Goal: Task Accomplishment & Management: Manage account settings

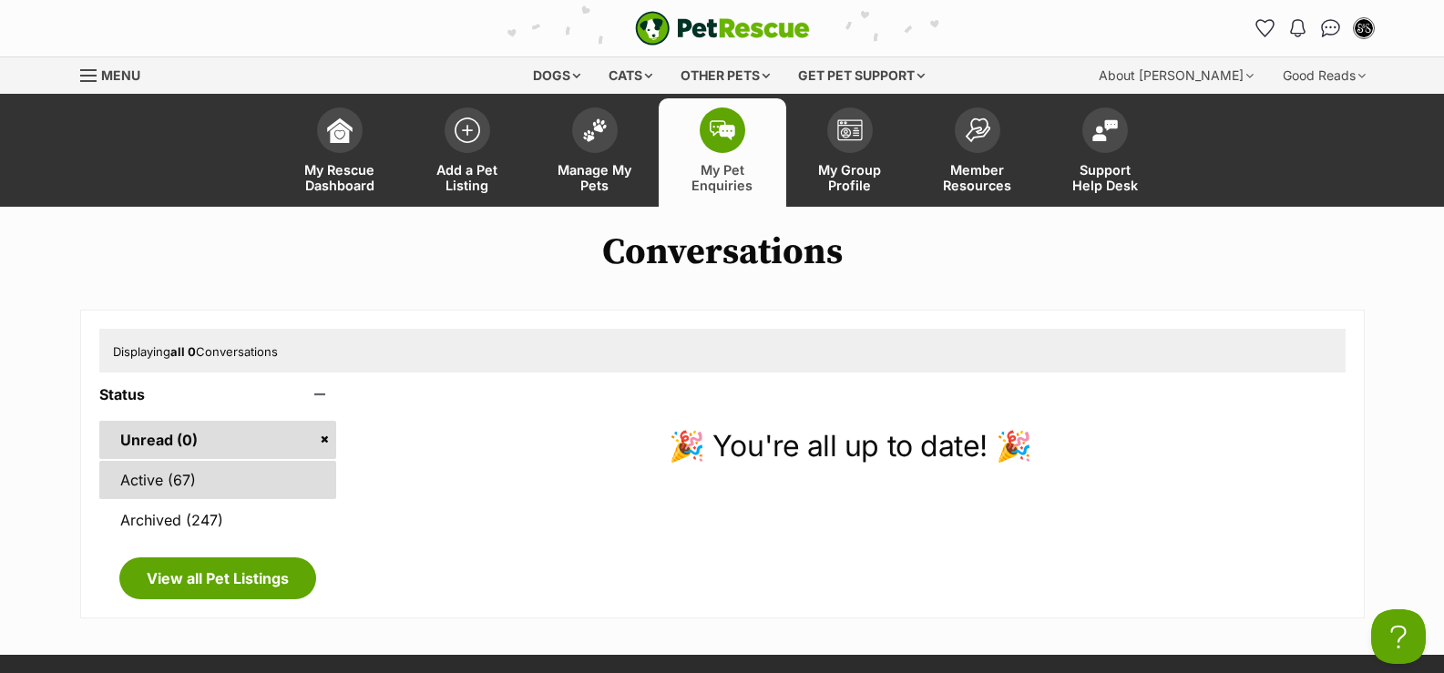
click at [182, 490] on link "Active (67)" at bounding box center [218, 480] width 238 height 38
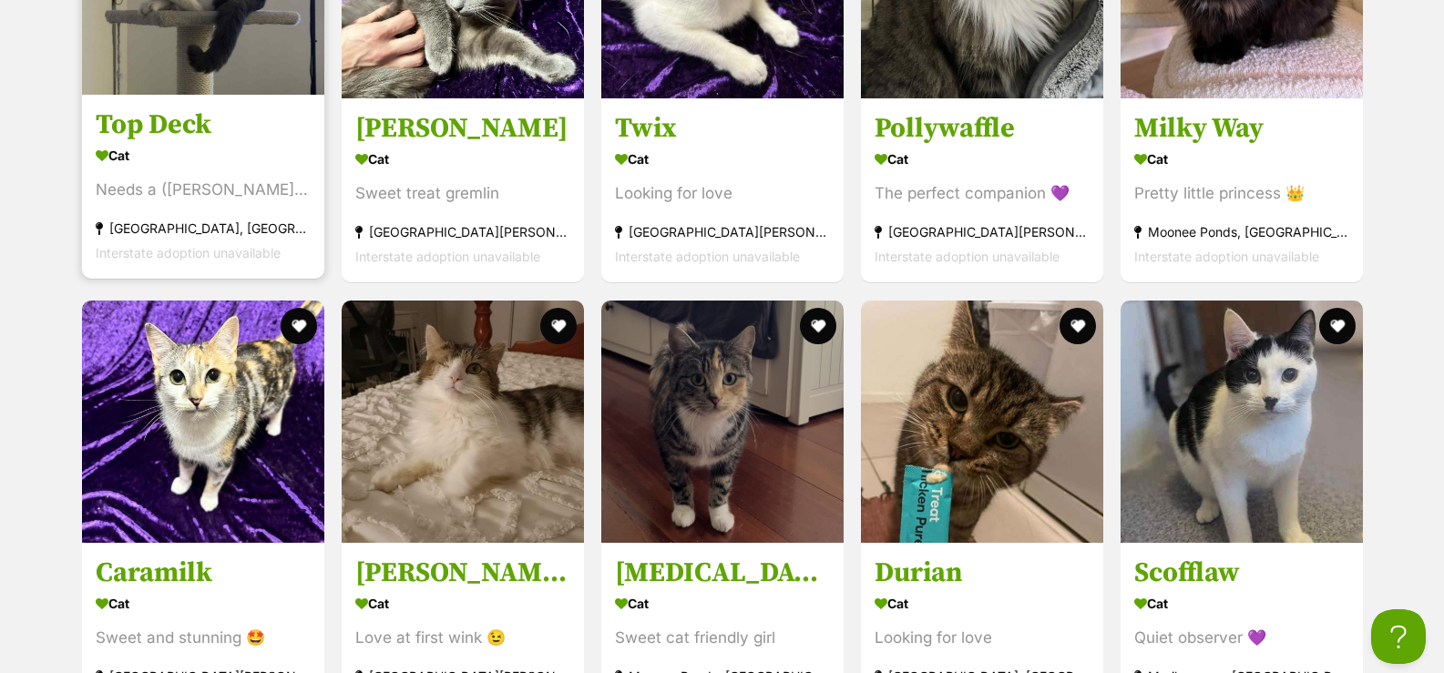
scroll to position [2096, 0]
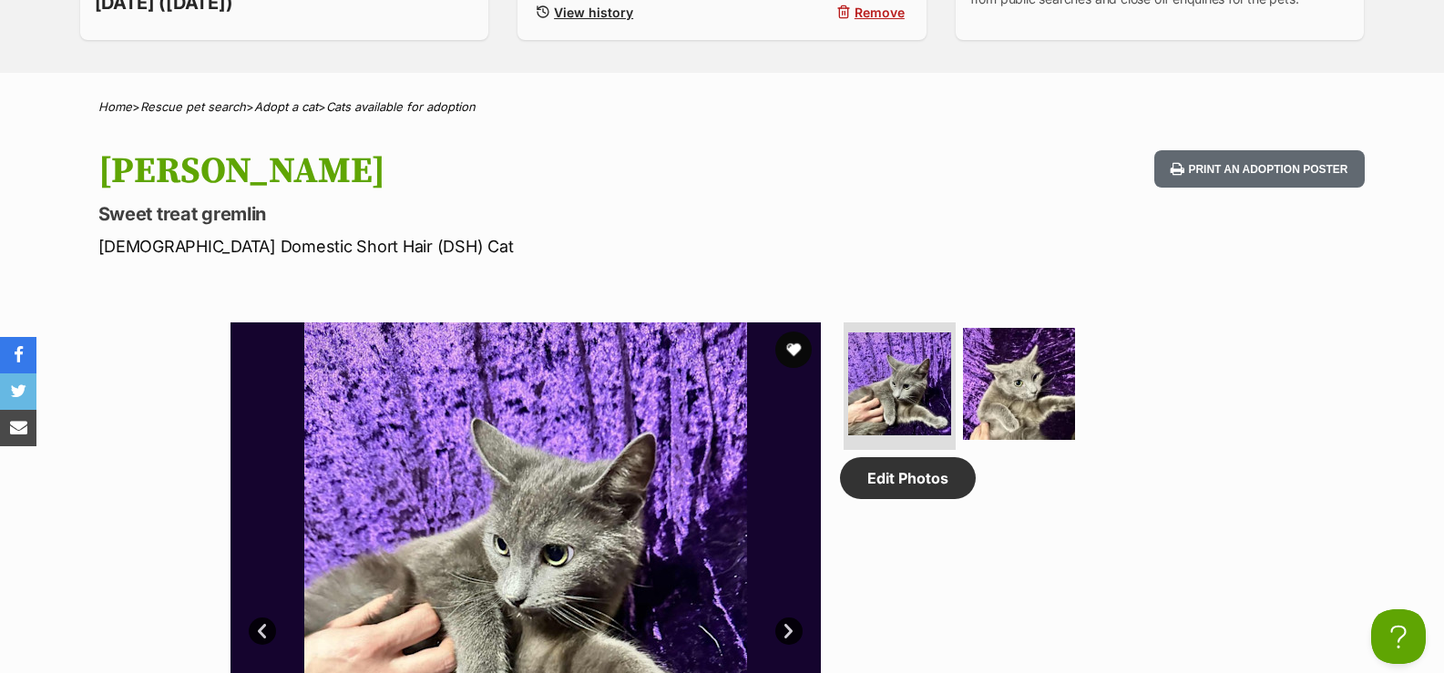
scroll to position [273, 0]
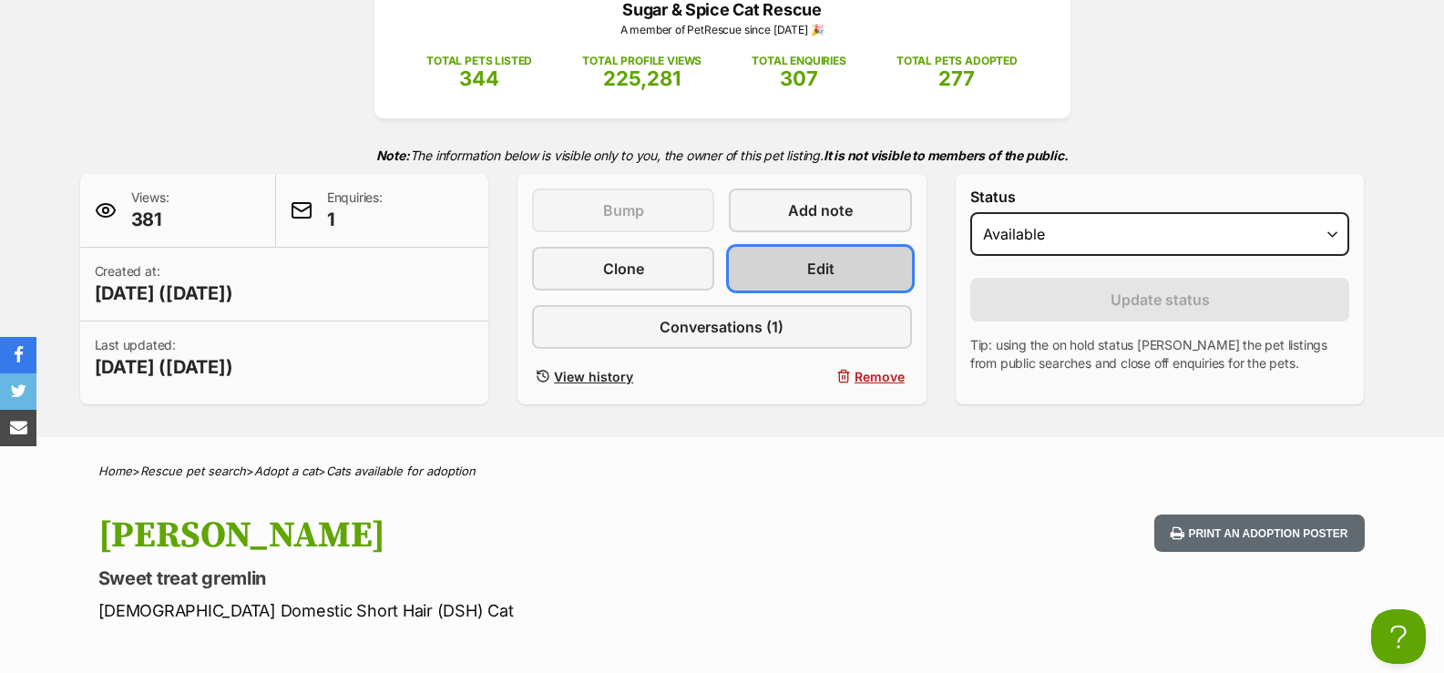
click at [808, 273] on span "Edit" at bounding box center [820, 269] width 27 height 22
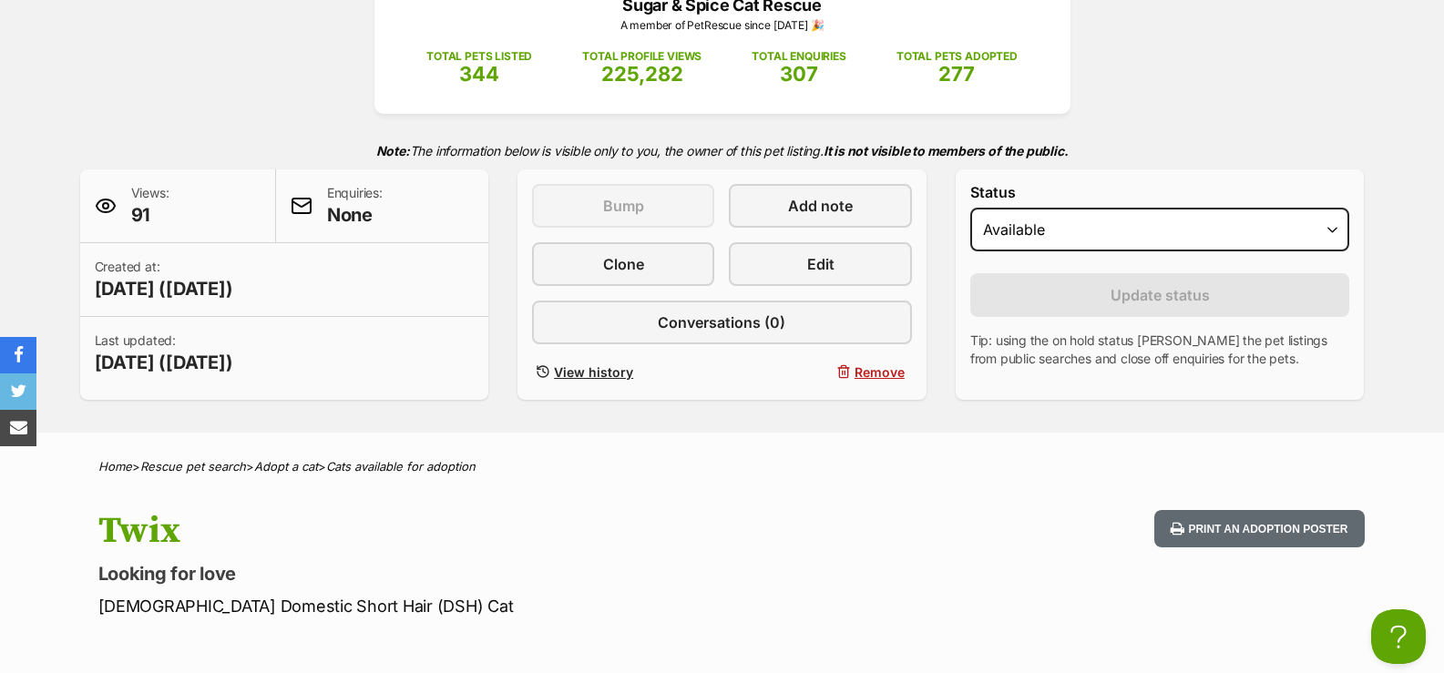
scroll to position [273, 0]
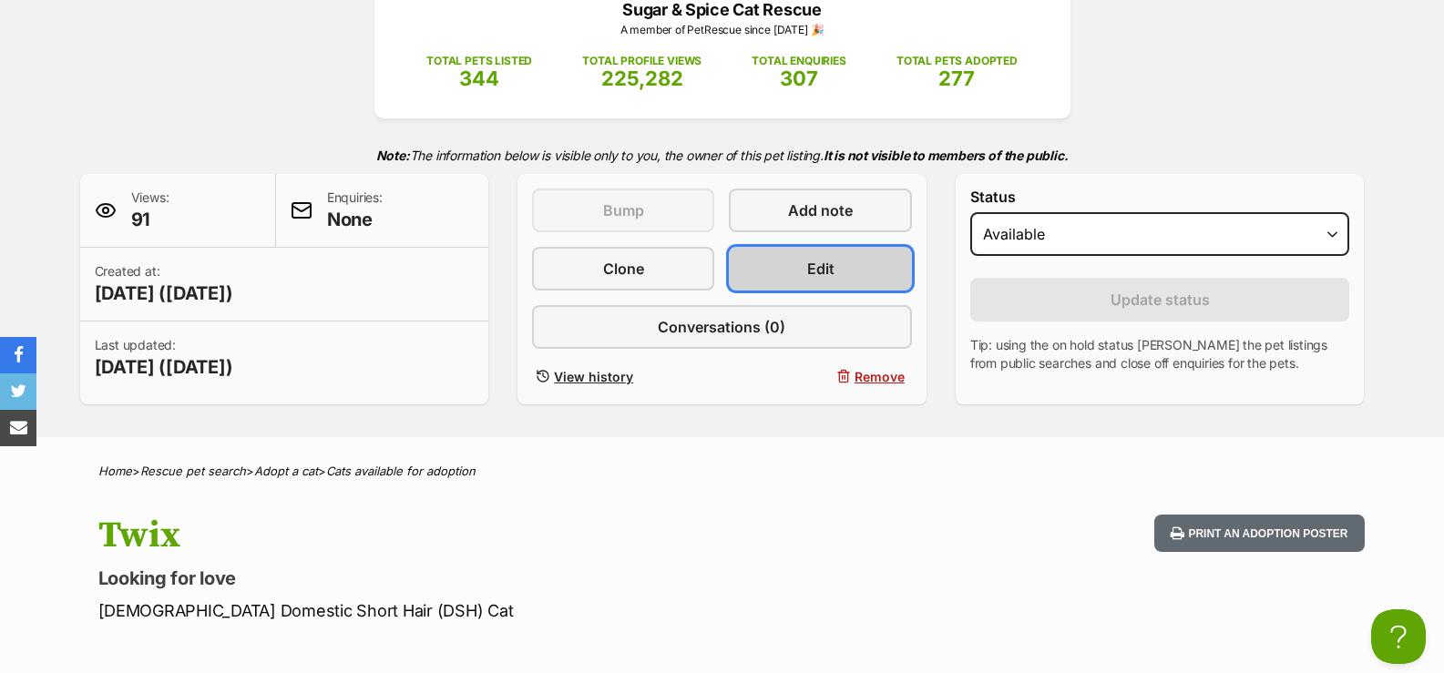
click at [787, 259] on link "Edit" at bounding box center [820, 269] width 182 height 44
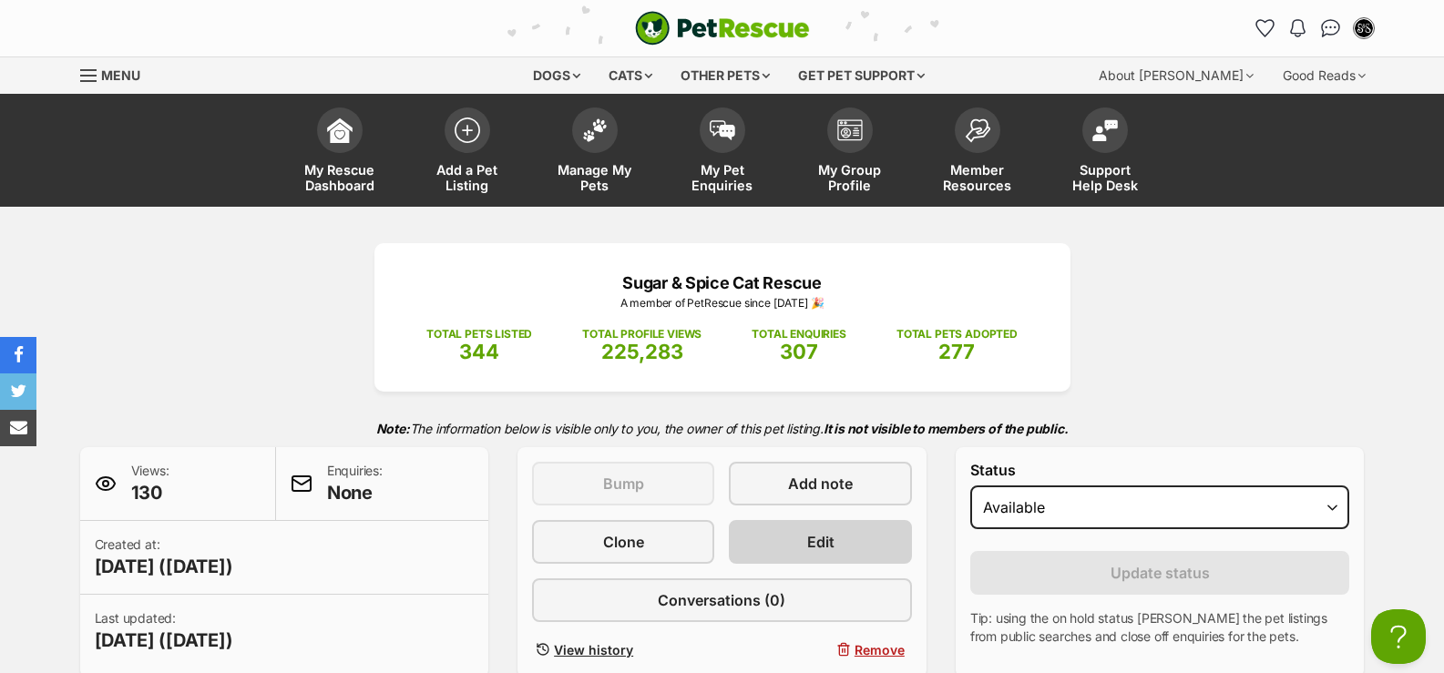
scroll to position [268, 0]
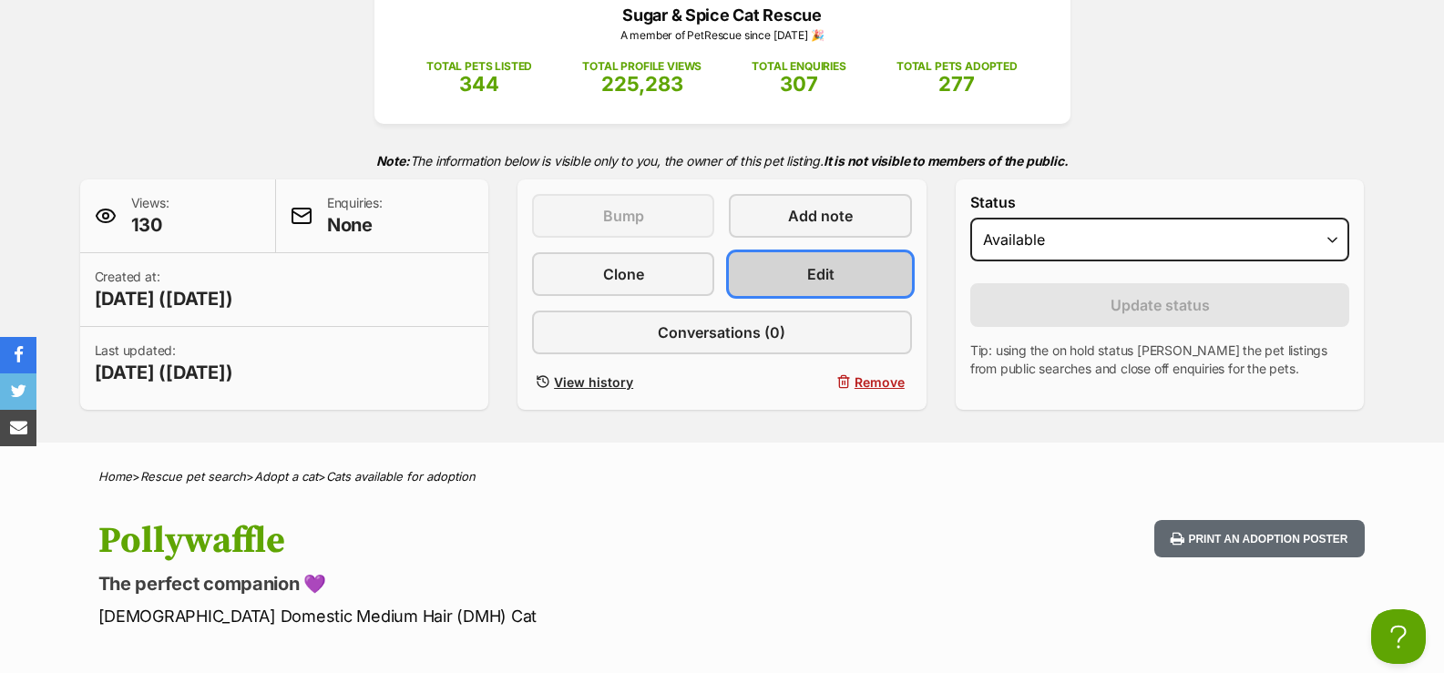
click at [796, 270] on link "Edit" at bounding box center [820, 274] width 182 height 44
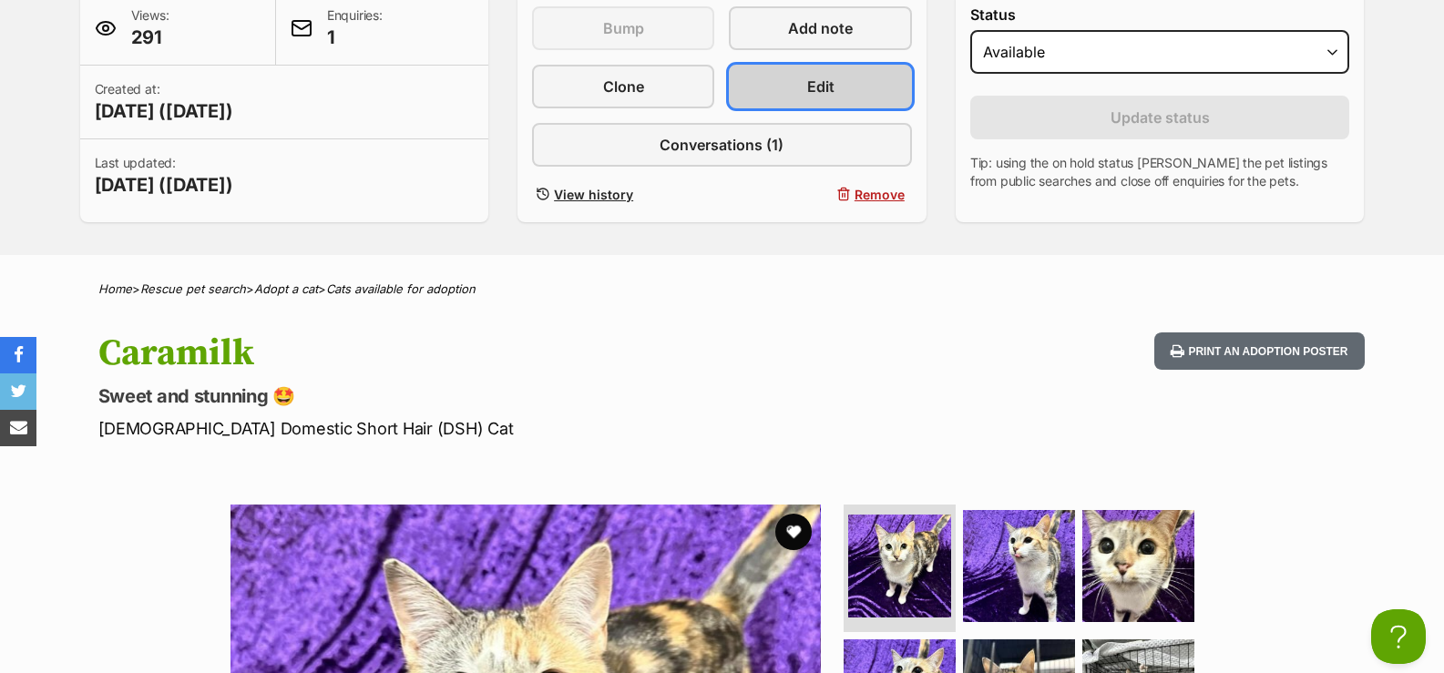
click at [837, 94] on link "Edit" at bounding box center [820, 87] width 182 height 44
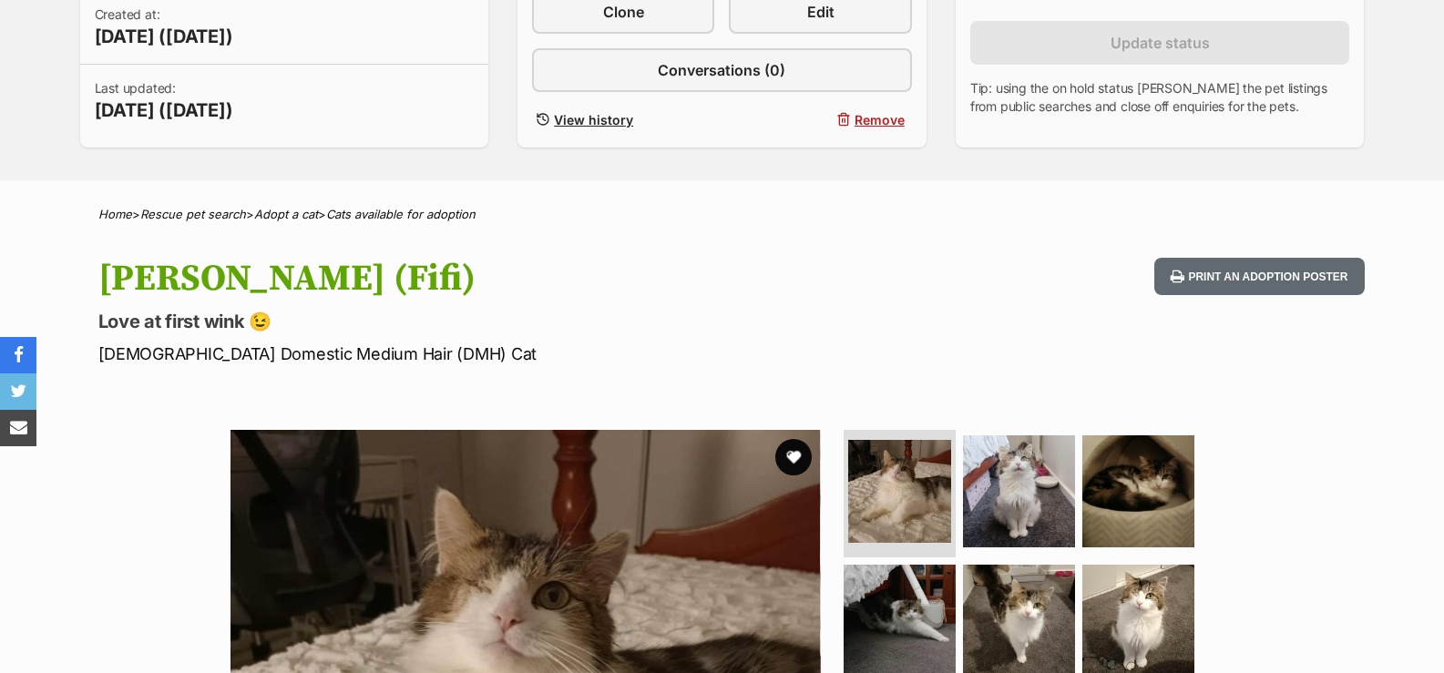
scroll to position [273, 0]
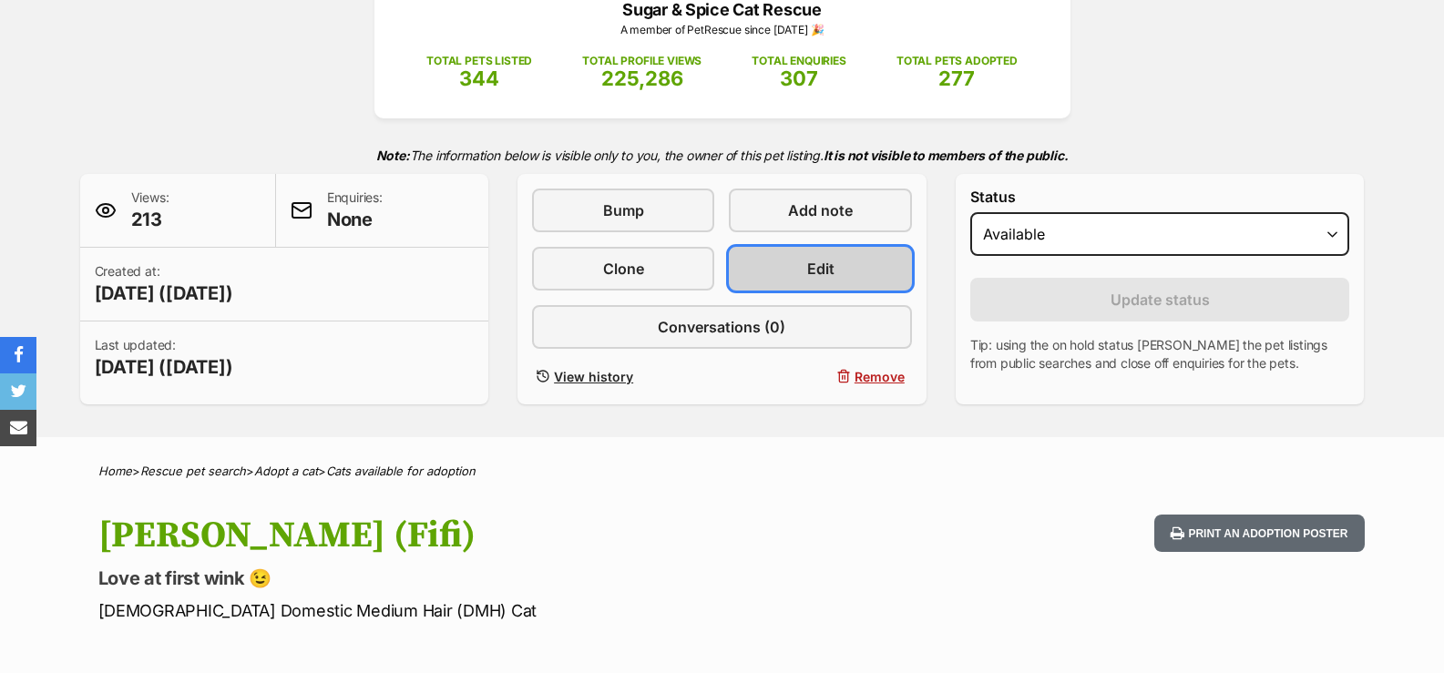
click at [805, 267] on link "Edit" at bounding box center [820, 269] width 182 height 44
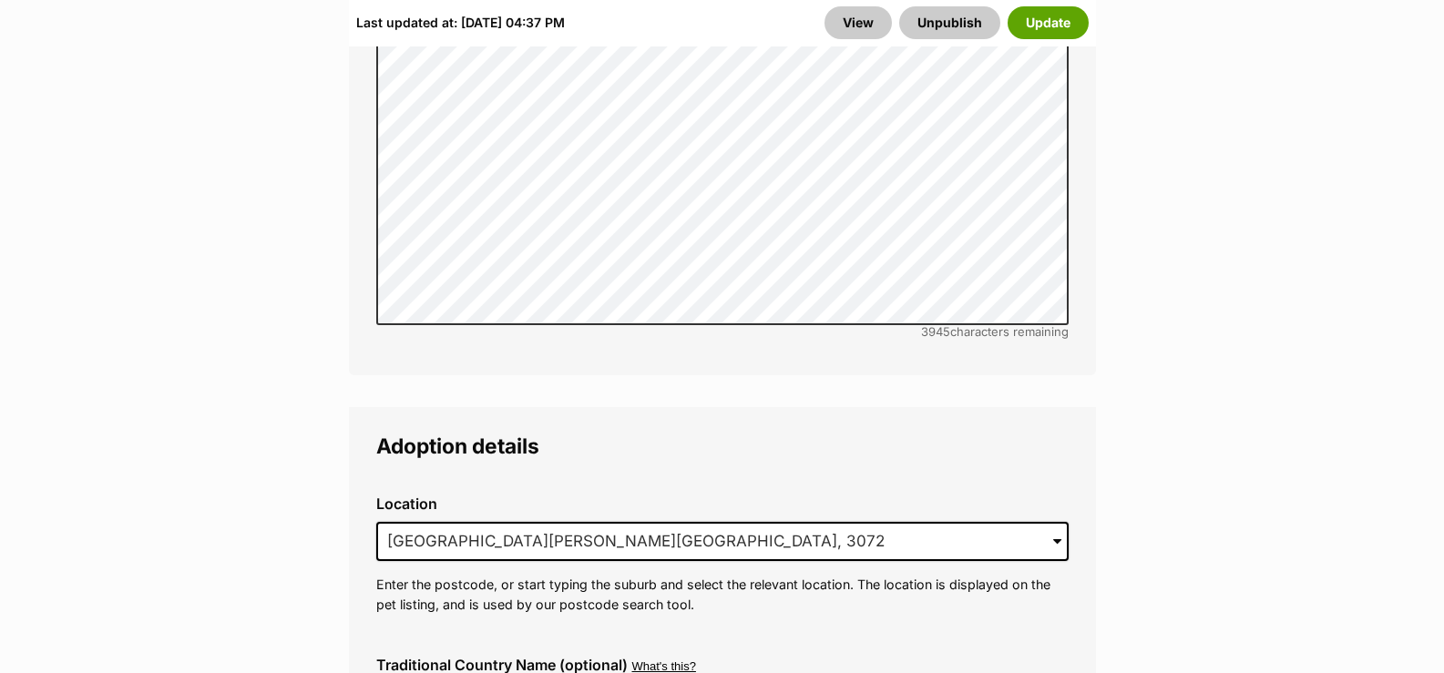
scroll to position [4648, 0]
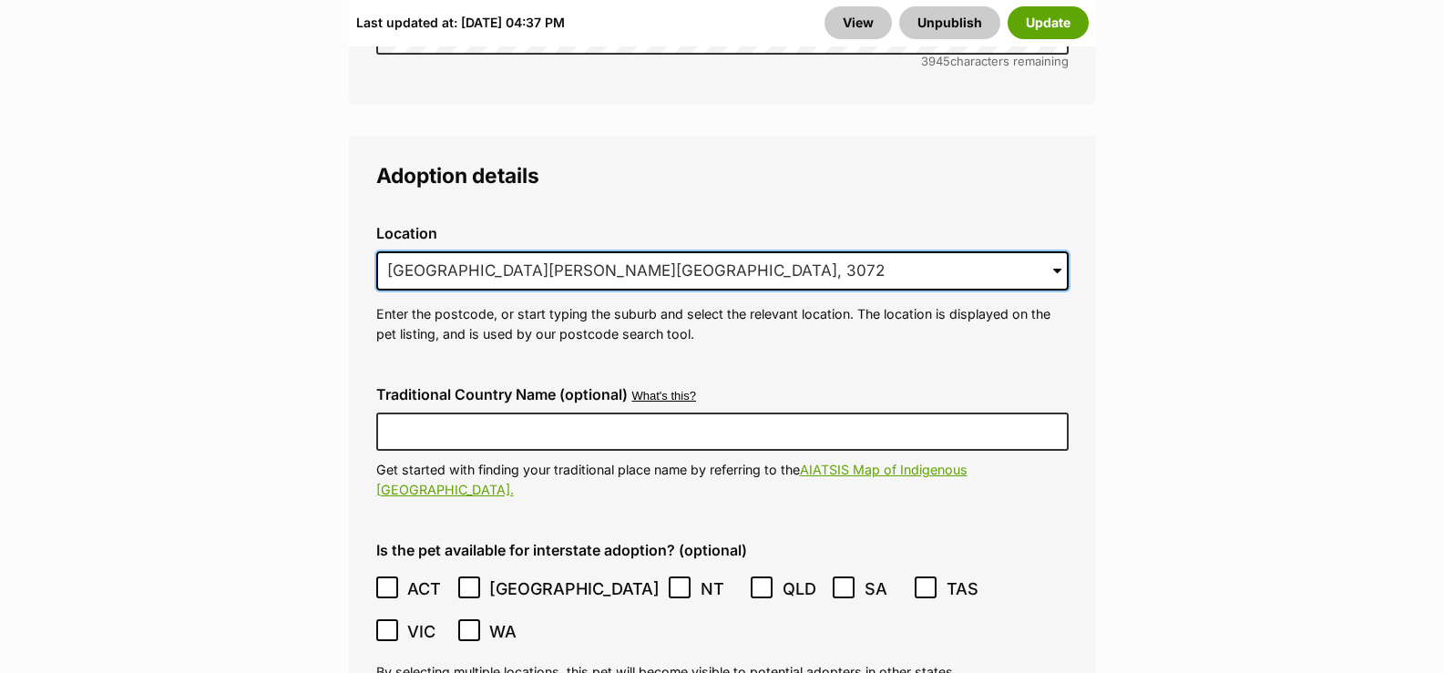
drag, startPoint x: 397, startPoint y: 235, endPoint x: 316, endPoint y: 242, distance: 81.4
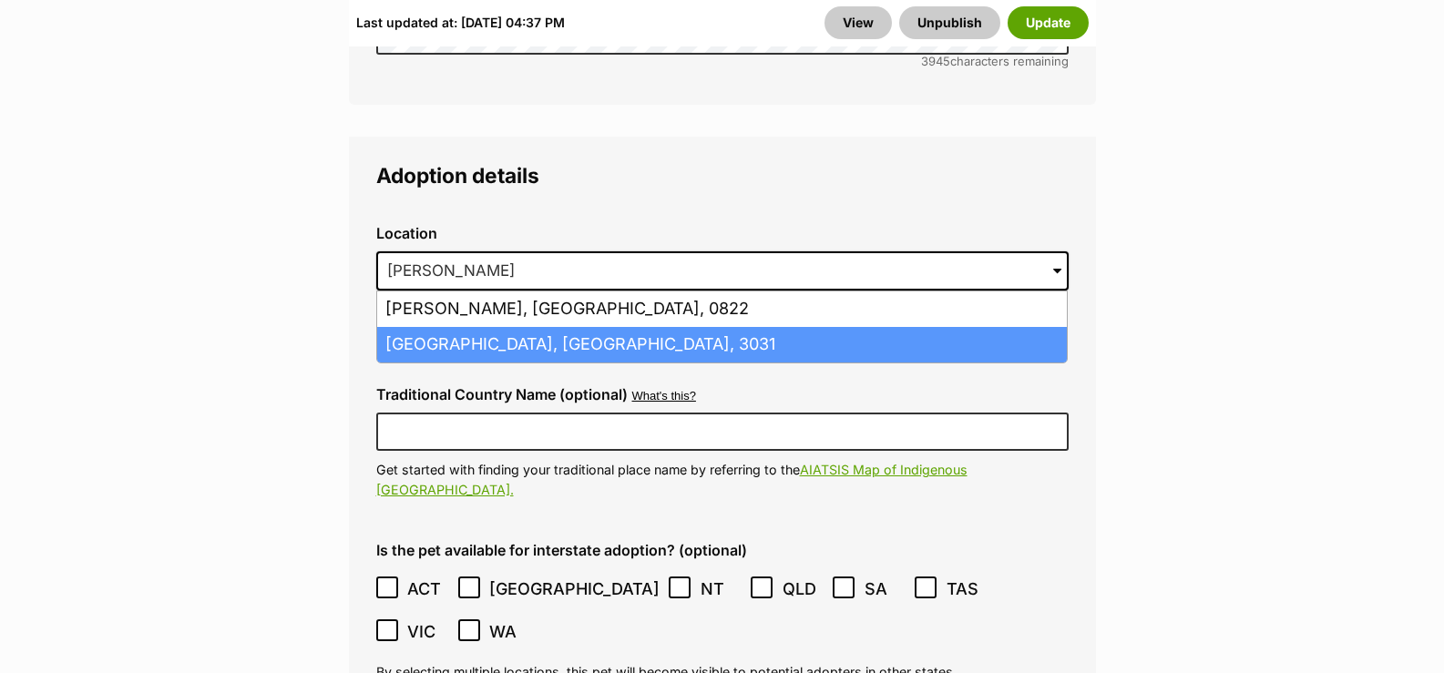
click at [413, 327] on li "Flemington, Victoria, 3031" at bounding box center [722, 345] width 690 height 36
type input "Flemington, Victoria, 3031"
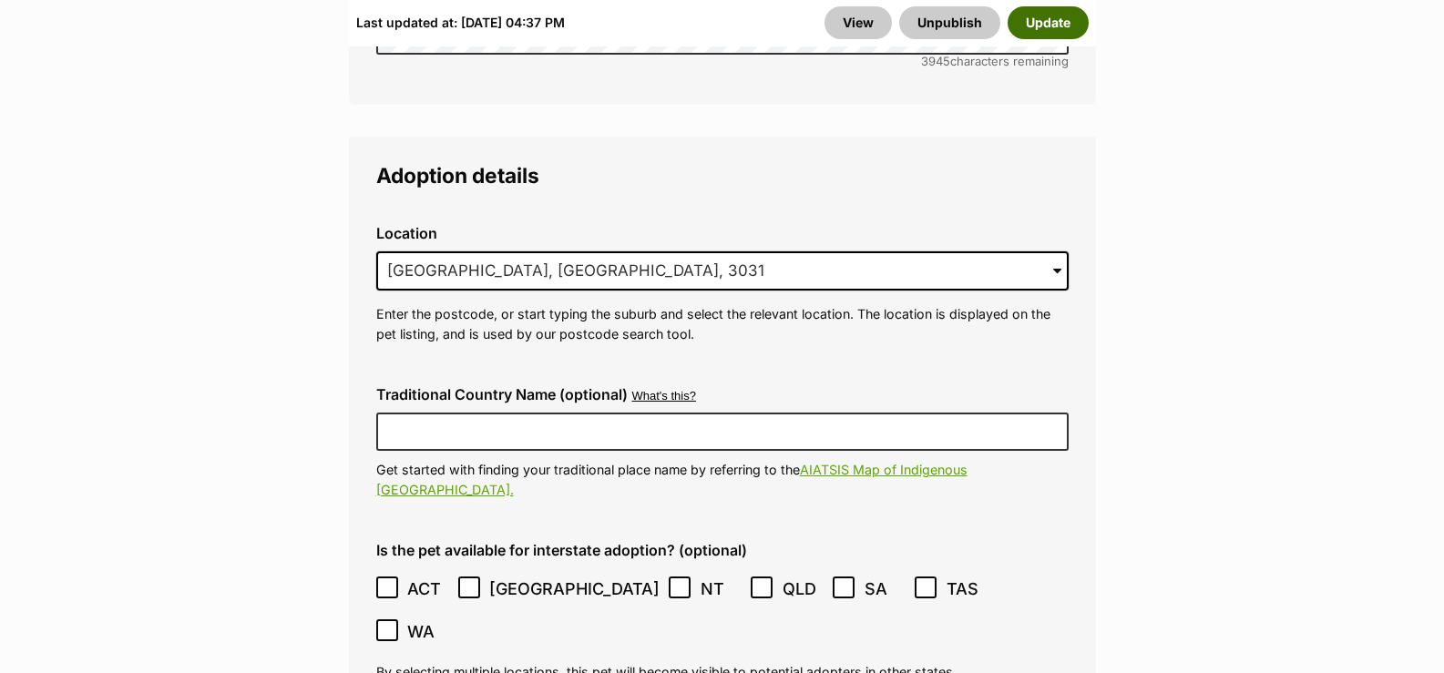
click at [1069, 31] on button "Update" at bounding box center [1048, 22] width 81 height 33
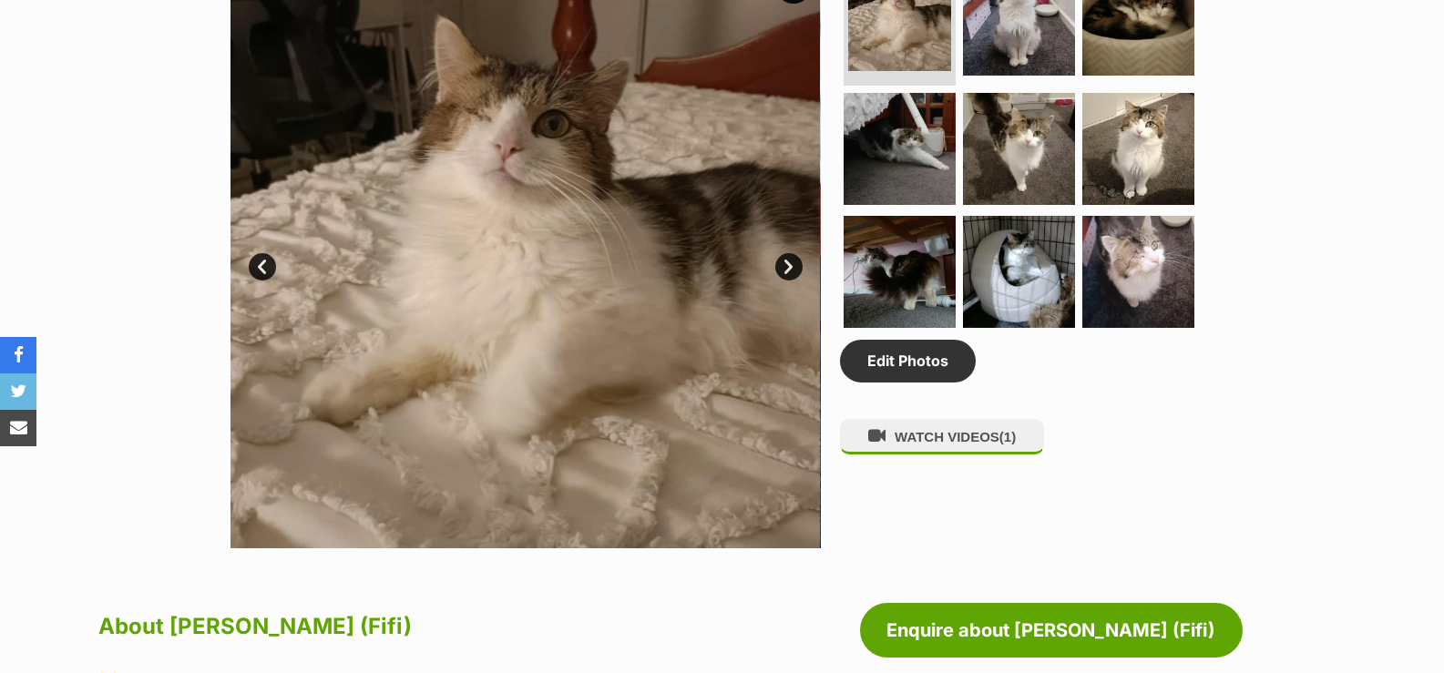
scroll to position [1002, 0]
click at [788, 249] on img at bounding box center [526, 253] width 590 height 590
click at [792, 257] on link "Next" at bounding box center [788, 266] width 27 height 27
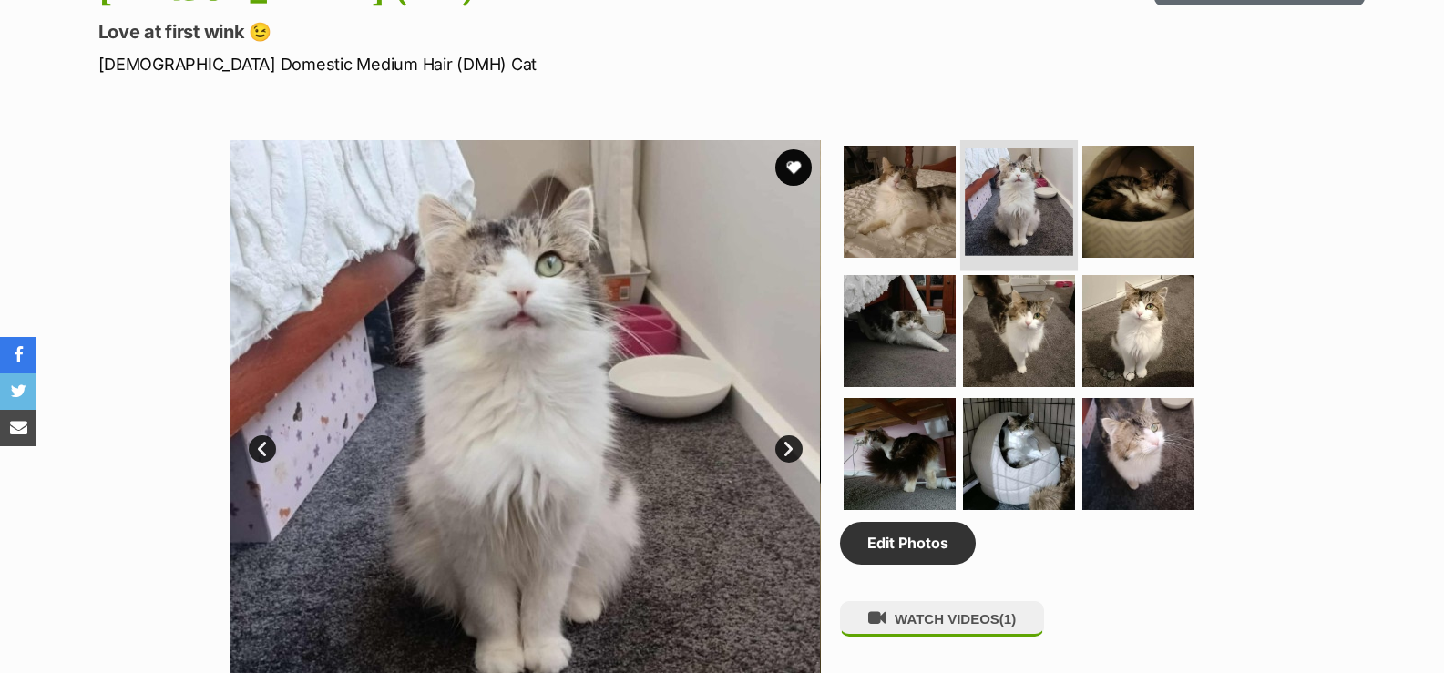
click at [1018, 202] on img at bounding box center [1019, 202] width 108 height 108
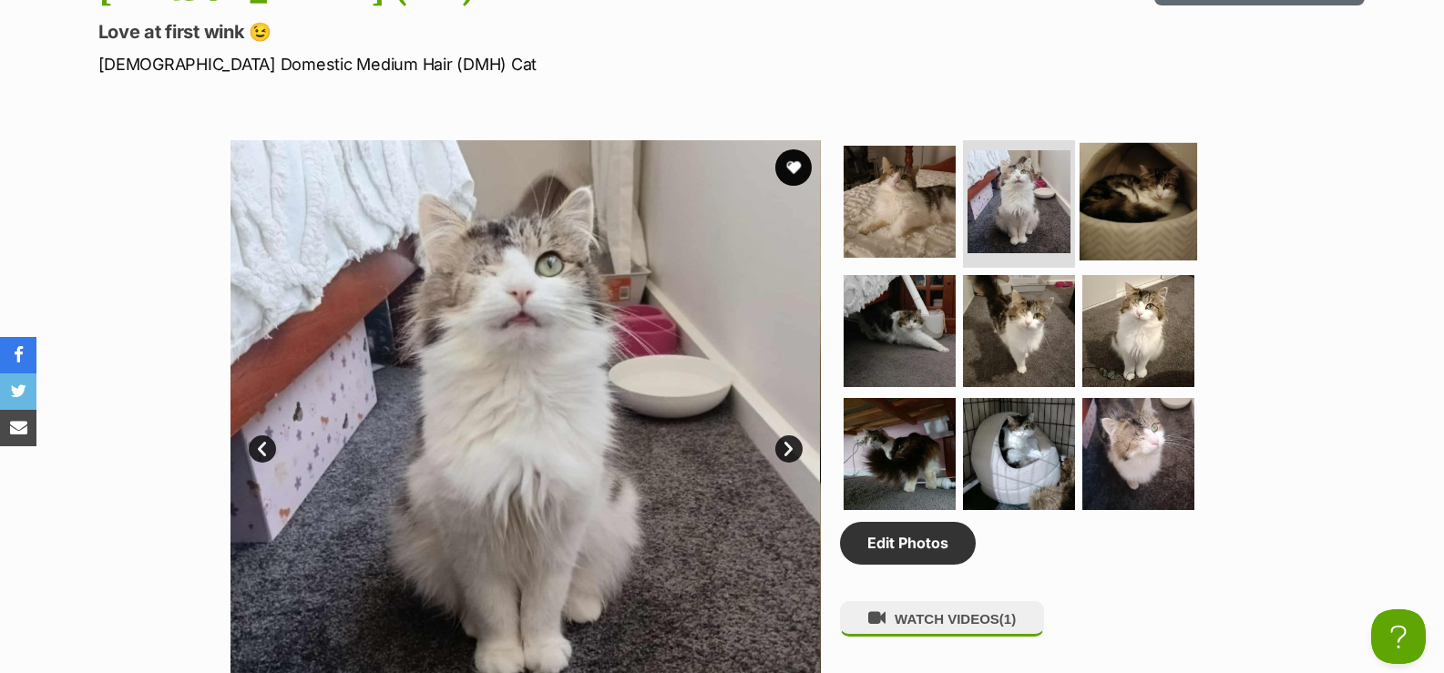
click at [1117, 206] on img at bounding box center [1139, 202] width 118 height 118
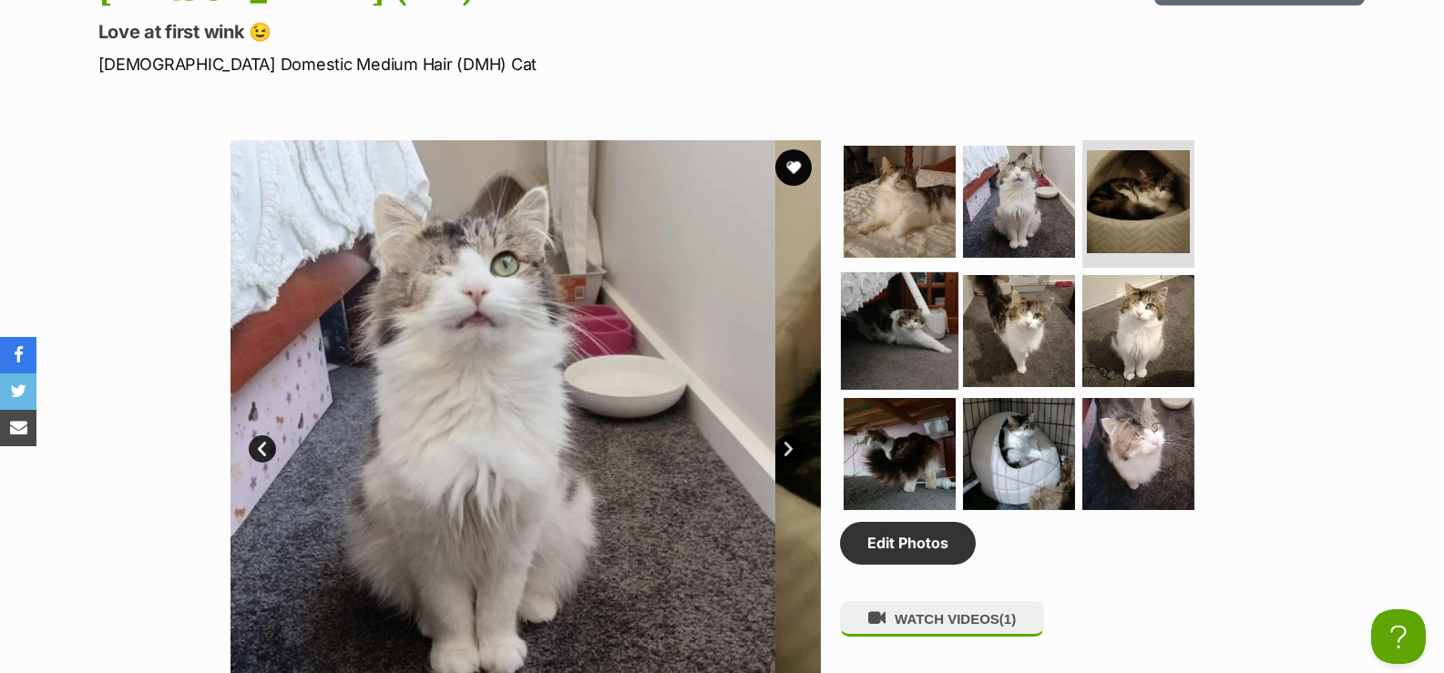
click at [925, 317] on img at bounding box center [900, 331] width 118 height 118
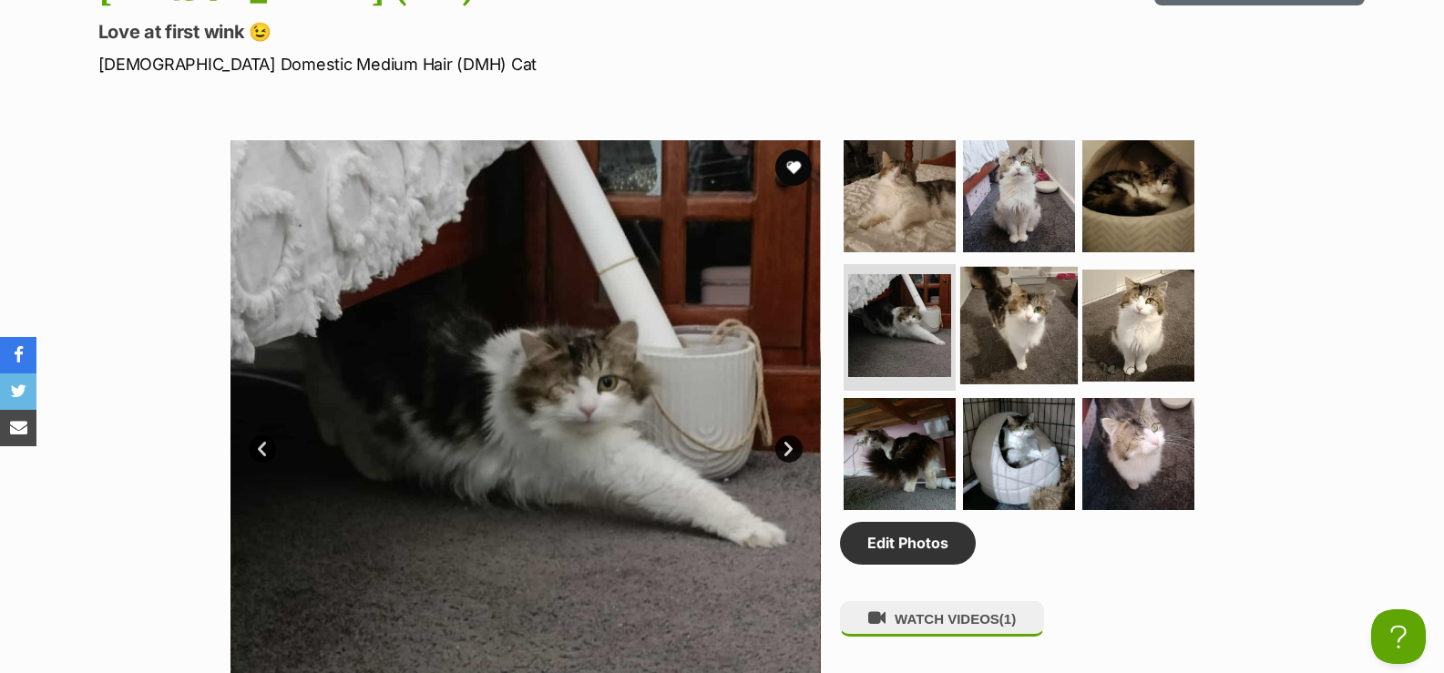
click at [1001, 323] on img at bounding box center [1019, 325] width 118 height 118
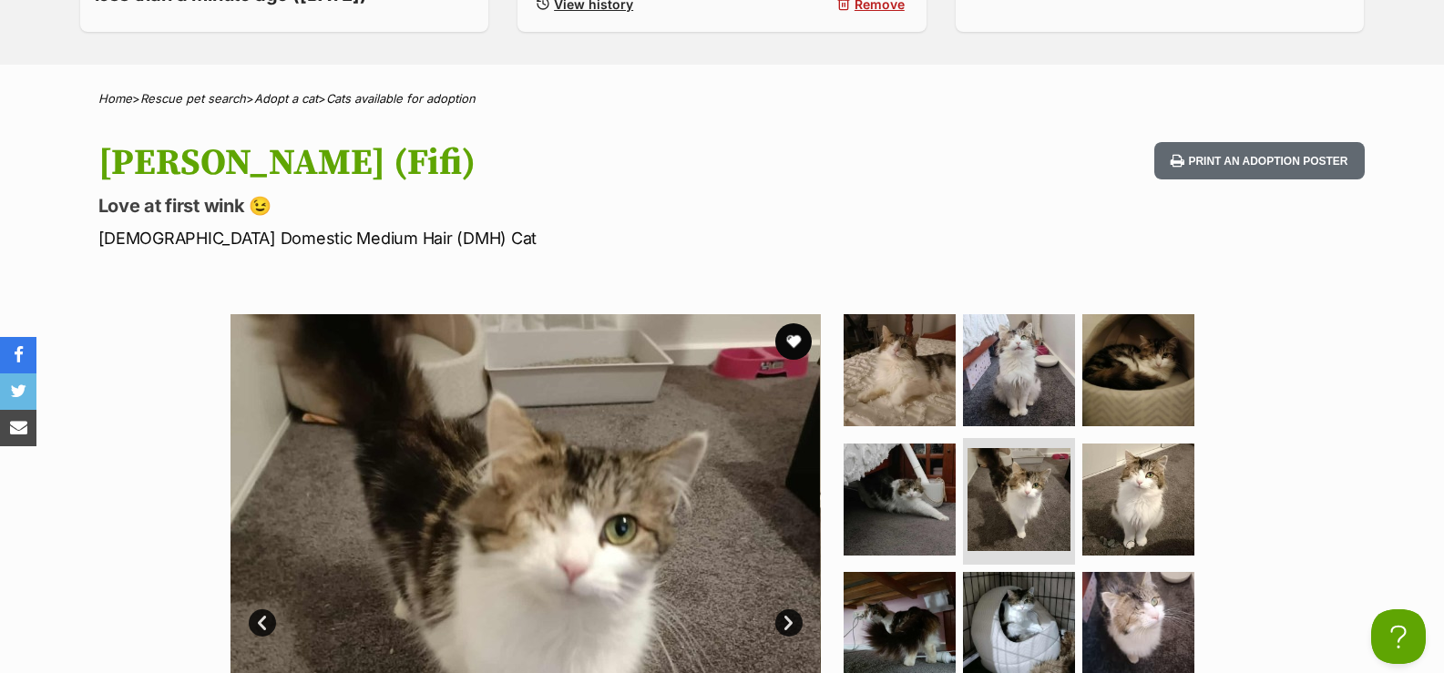
scroll to position [273, 0]
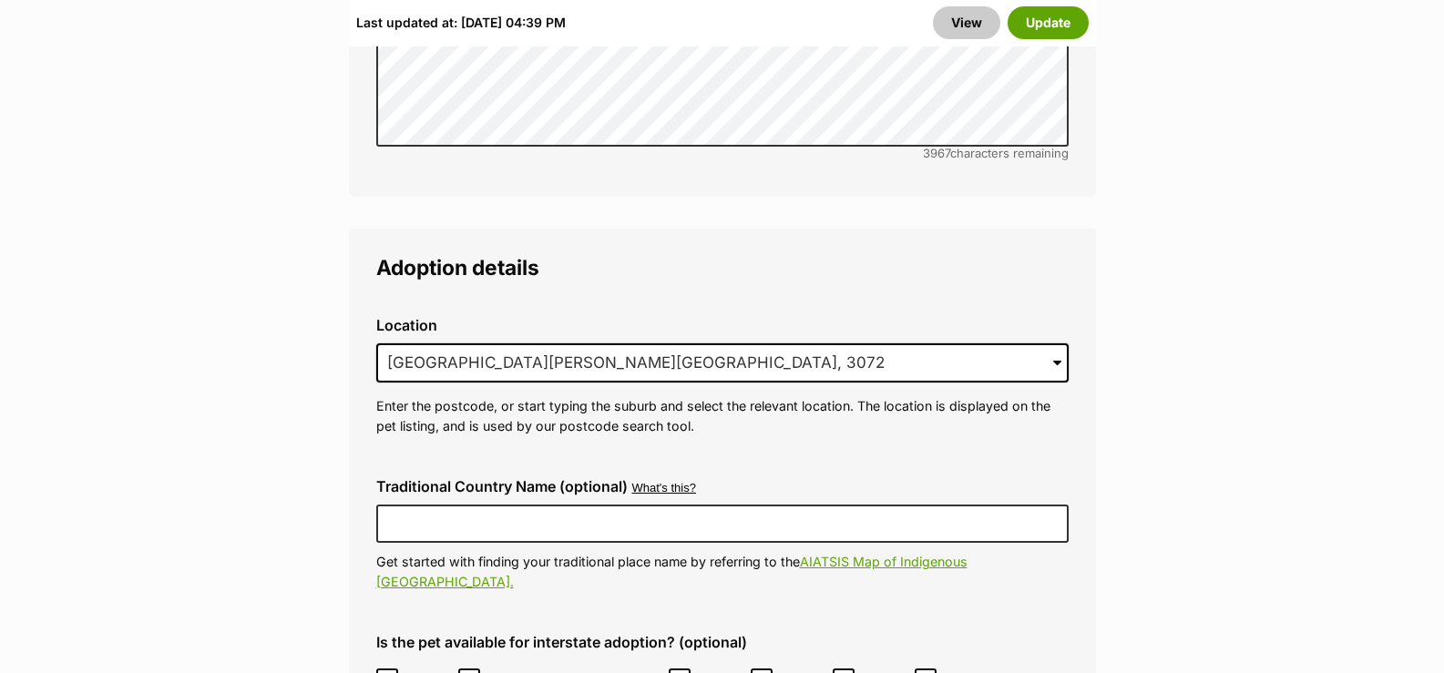
scroll to position [4412, 0]
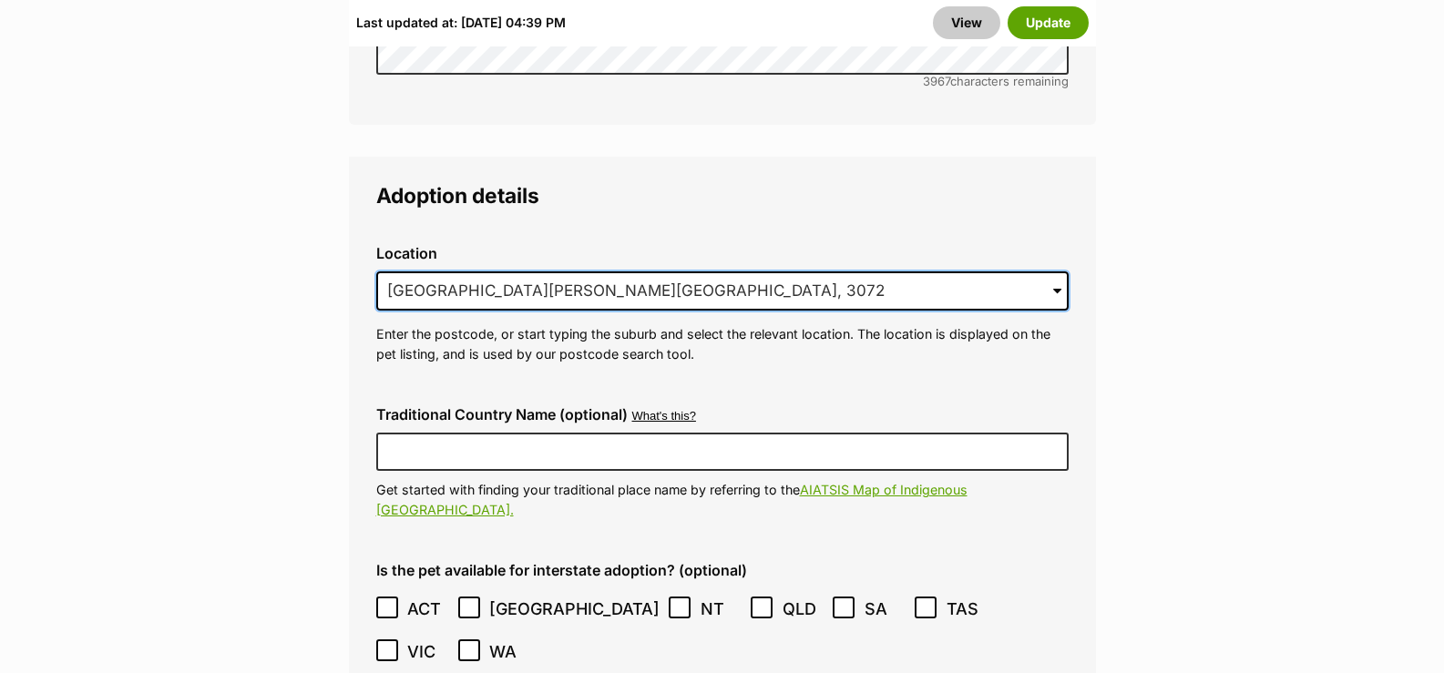
drag, startPoint x: 641, startPoint y: 255, endPoint x: 64, endPoint y: 234, distance: 577.1
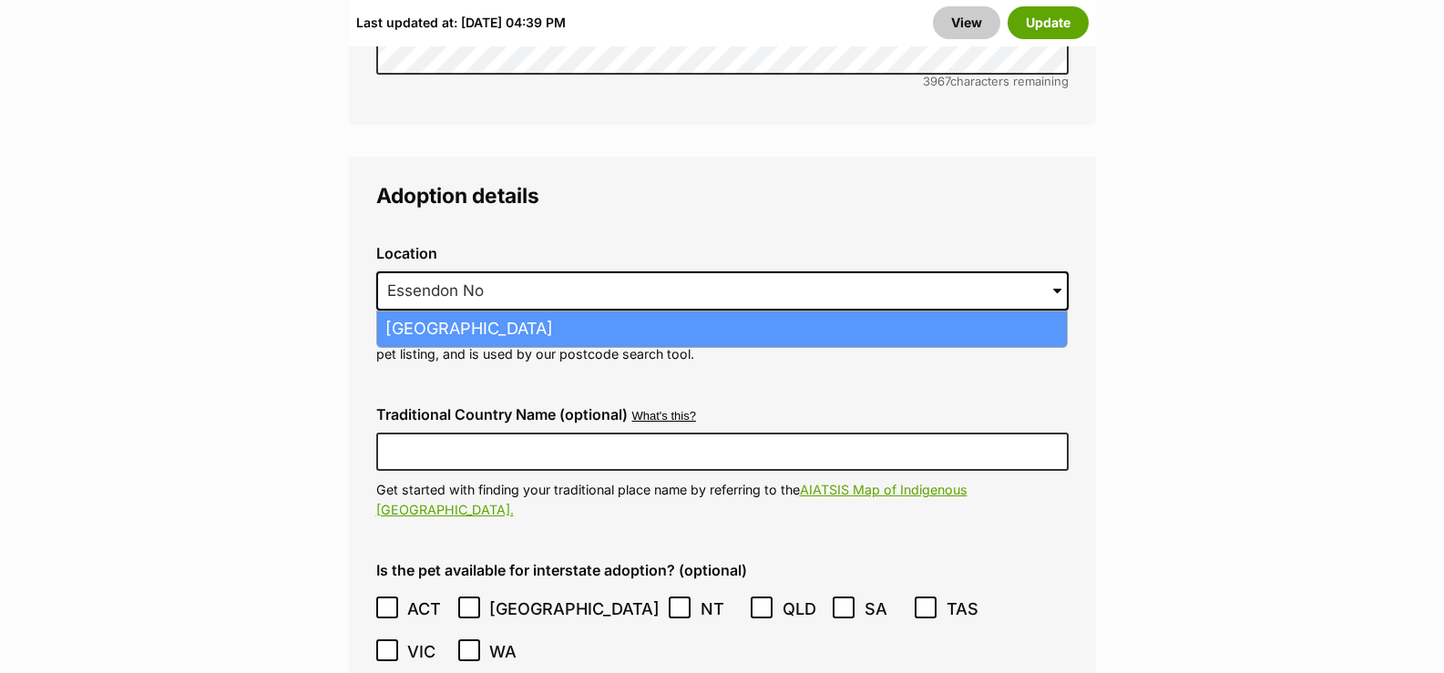
click at [469, 312] on li "[GEOGRAPHIC_DATA]" at bounding box center [722, 330] width 690 height 36
type input "[GEOGRAPHIC_DATA]"
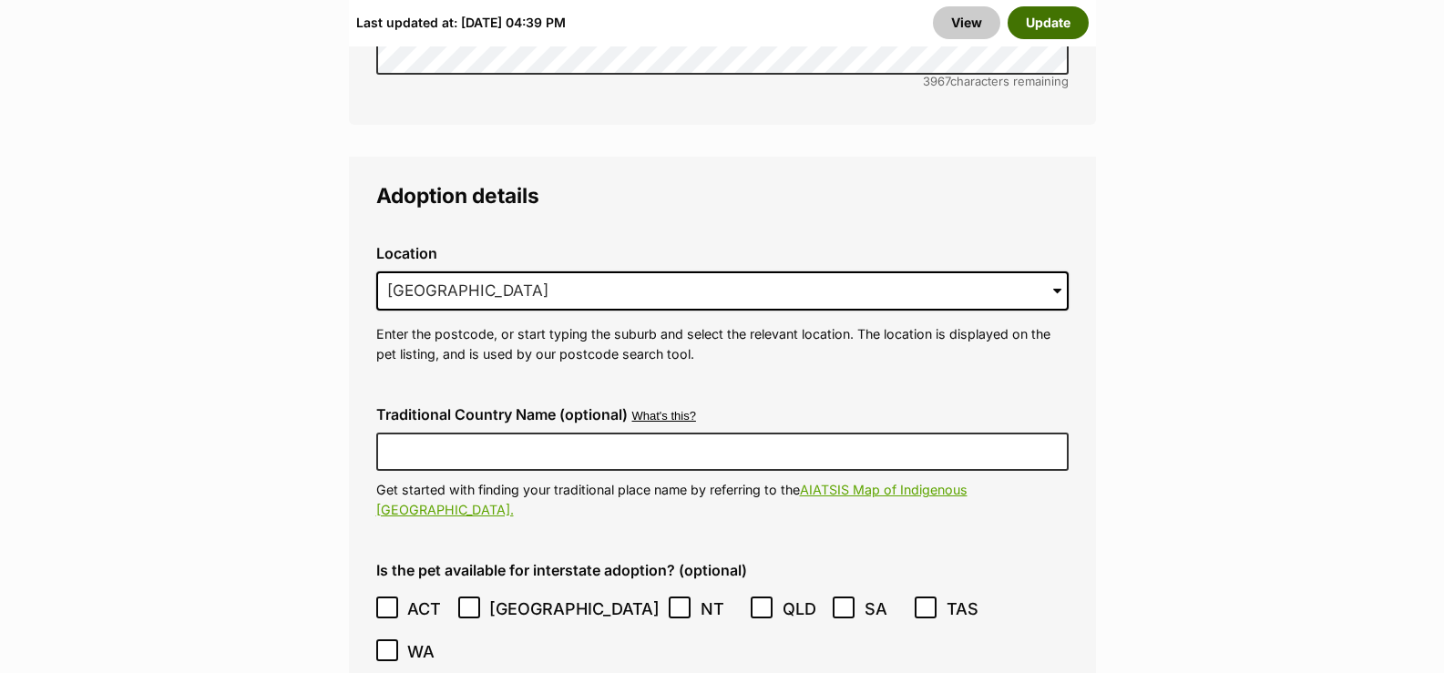
click at [1035, 20] on button "Update" at bounding box center [1048, 22] width 81 height 33
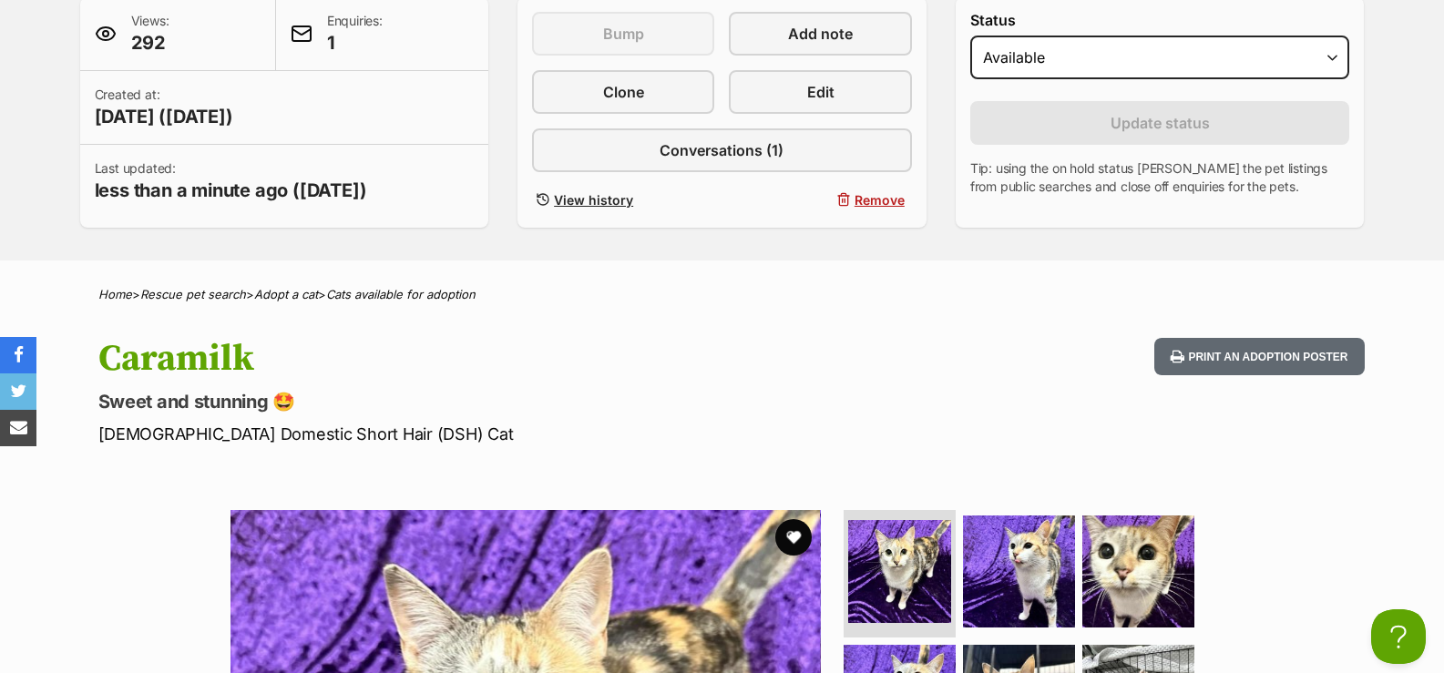
scroll to position [182, 0]
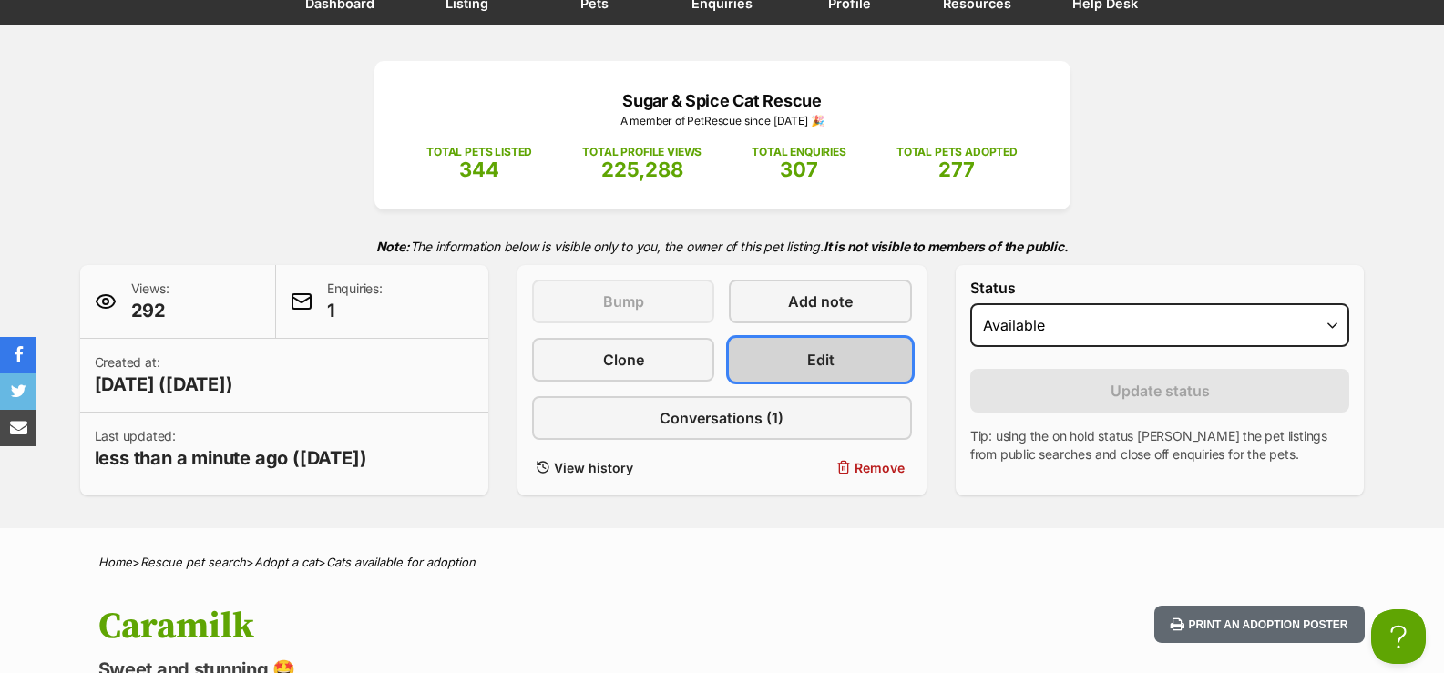
click at [802, 354] on link "Edit" at bounding box center [820, 360] width 182 height 44
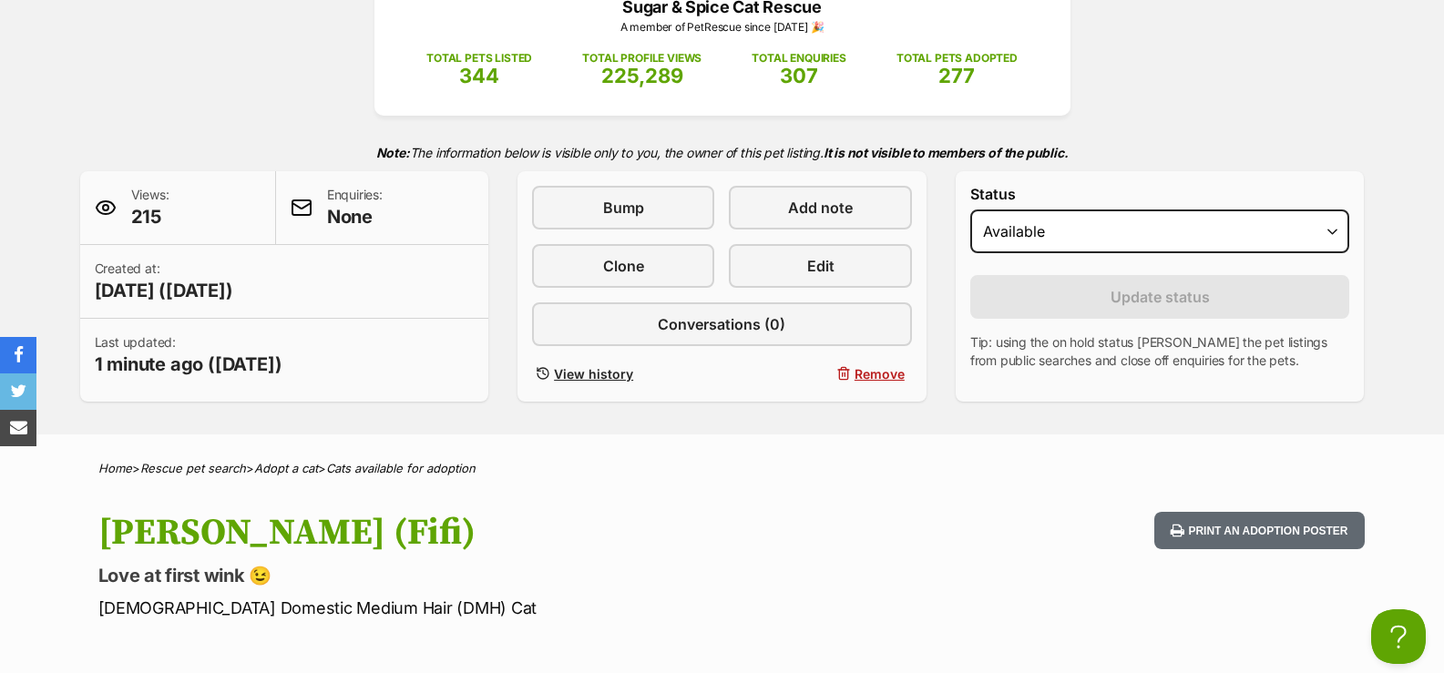
scroll to position [364, 0]
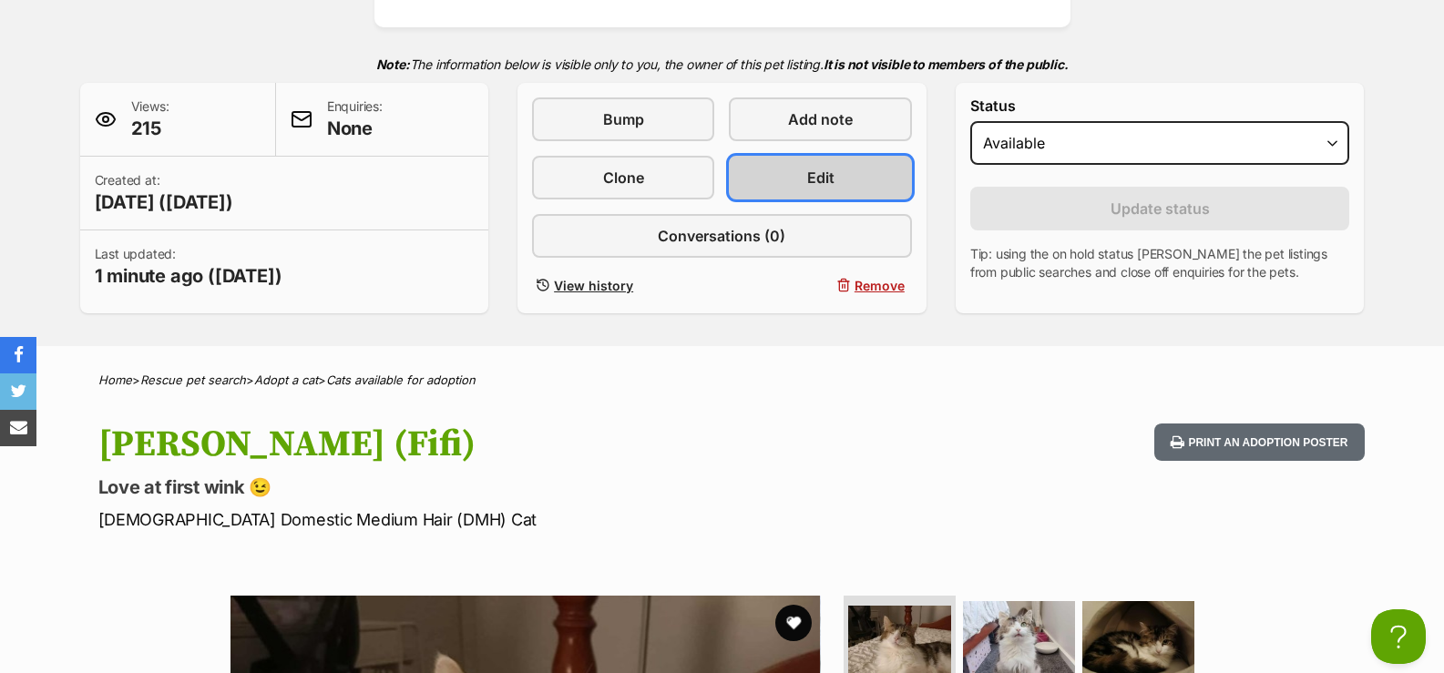
click at [789, 169] on link "Edit" at bounding box center [820, 178] width 182 height 44
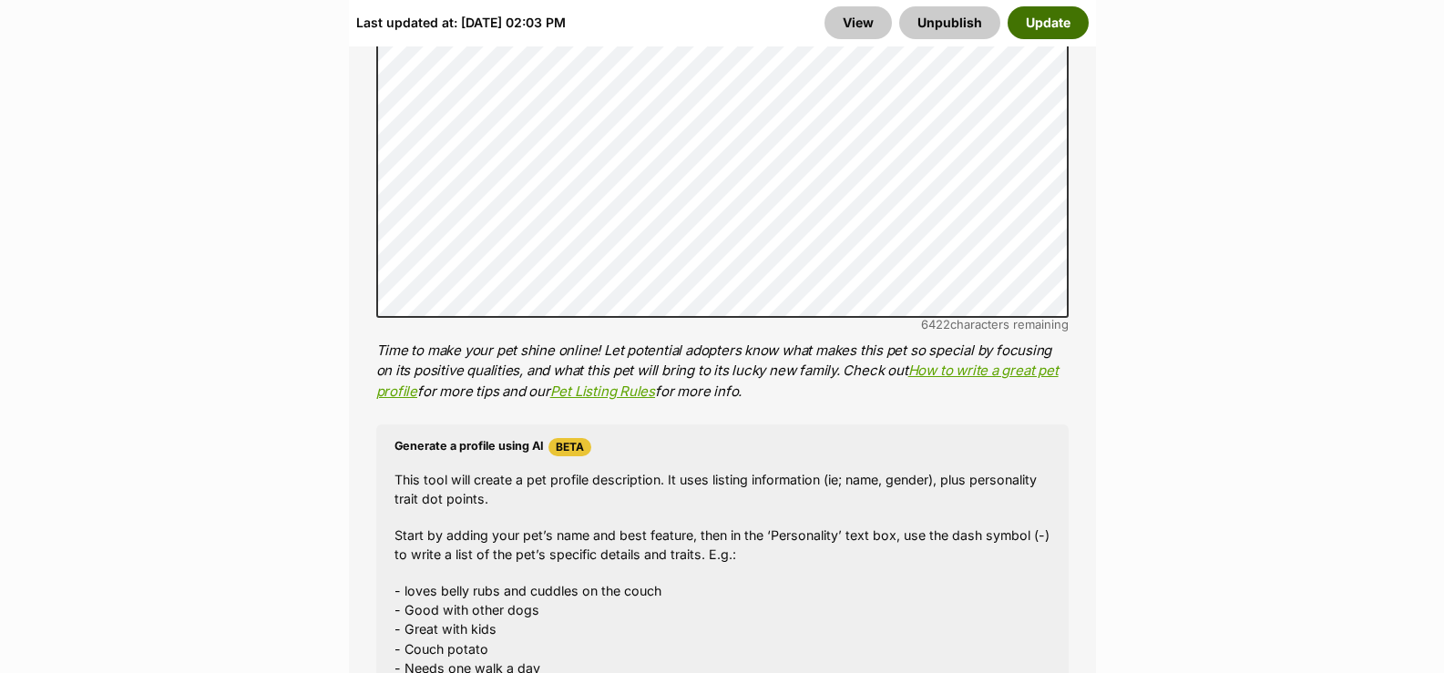
click at [1063, 11] on button "Update" at bounding box center [1048, 22] width 81 height 33
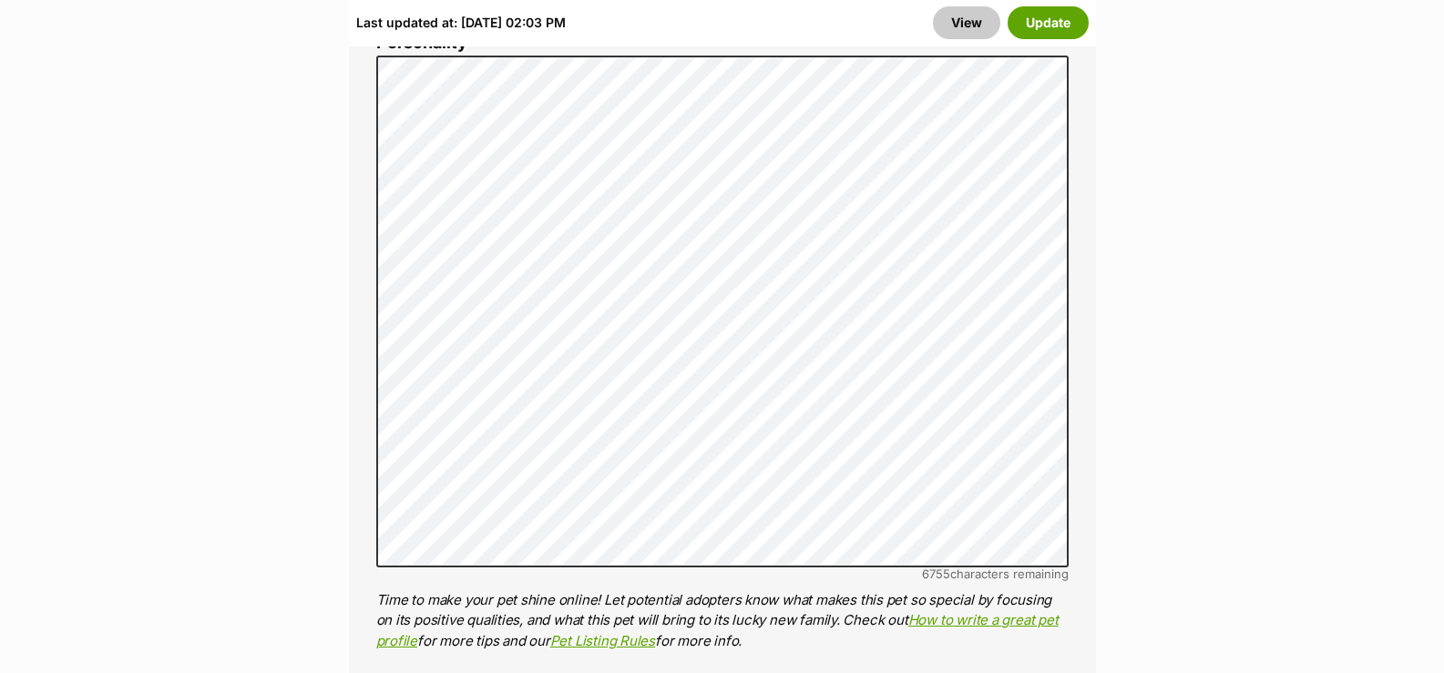
scroll to position [1184, 0]
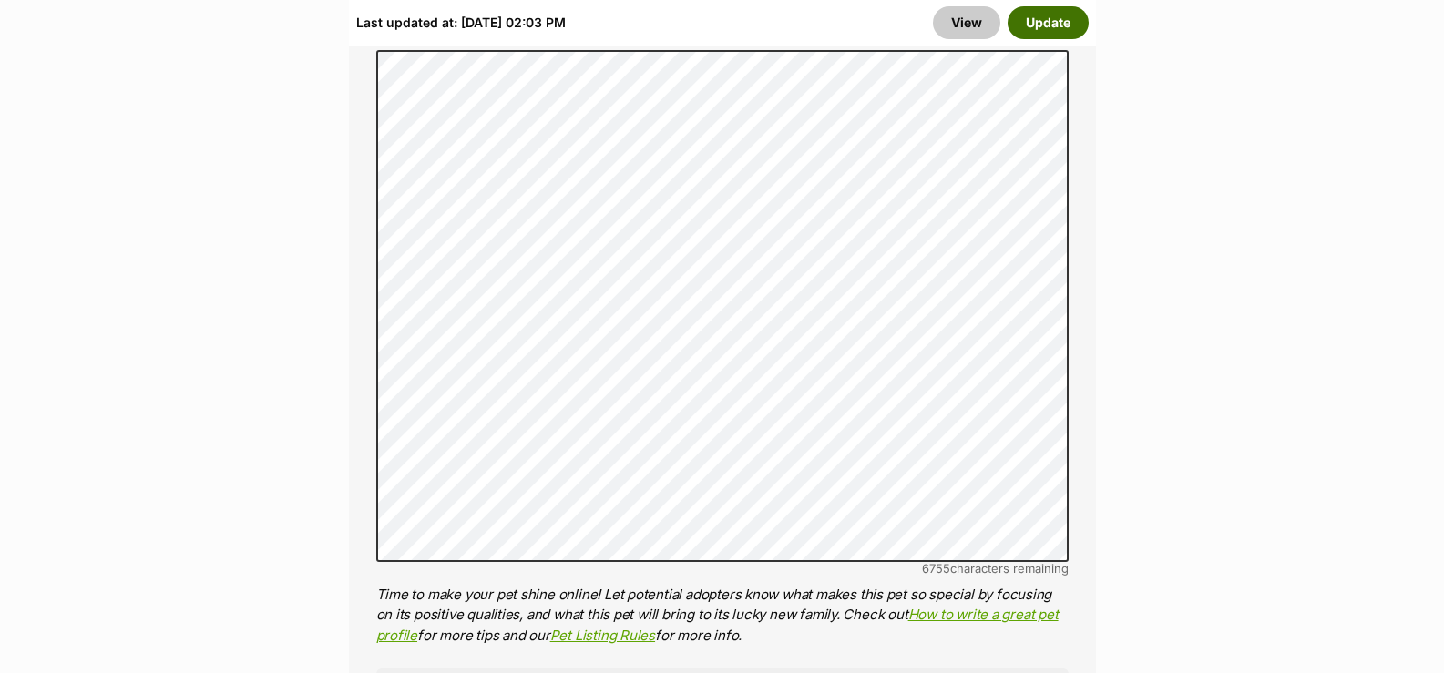
click at [1031, 24] on button "Update" at bounding box center [1048, 22] width 81 height 33
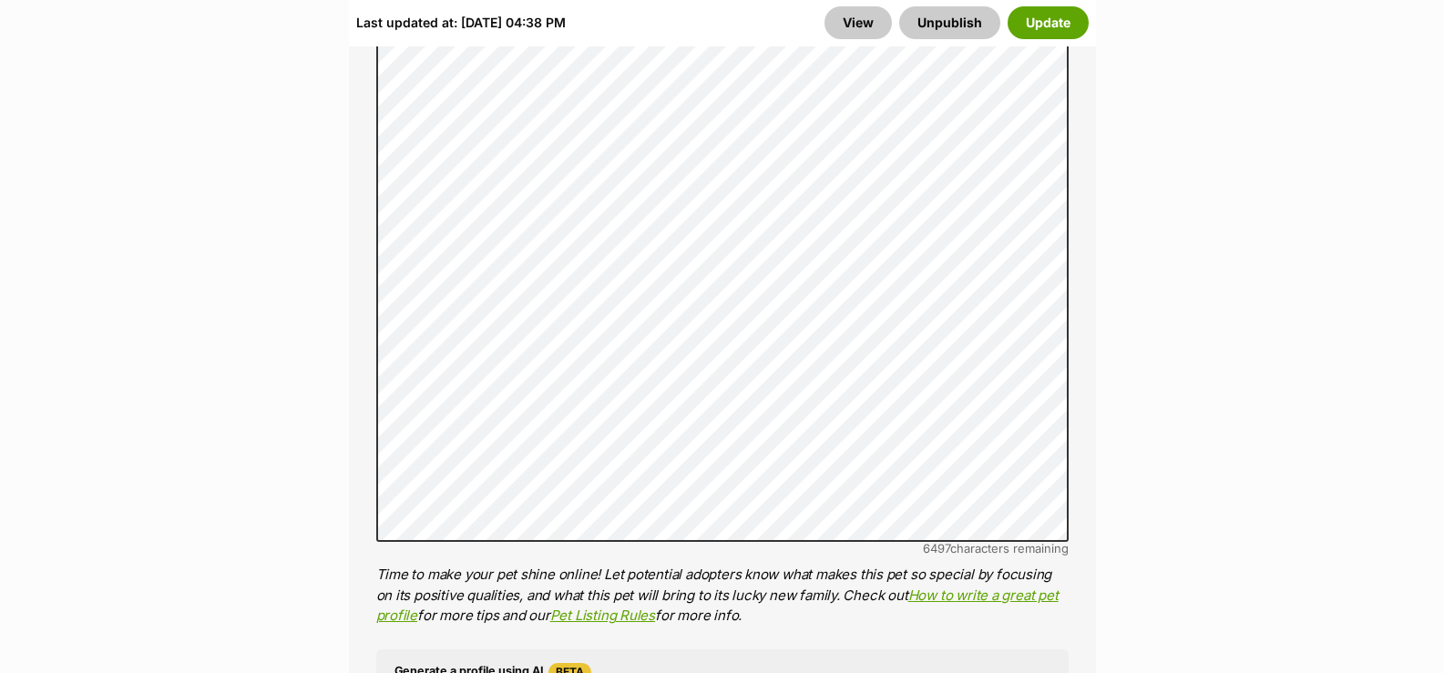
scroll to position [1368, 0]
click at [1050, 22] on button "Update" at bounding box center [1048, 22] width 81 height 33
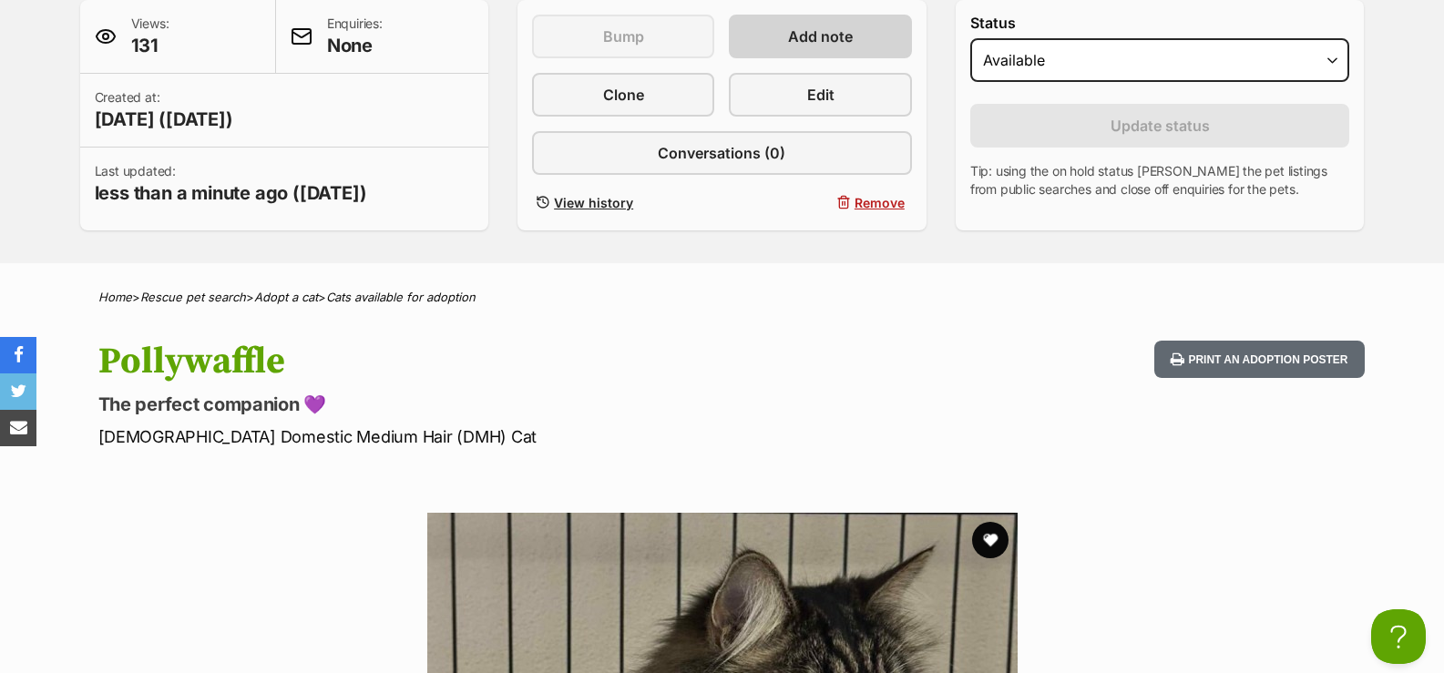
scroll to position [182, 0]
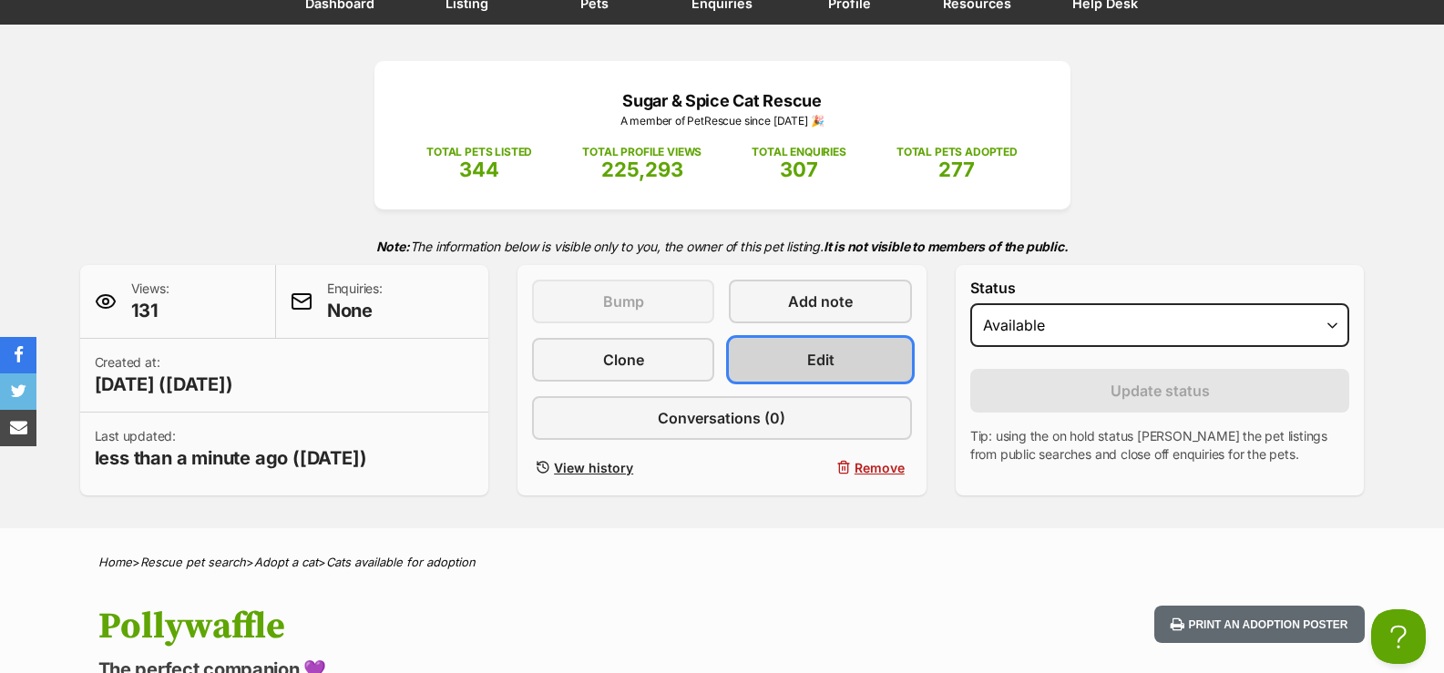
click at [789, 367] on link "Edit" at bounding box center [820, 360] width 182 height 44
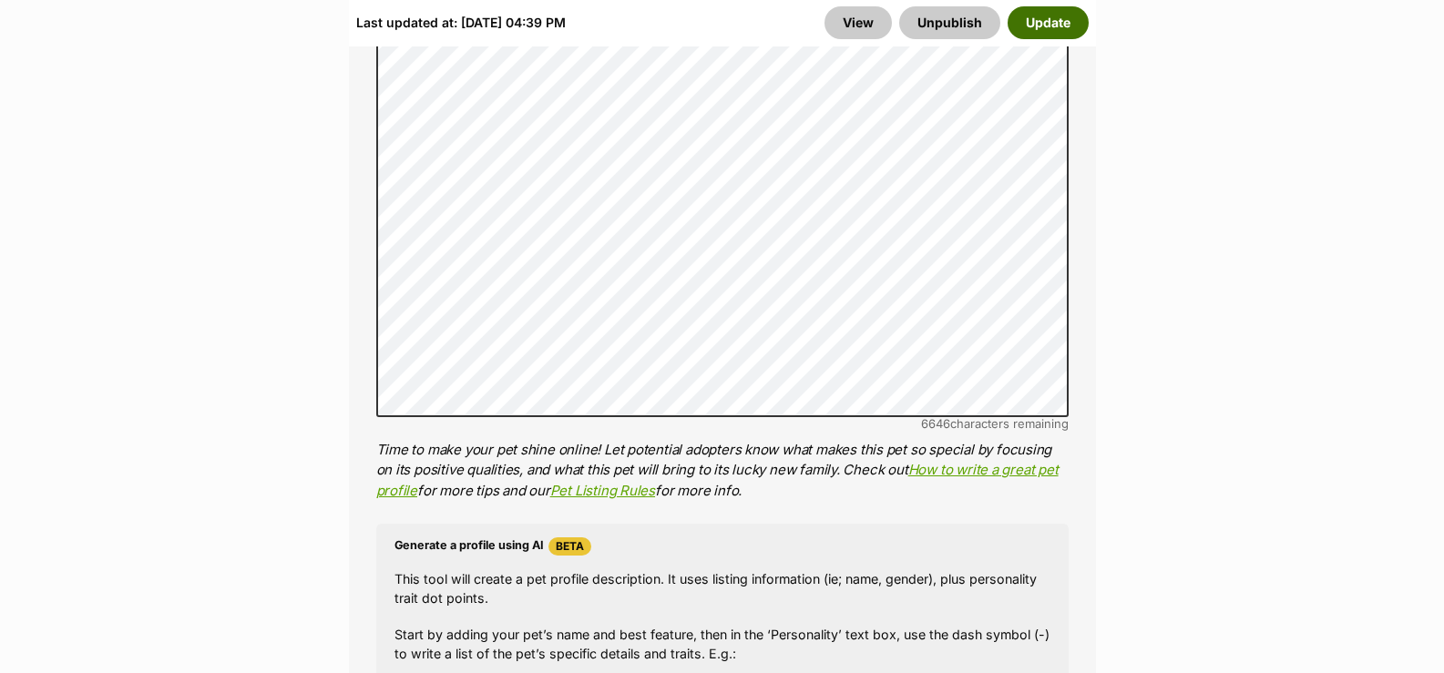
click at [1056, 24] on button "Update" at bounding box center [1048, 22] width 81 height 33
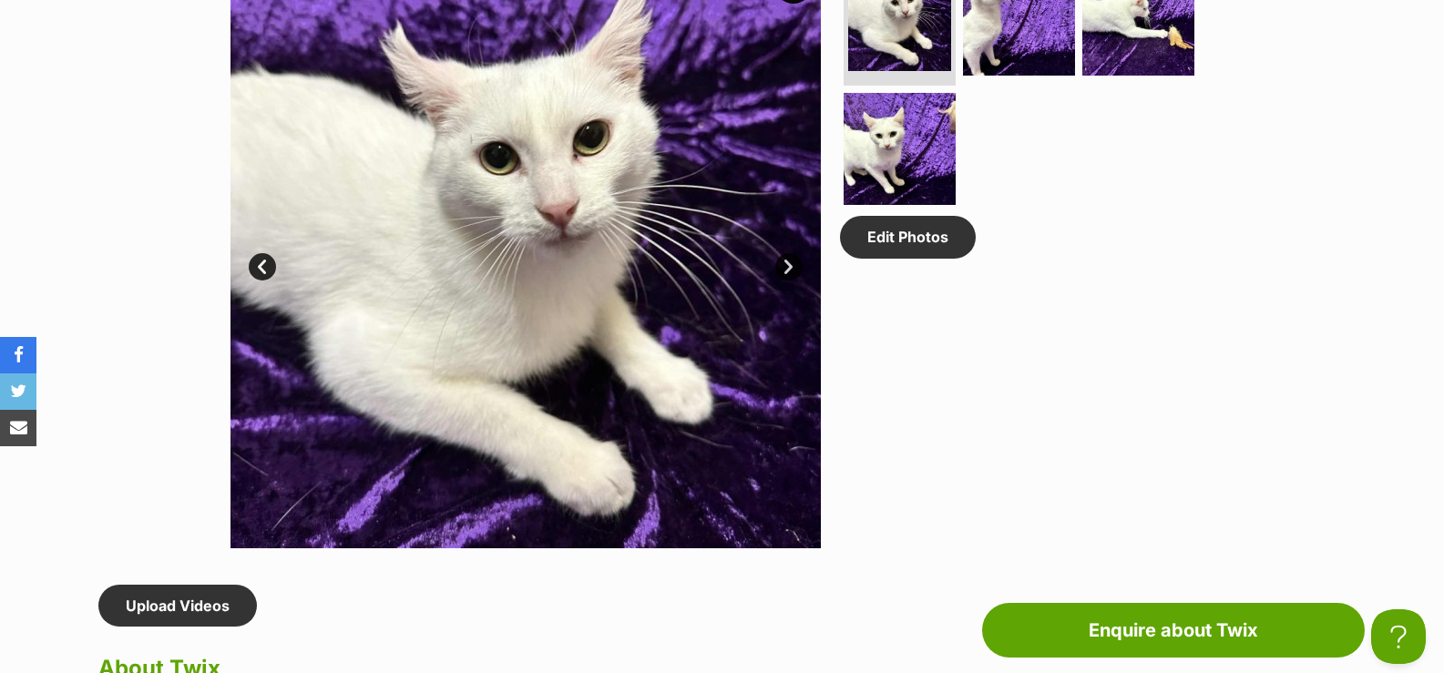
scroll to position [456, 0]
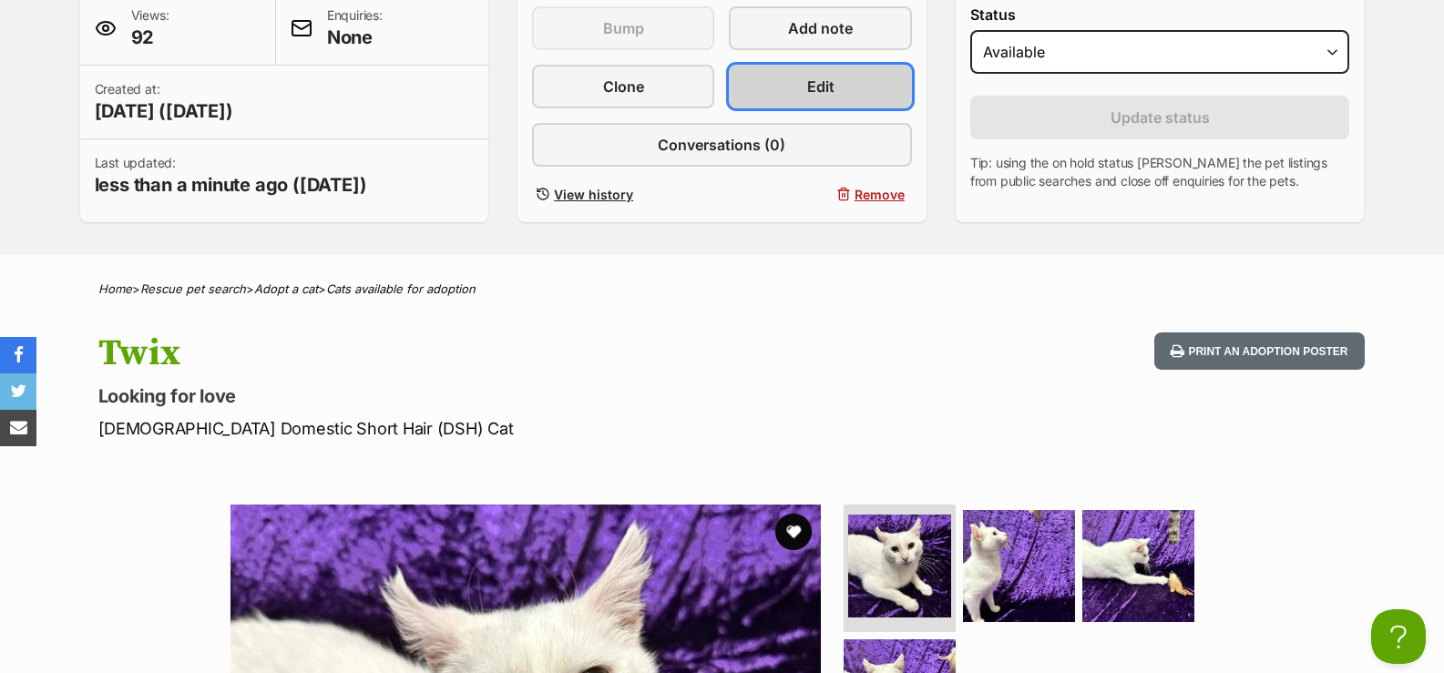
click at [827, 82] on span "Edit" at bounding box center [820, 87] width 27 height 22
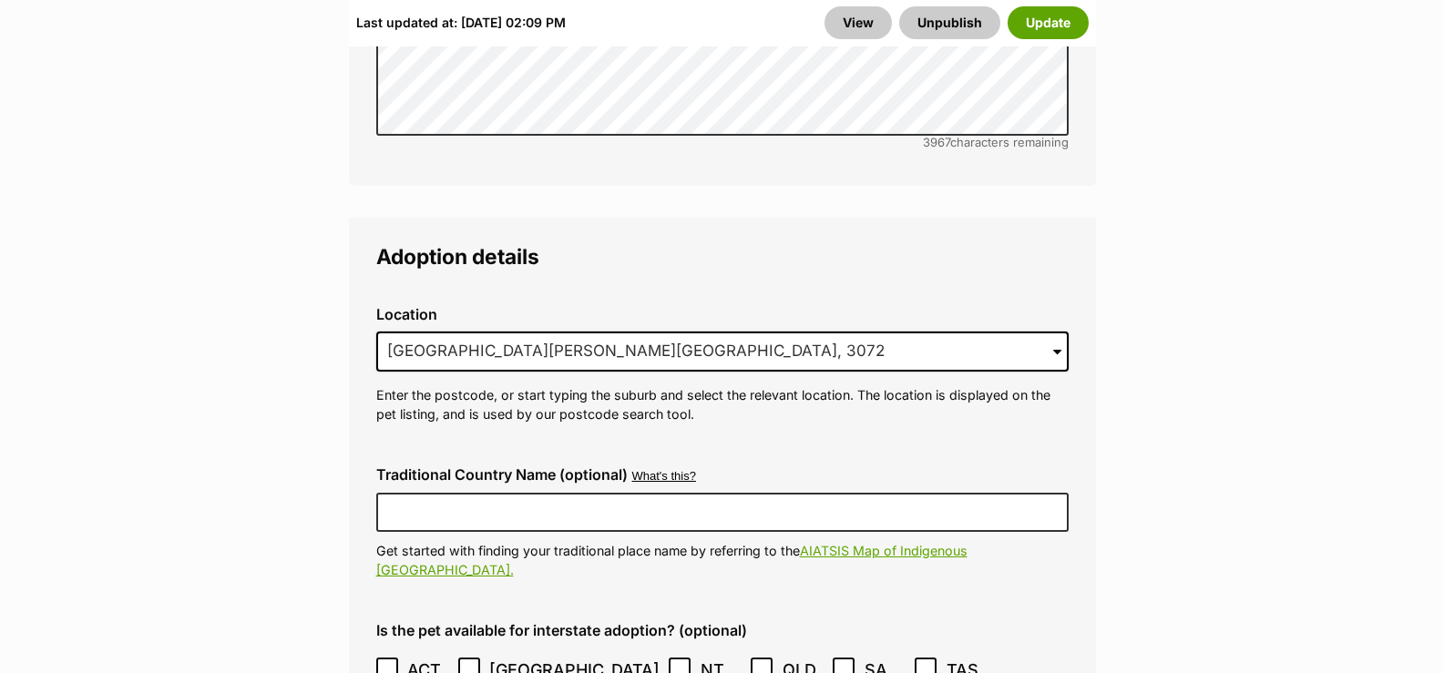
scroll to position [4738, 0]
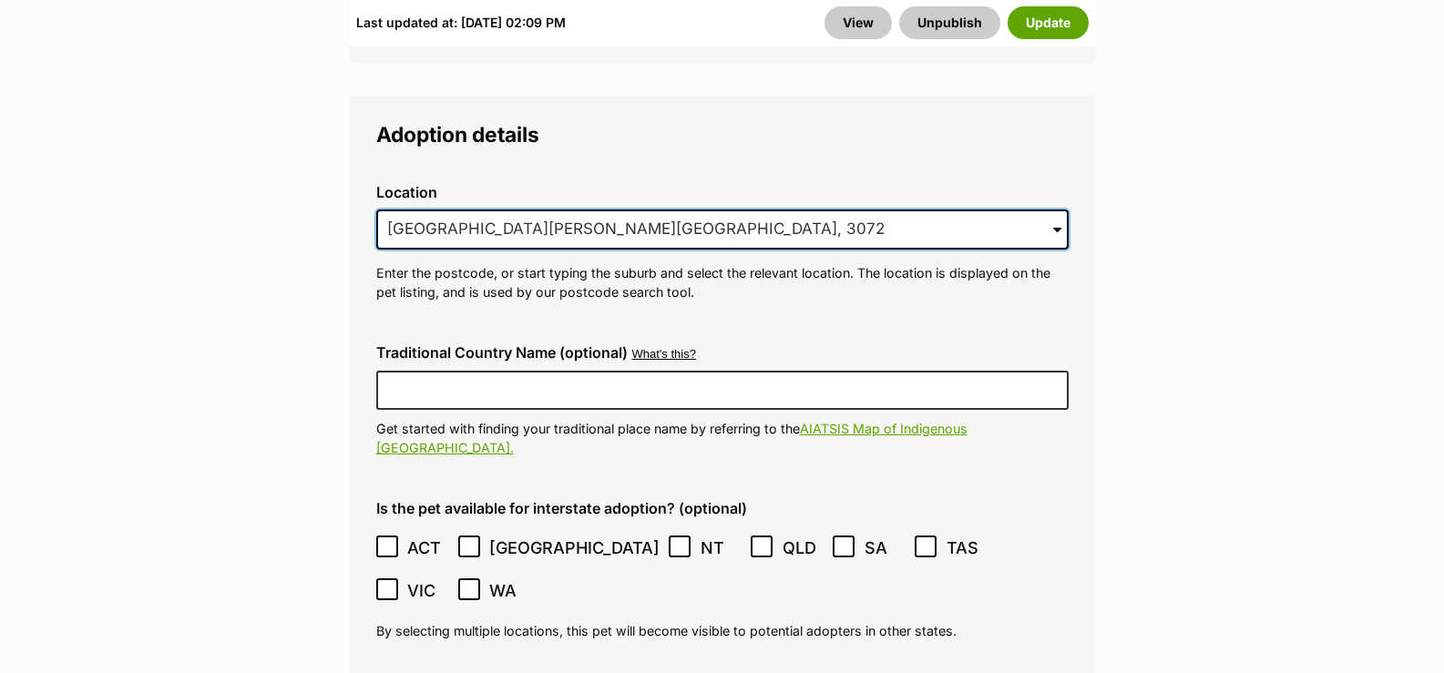
drag, startPoint x: 585, startPoint y: 186, endPoint x: 223, endPoint y: 197, distance: 361.9
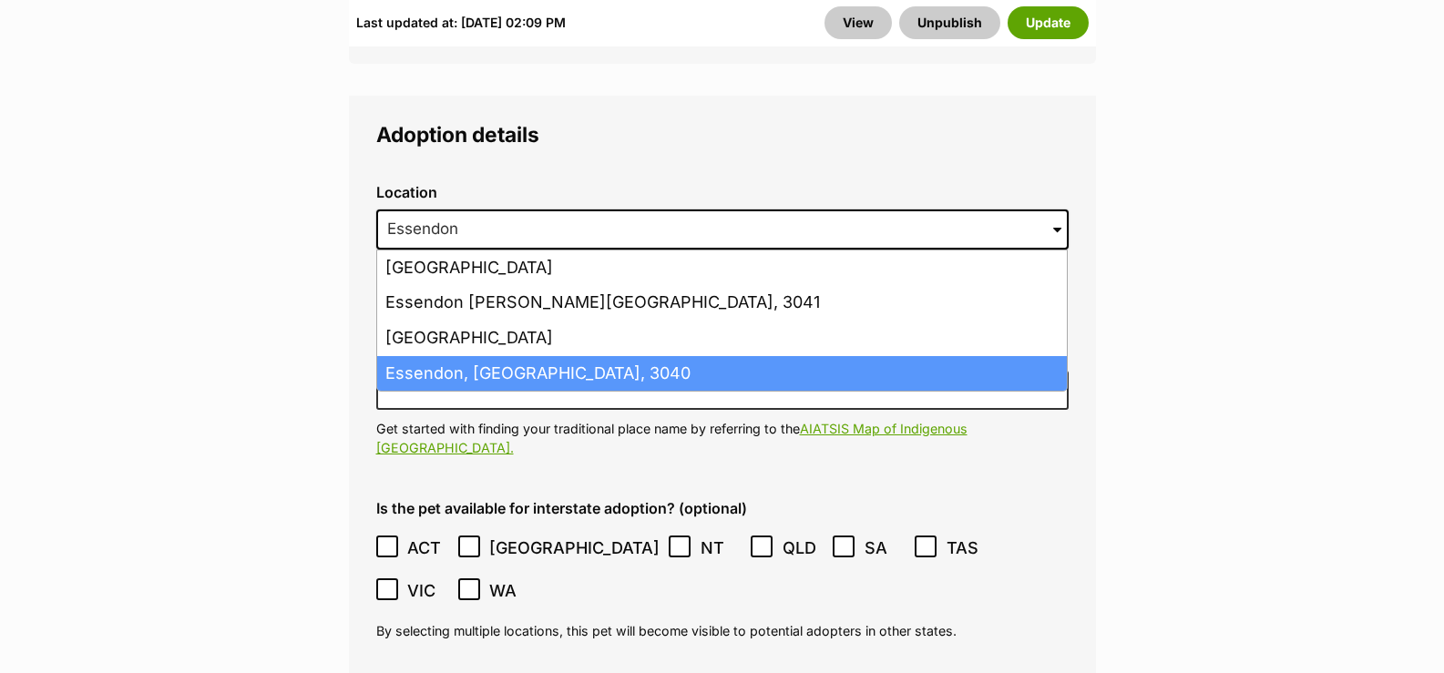
click at [488, 356] on li "Essendon, Victoria, 3040" at bounding box center [722, 374] width 690 height 36
type input "Essendon, Victoria, 3040"
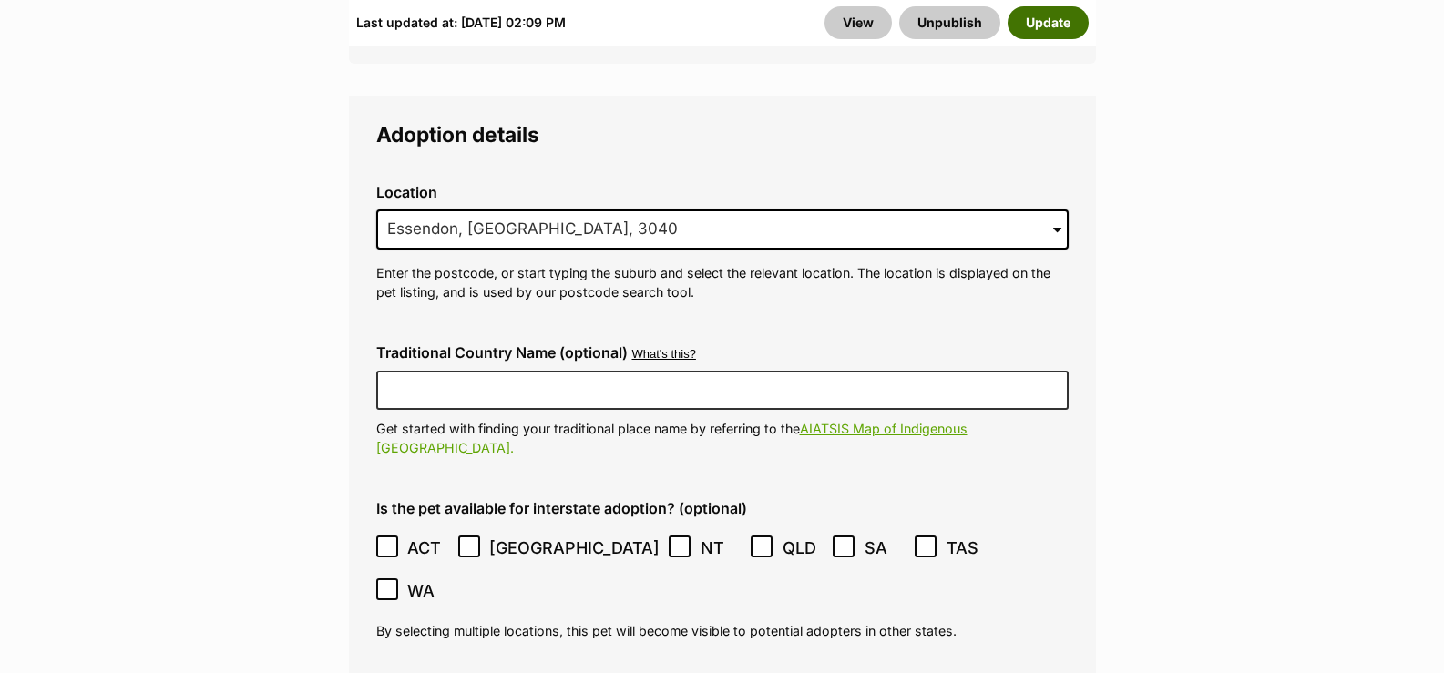
click at [1023, 22] on button "Update" at bounding box center [1048, 22] width 81 height 33
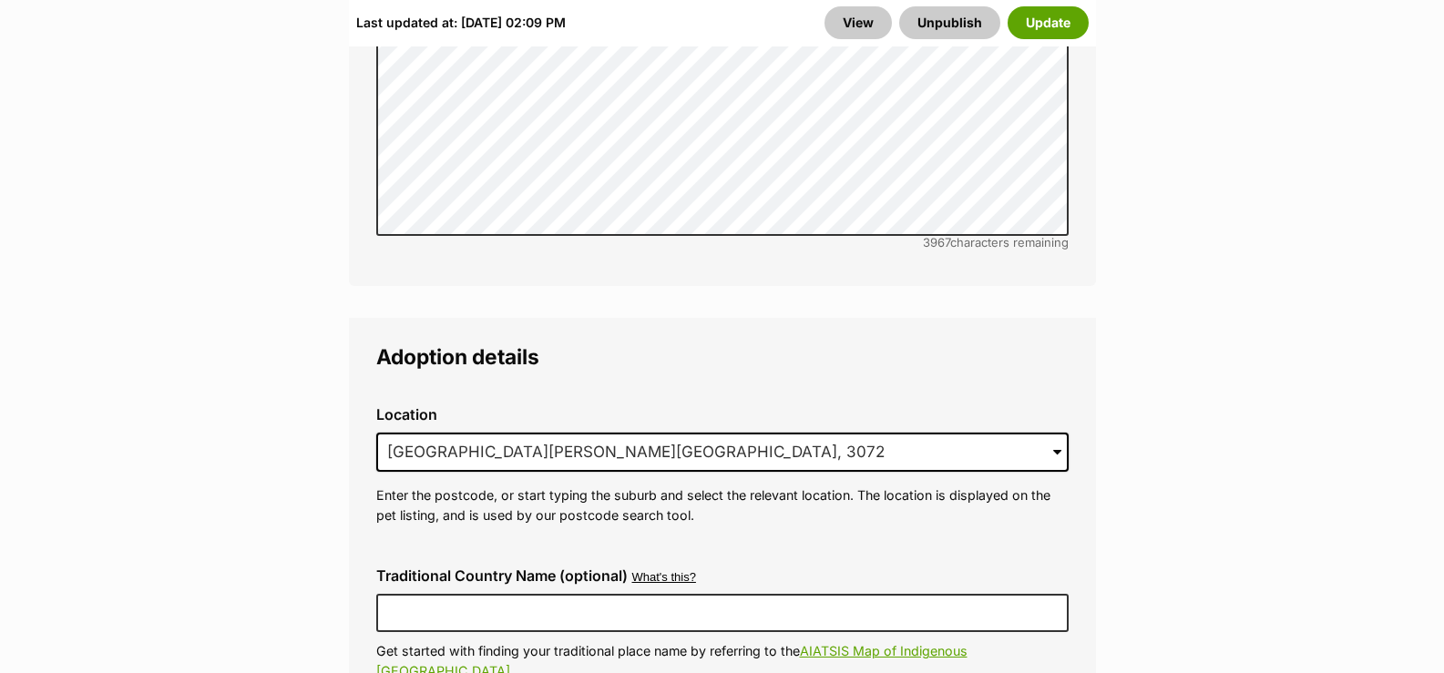
scroll to position [4282, 0]
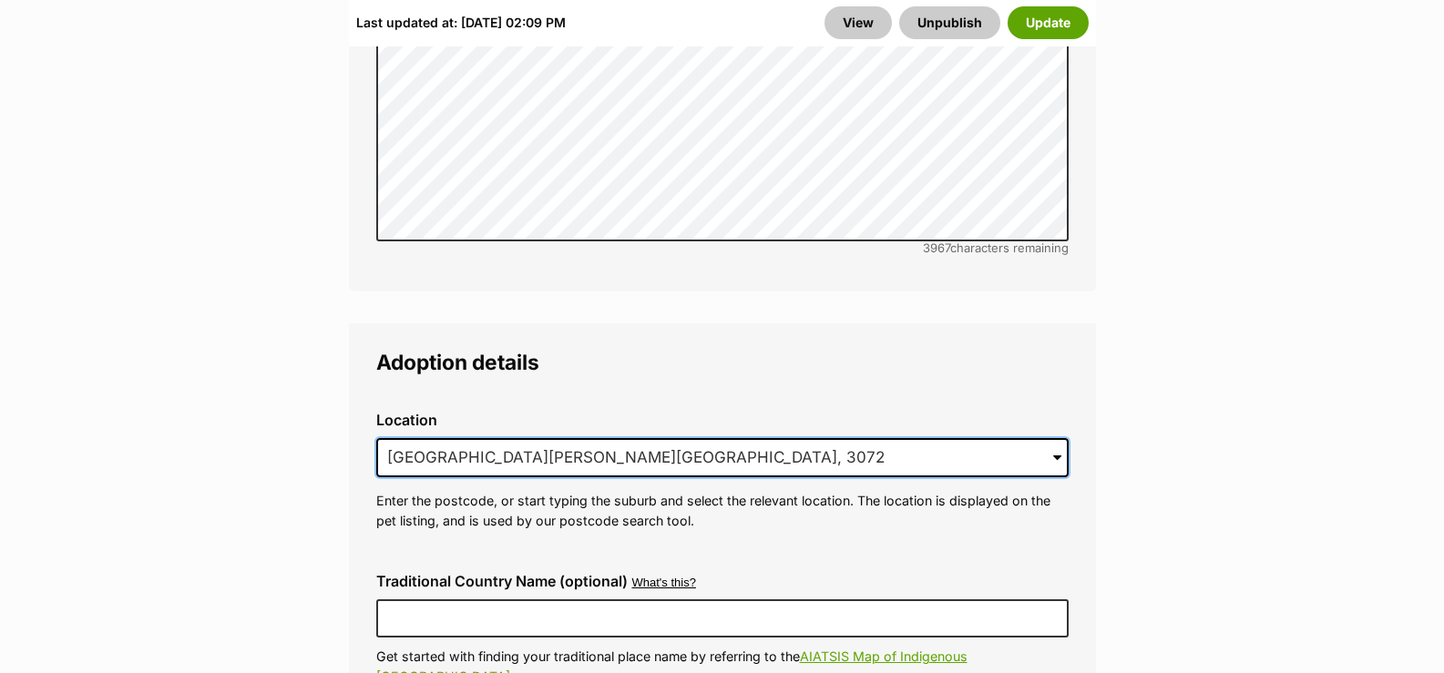
drag, startPoint x: 552, startPoint y: 413, endPoint x: 220, endPoint y: 413, distance: 332.6
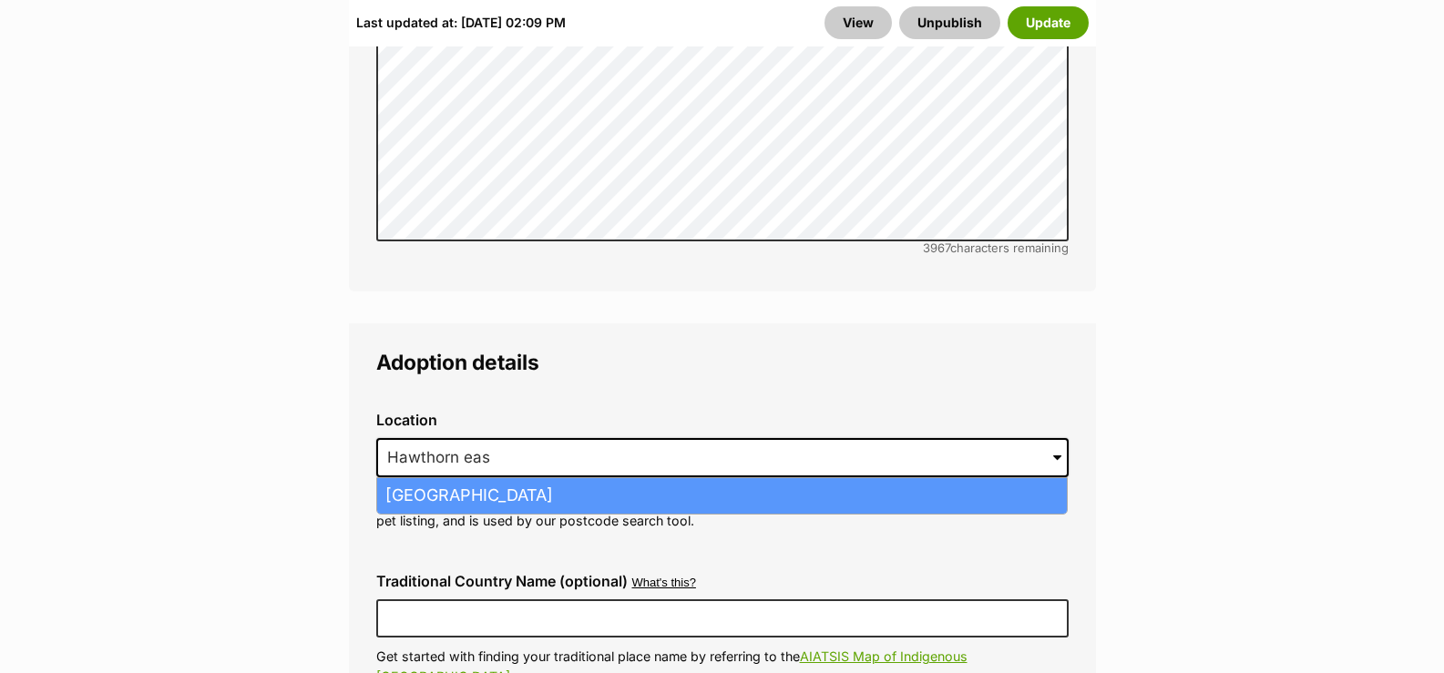
click at [417, 478] on li "[GEOGRAPHIC_DATA]" at bounding box center [722, 496] width 690 height 36
type input "[GEOGRAPHIC_DATA]"
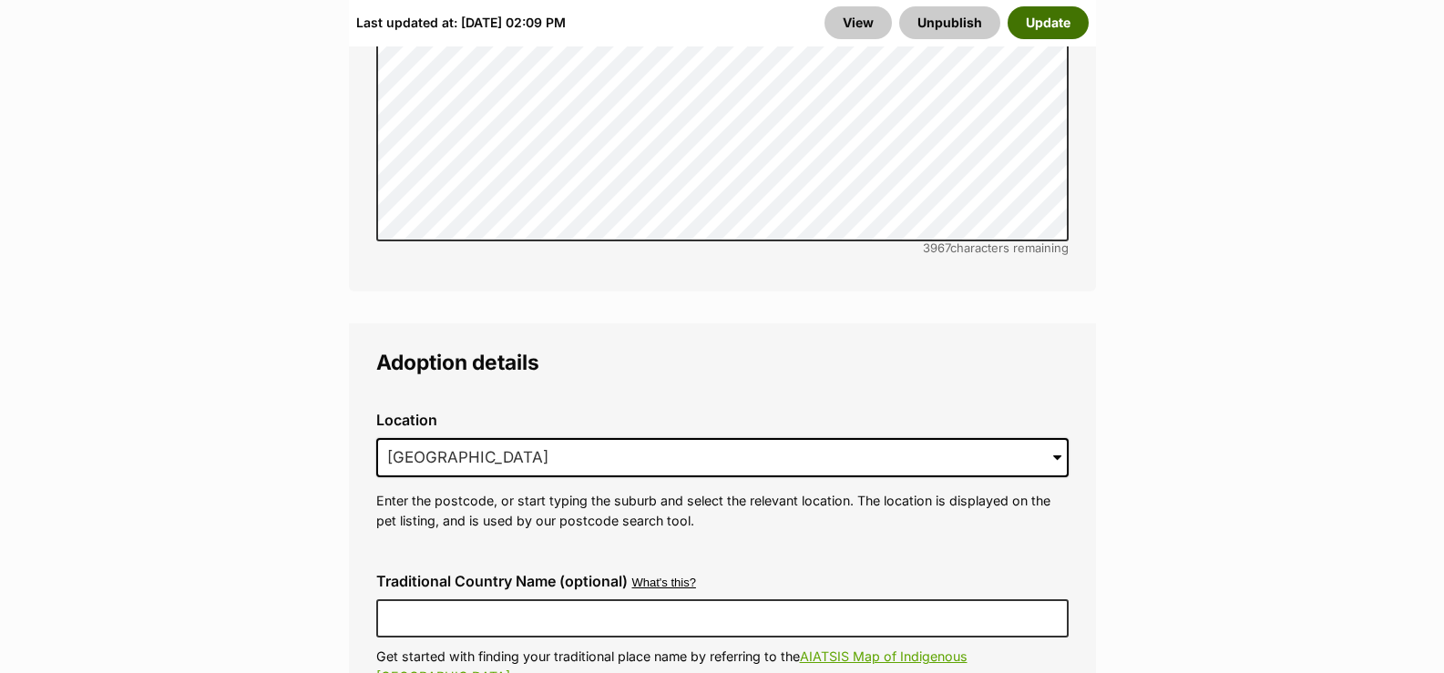
click at [1080, 25] on button "Update" at bounding box center [1048, 22] width 81 height 33
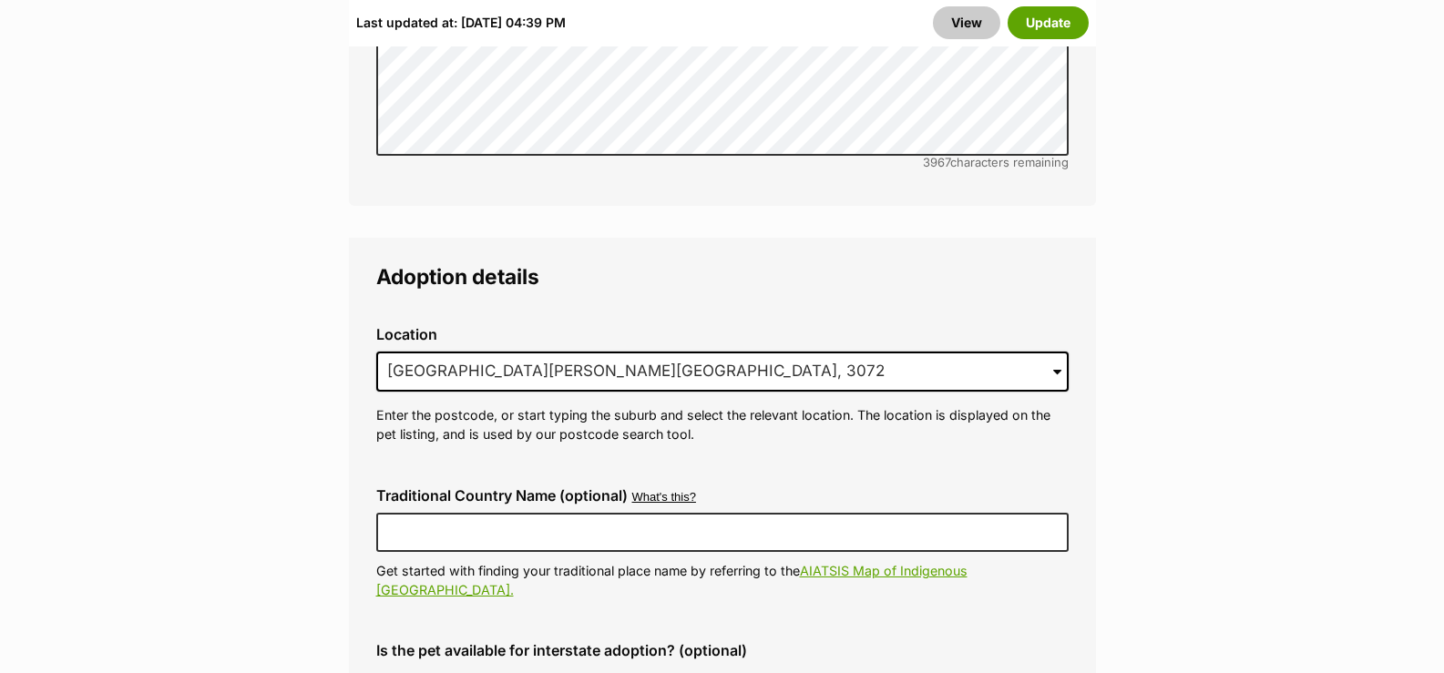
scroll to position [4464, 0]
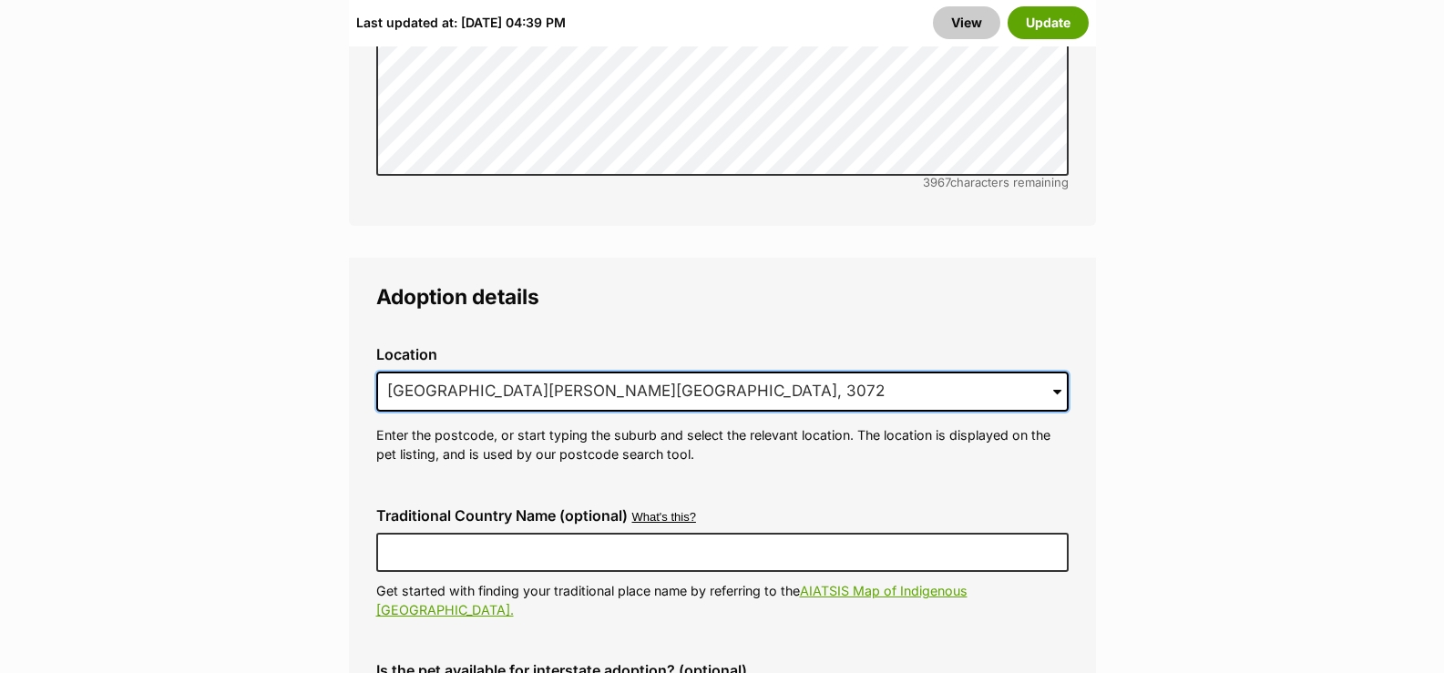
drag, startPoint x: 537, startPoint y: 310, endPoint x: 151, endPoint y: 325, distance: 385.7
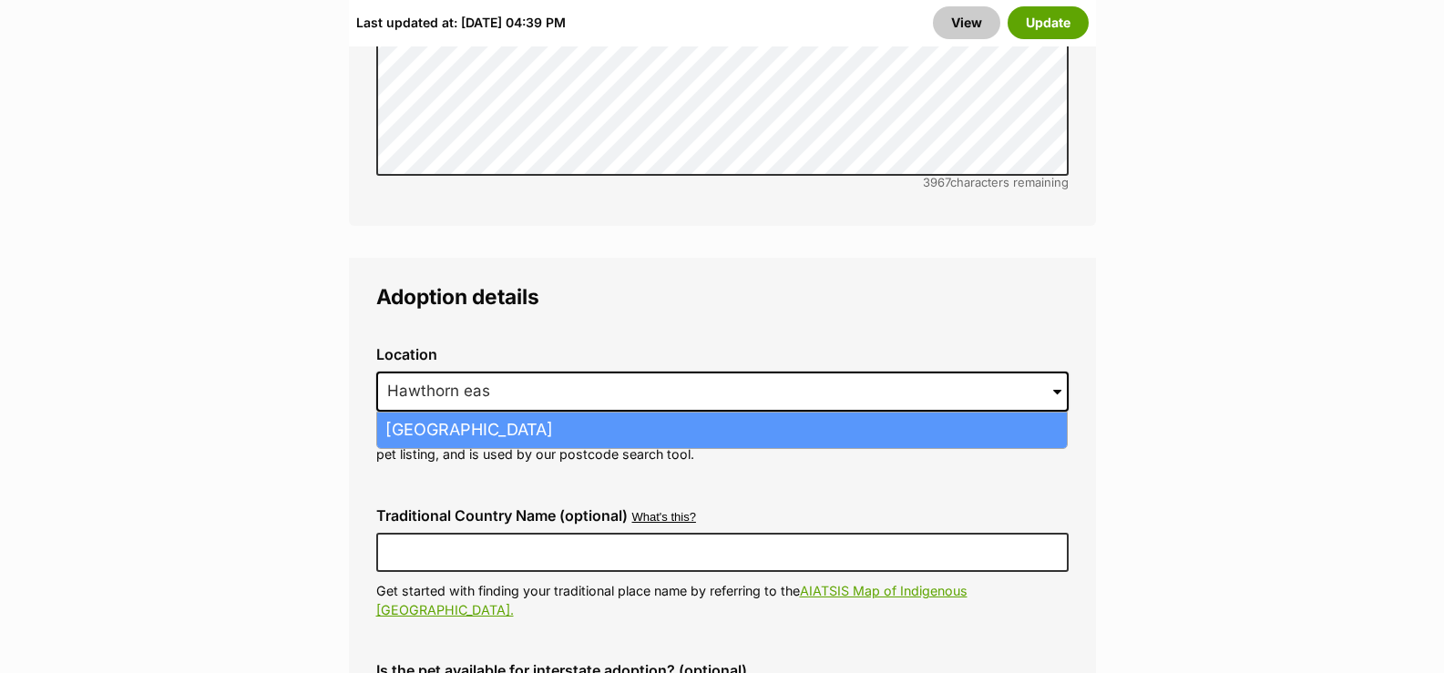
click at [576, 413] on li "Hawthorn East, Victoria, 3123" at bounding box center [722, 431] width 690 height 36
type input "Hawthorn East, Victoria, 3123"
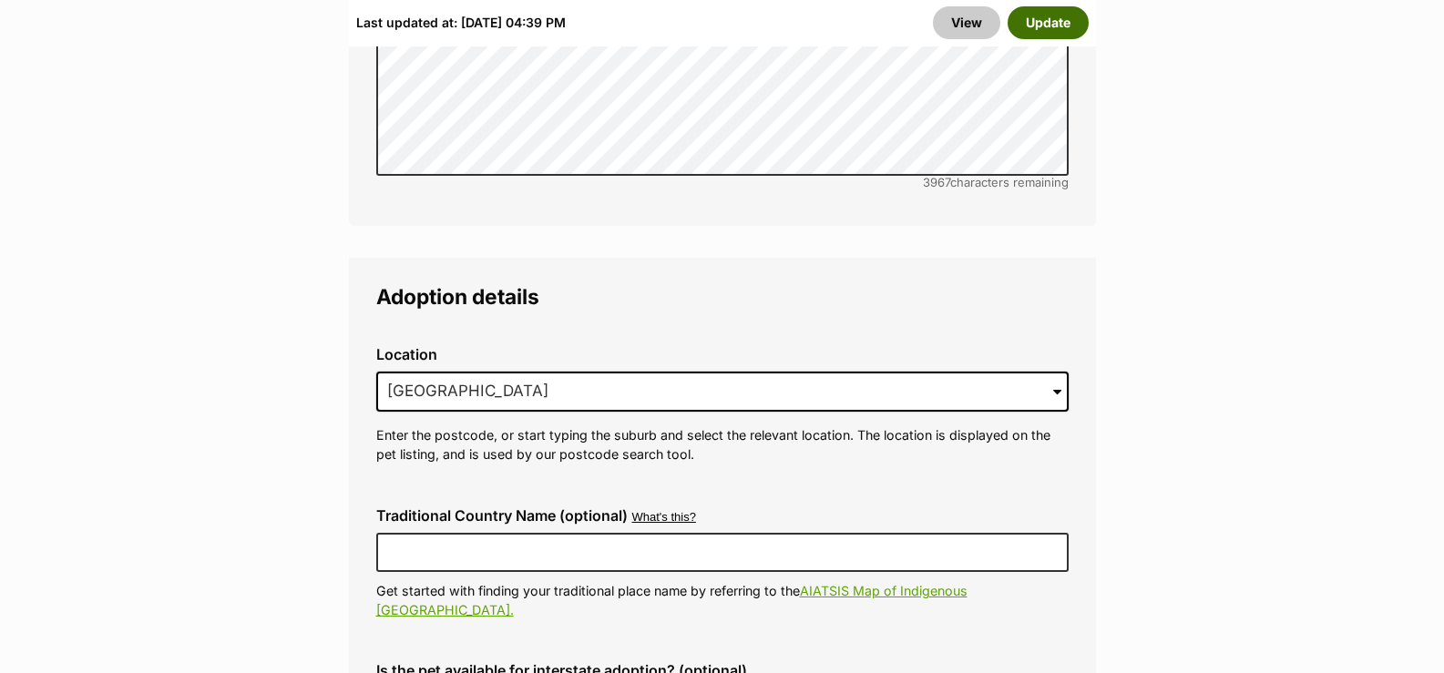
click at [1061, 22] on button "Update" at bounding box center [1048, 22] width 81 height 33
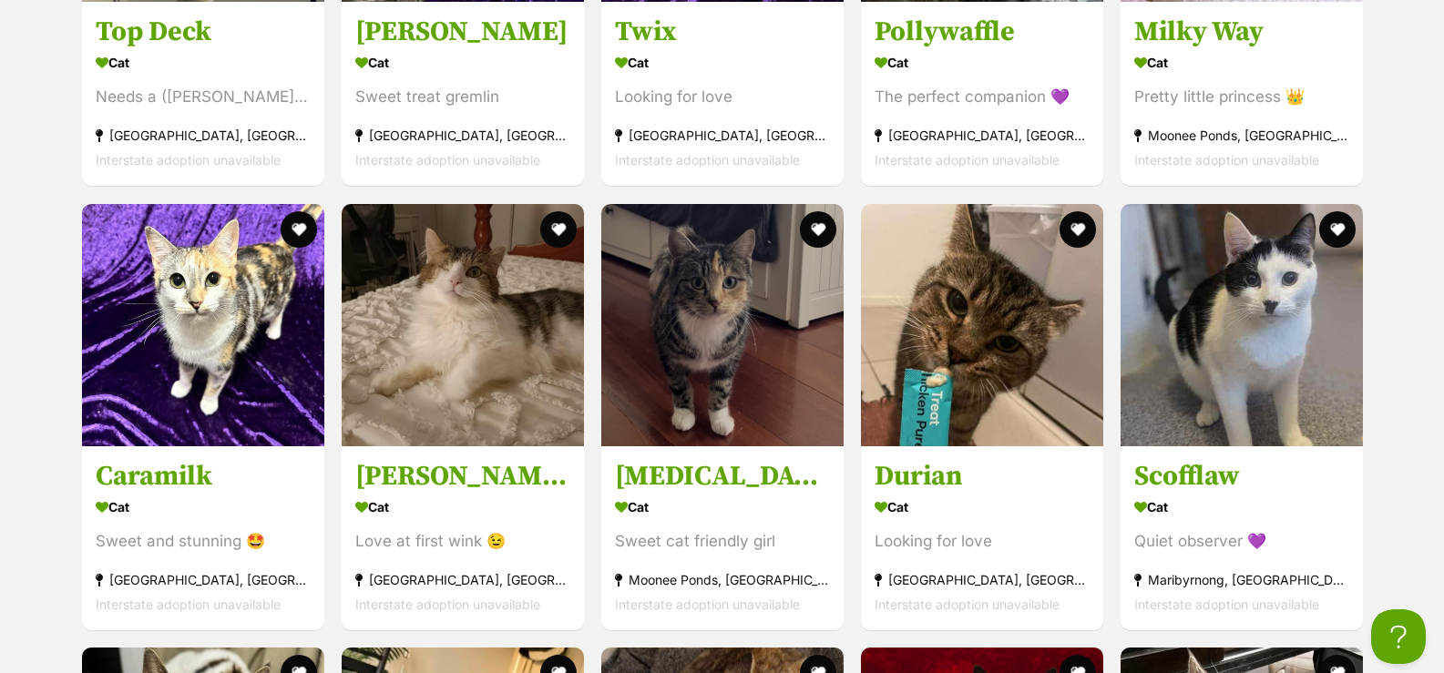
scroll to position [2187, 0]
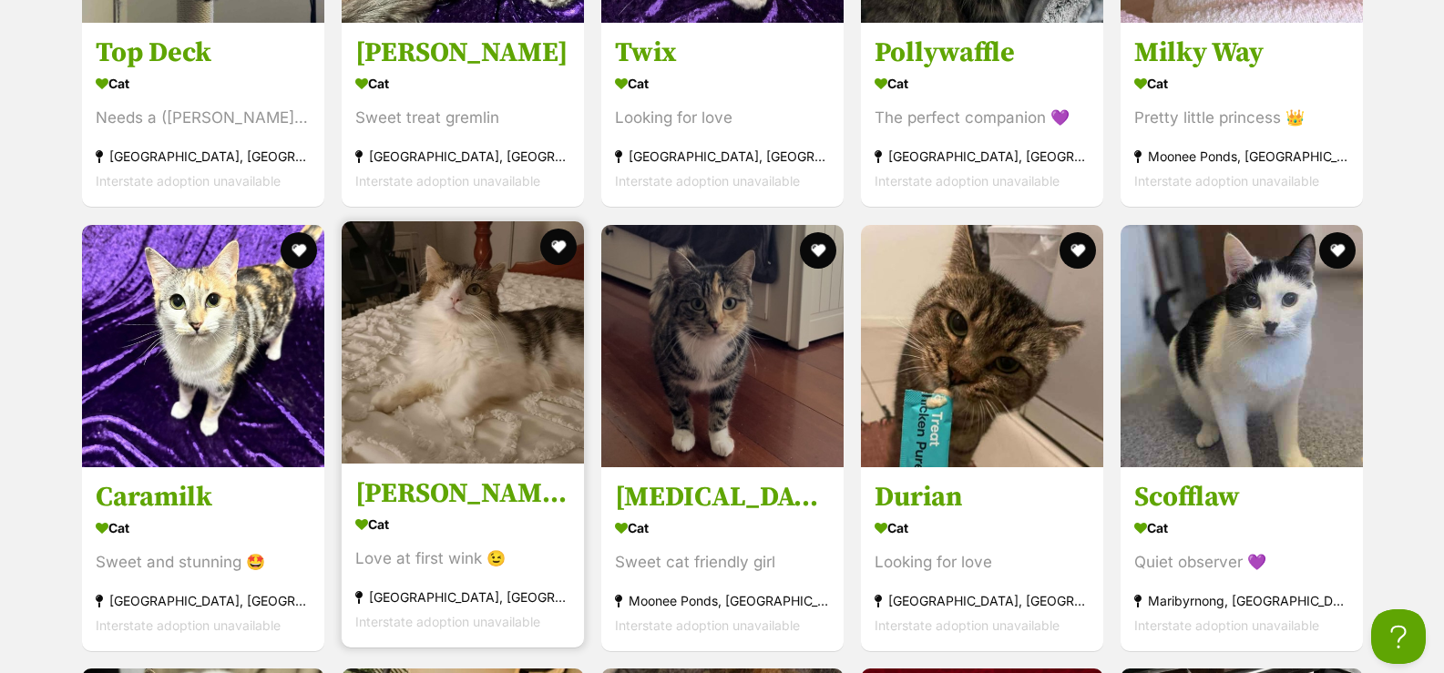
click at [512, 419] on img at bounding box center [463, 342] width 242 height 242
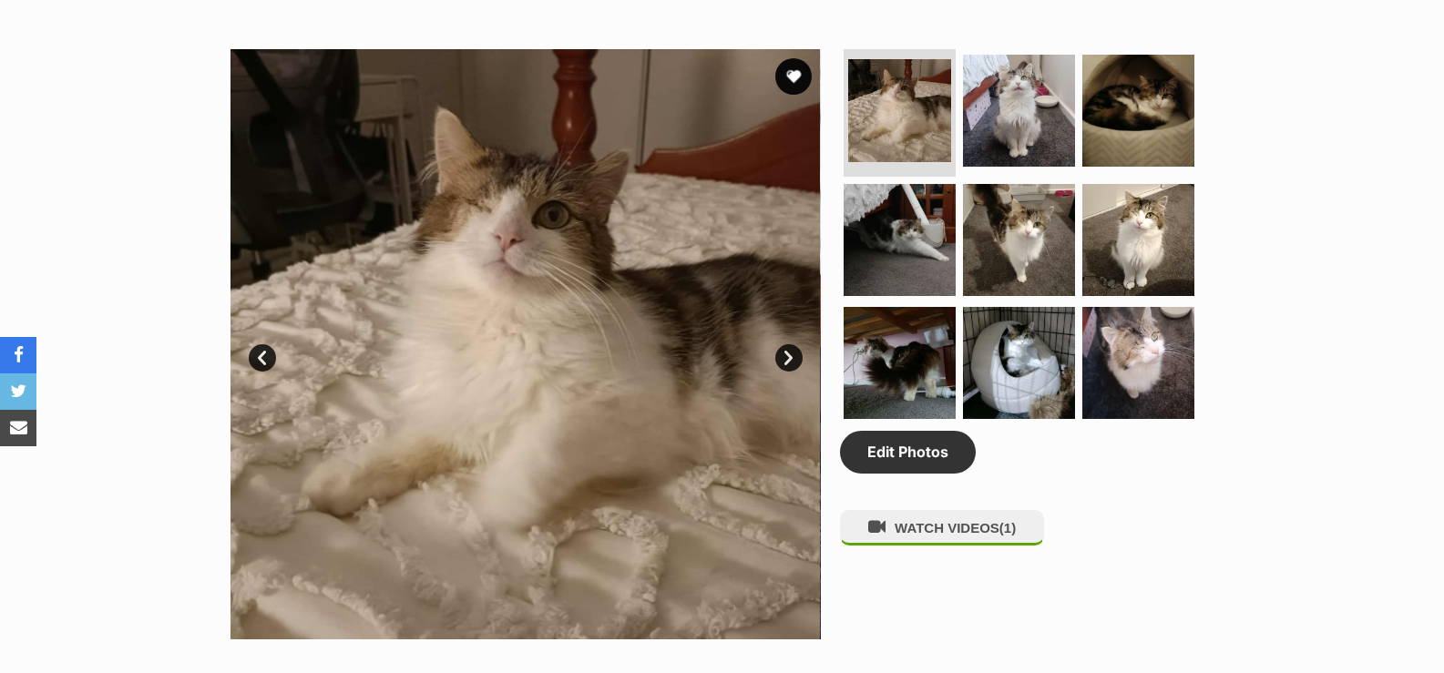
click at [791, 357] on link "Next" at bounding box center [788, 357] width 27 height 27
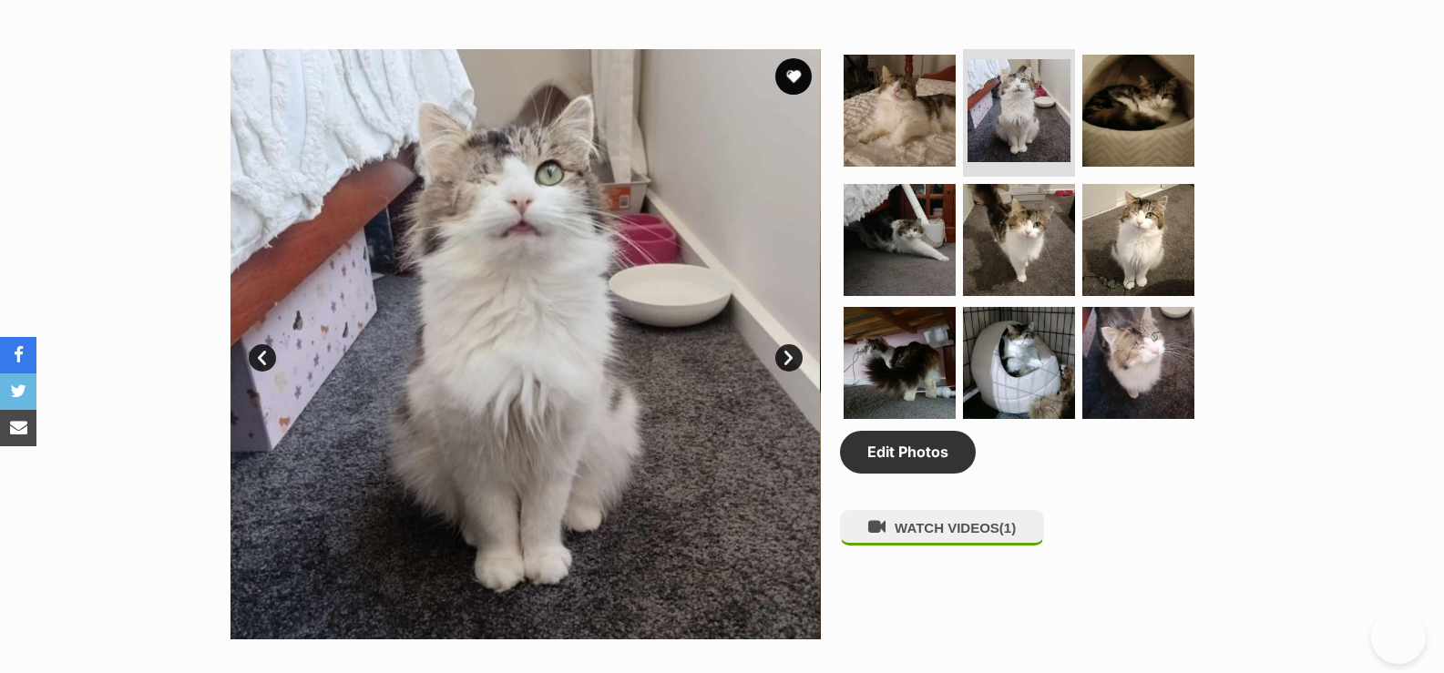
click at [791, 357] on link "Next" at bounding box center [788, 357] width 27 height 27
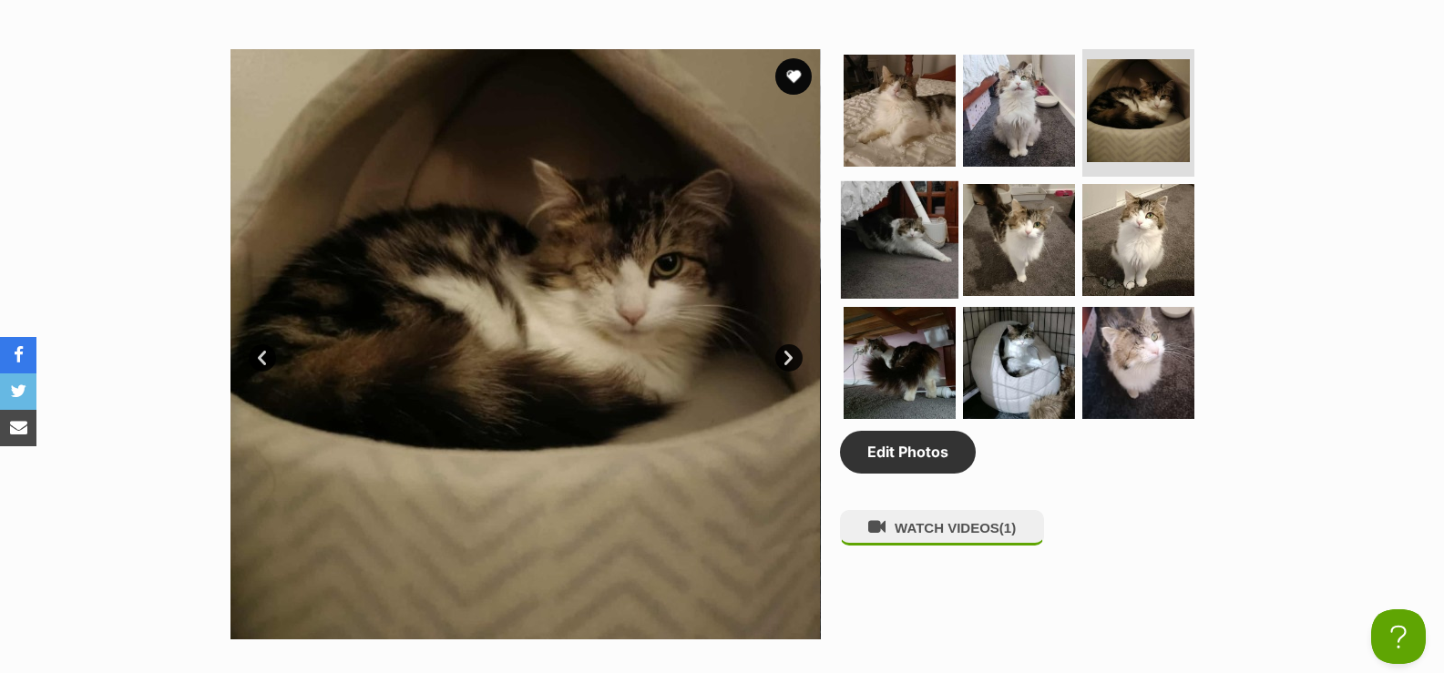
click at [909, 254] on img at bounding box center [900, 239] width 118 height 118
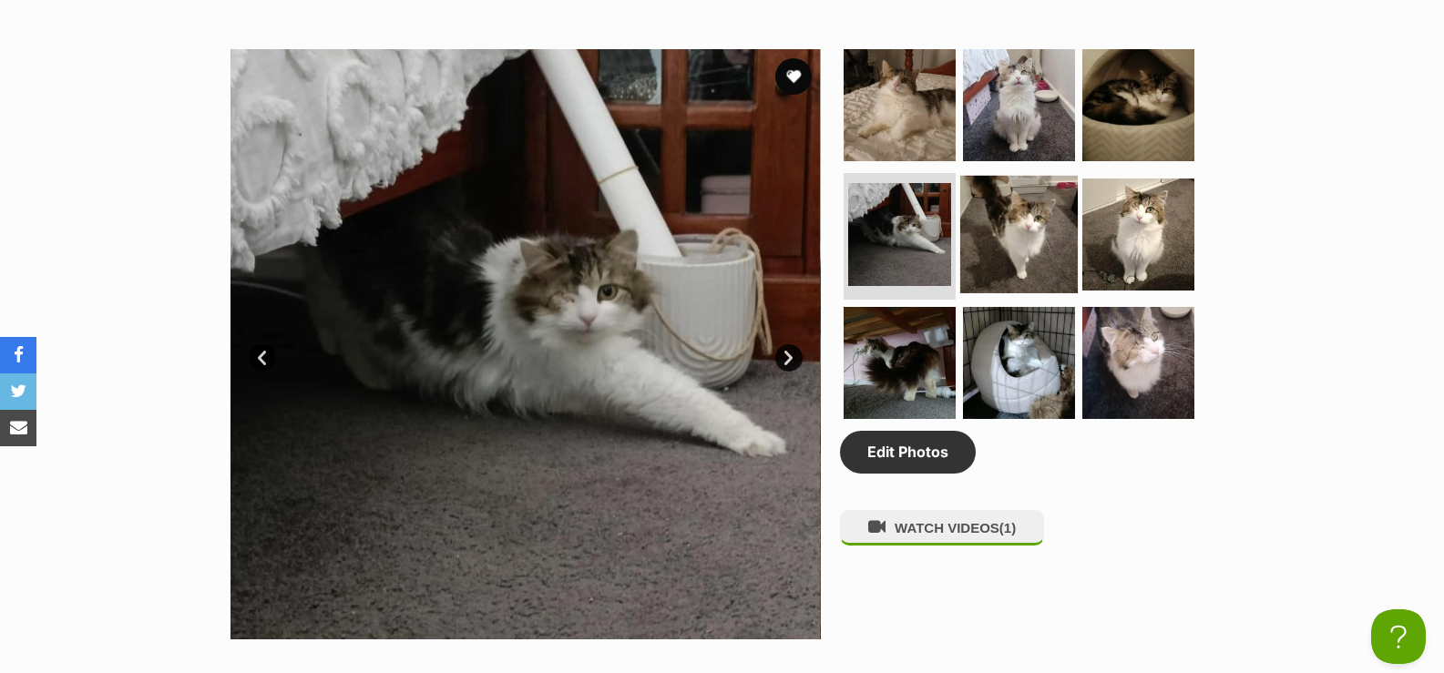
click at [1005, 241] on img at bounding box center [1019, 234] width 118 height 118
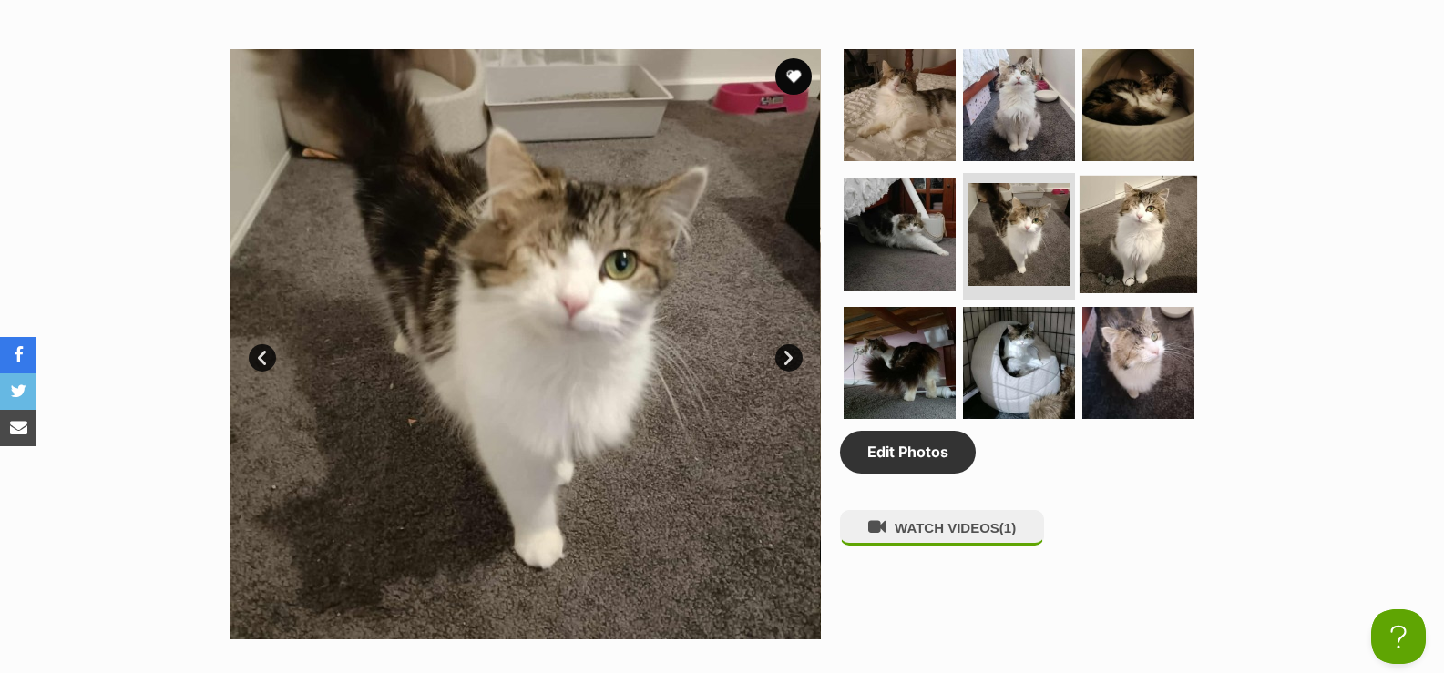
click at [1103, 241] on img at bounding box center [1139, 234] width 118 height 118
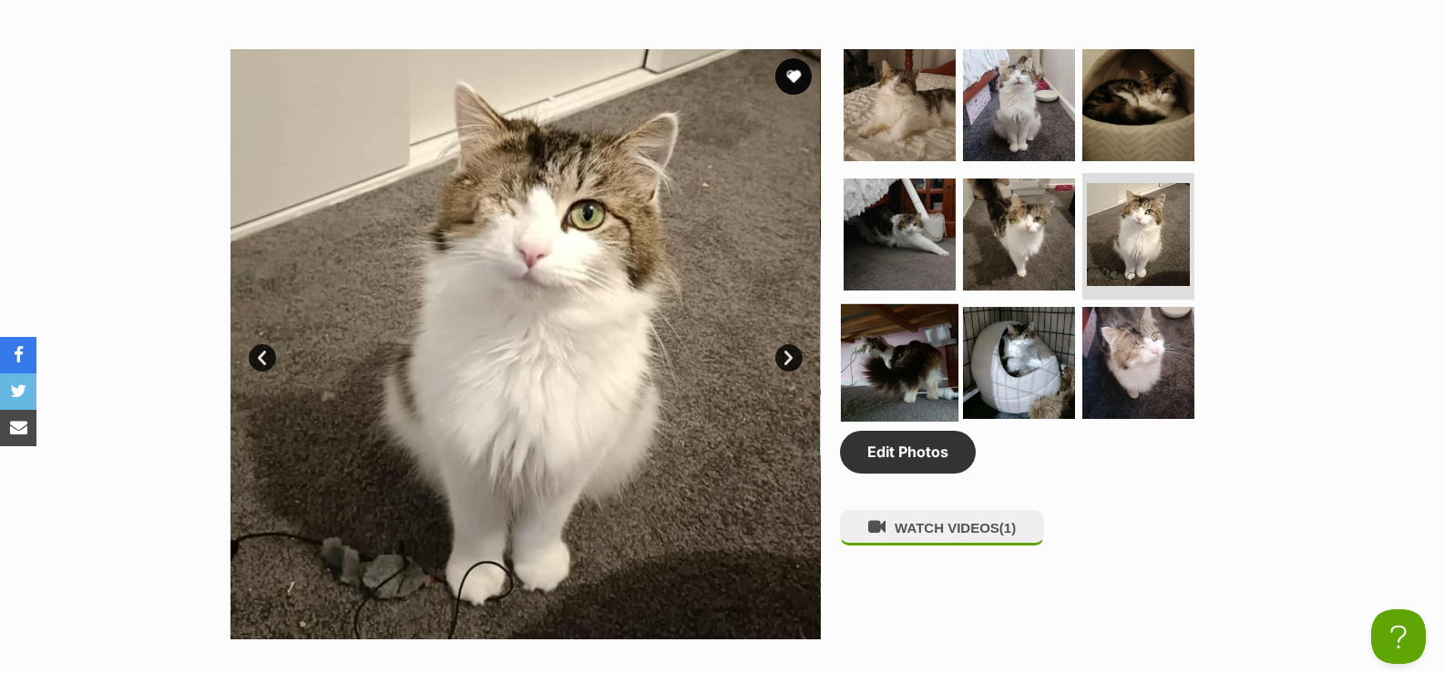
click at [912, 350] on img at bounding box center [900, 363] width 118 height 118
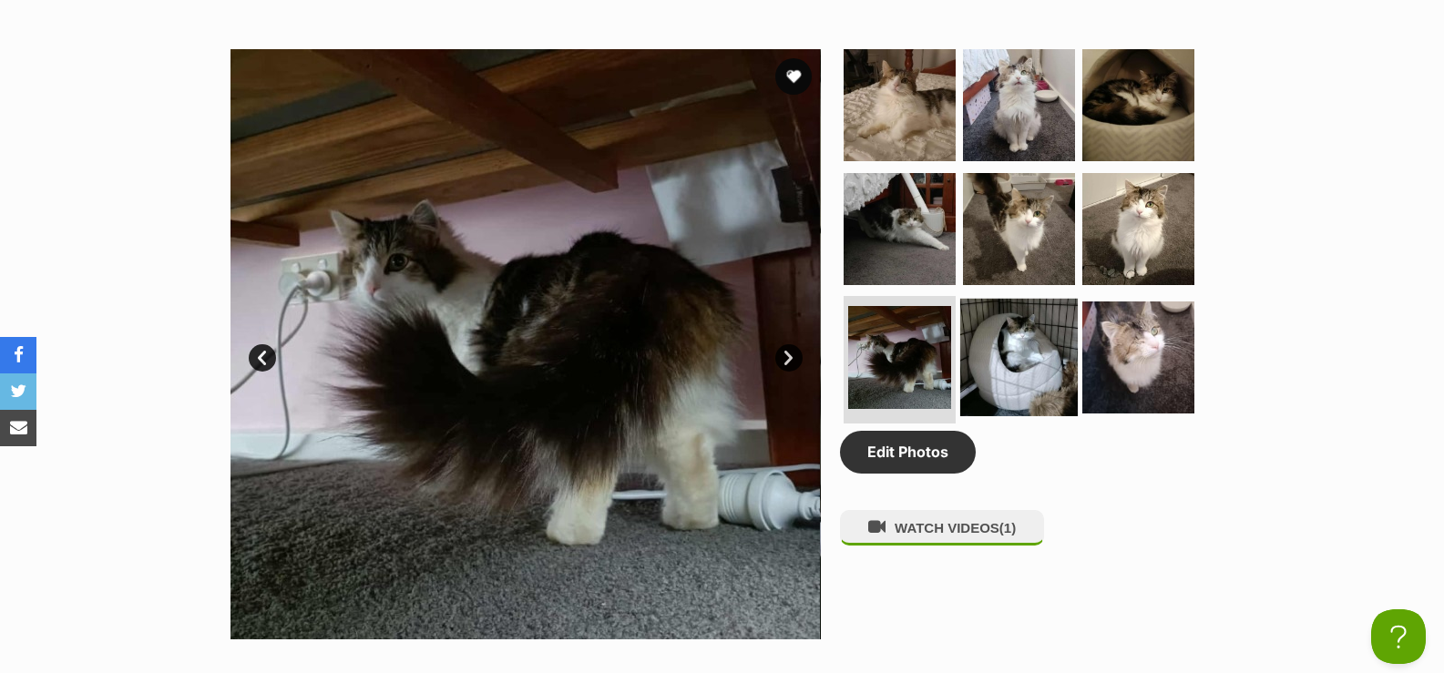
click at [1020, 351] on img at bounding box center [1019, 358] width 118 height 118
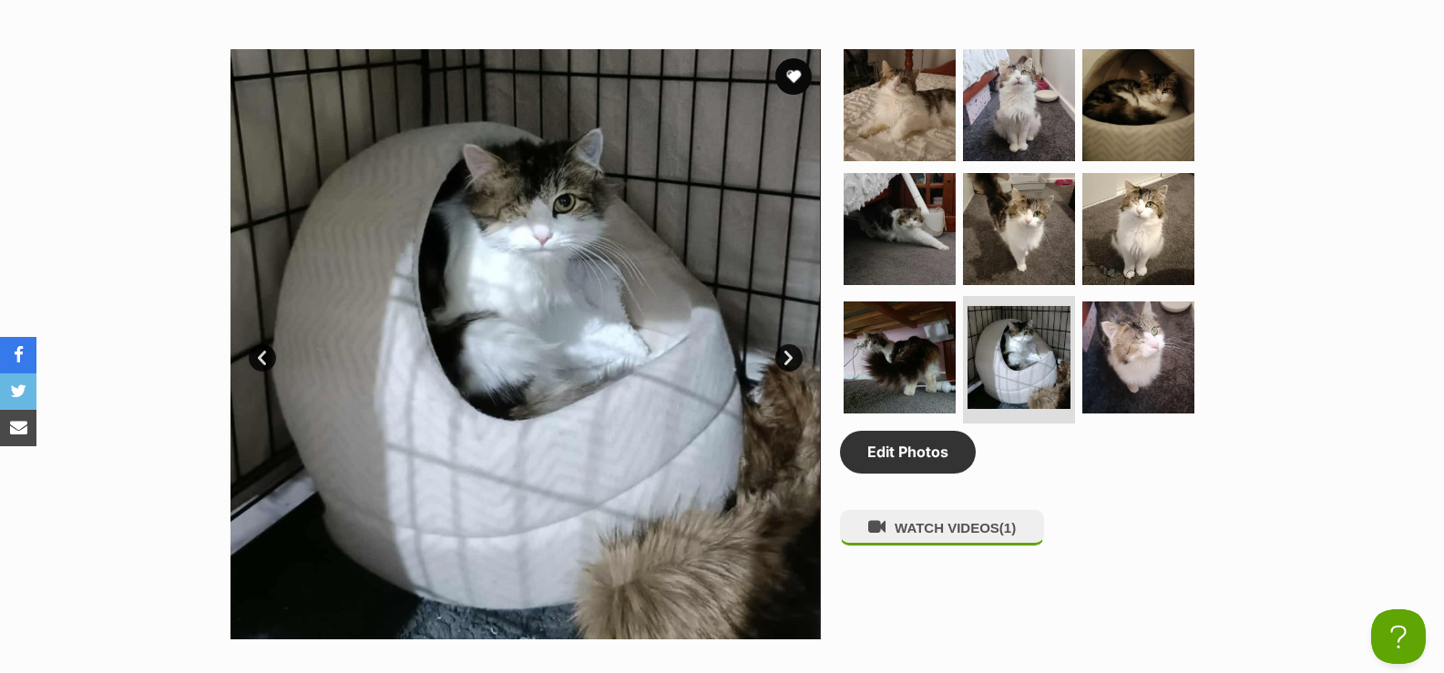
click at [1198, 354] on ul at bounding box center [1027, 240] width 374 height 382
click at [1182, 358] on img at bounding box center [1139, 358] width 118 height 118
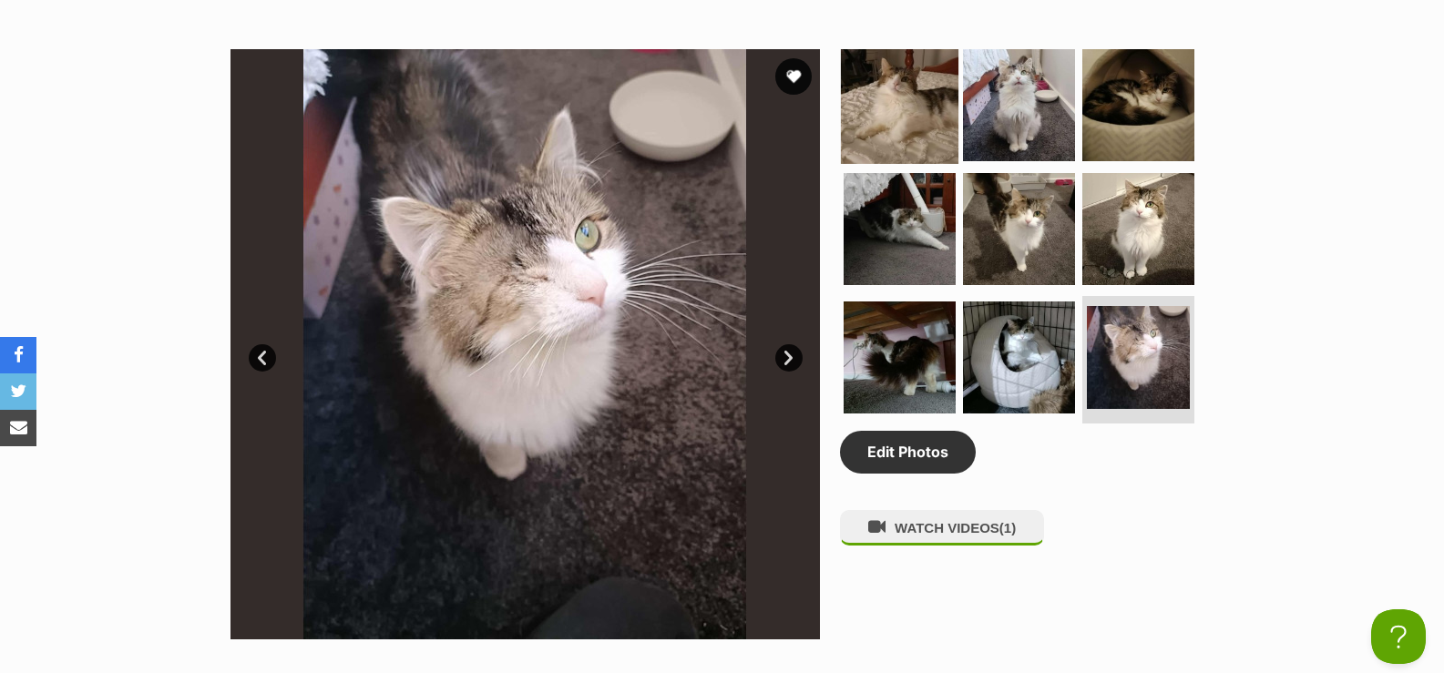
click at [873, 124] on img at bounding box center [900, 105] width 118 height 118
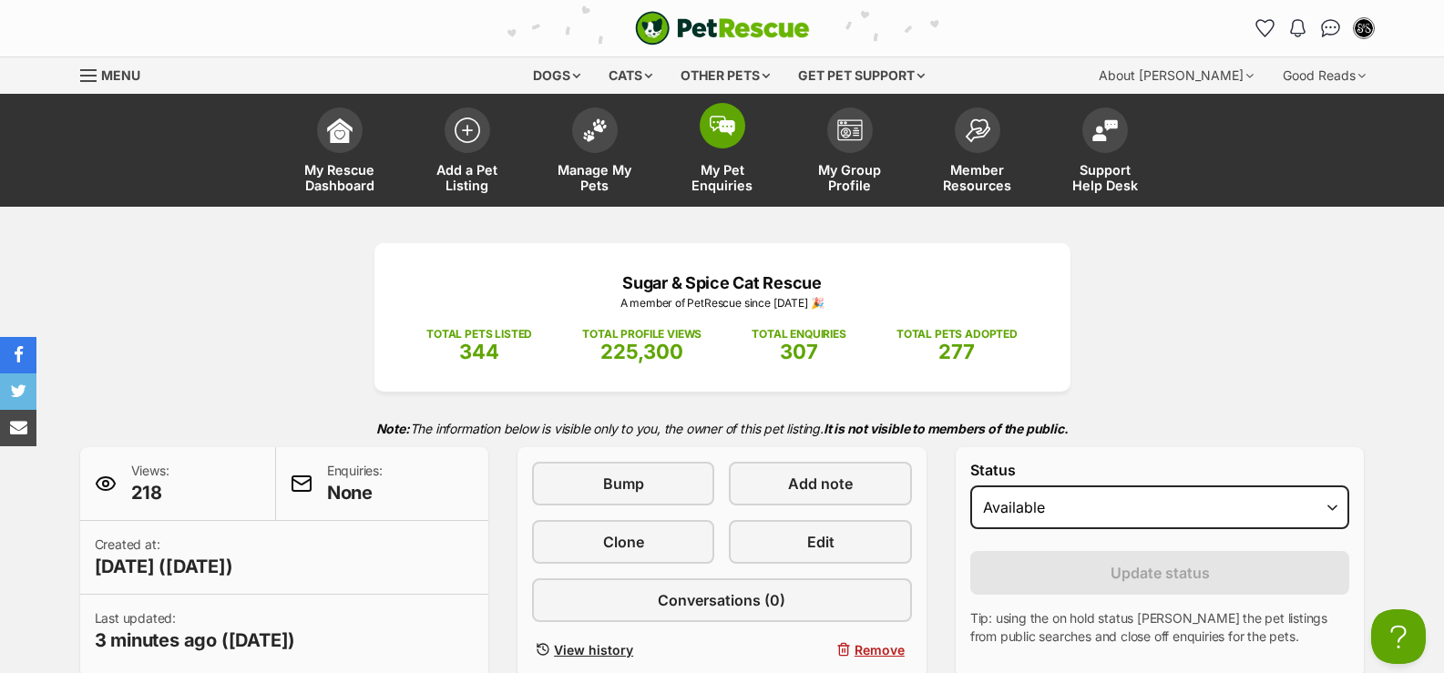
click at [712, 148] on link "My Pet Enquiries" at bounding box center [723, 152] width 128 height 108
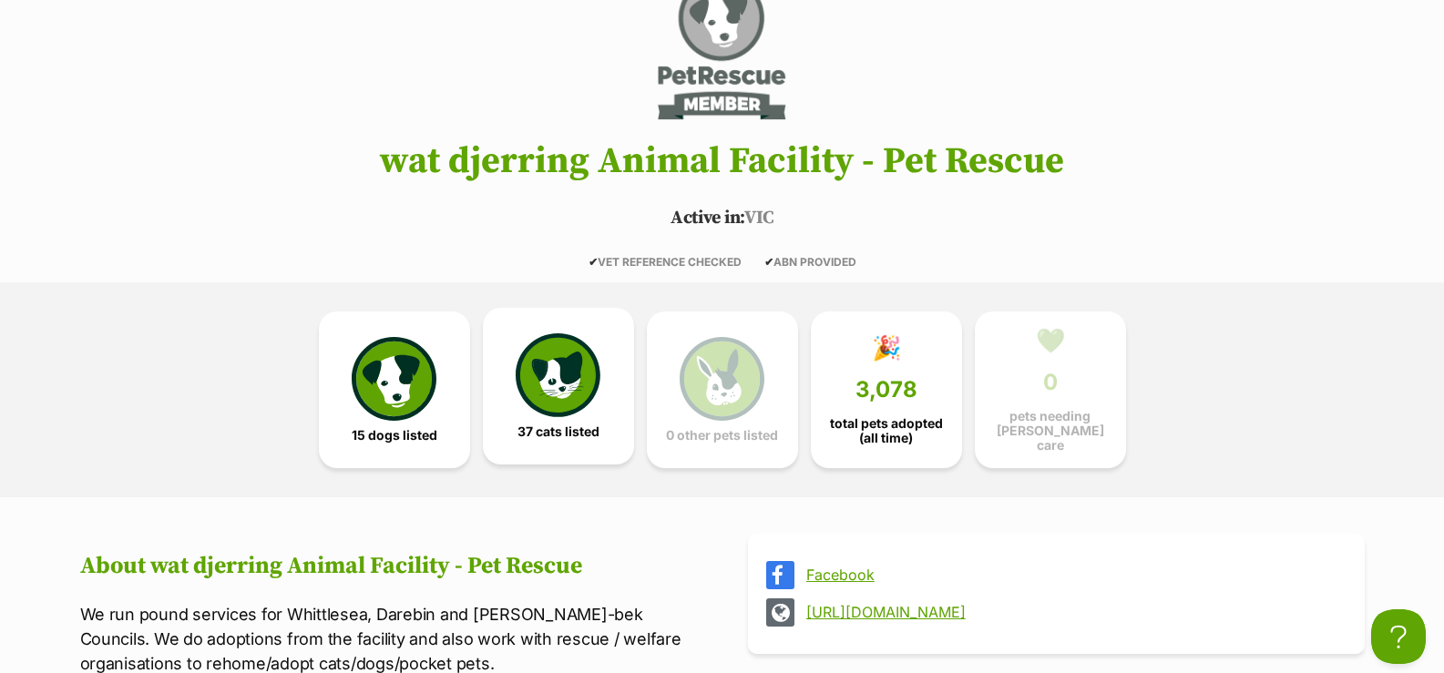
click at [546, 430] on span "37 cats listed" at bounding box center [559, 432] width 82 height 15
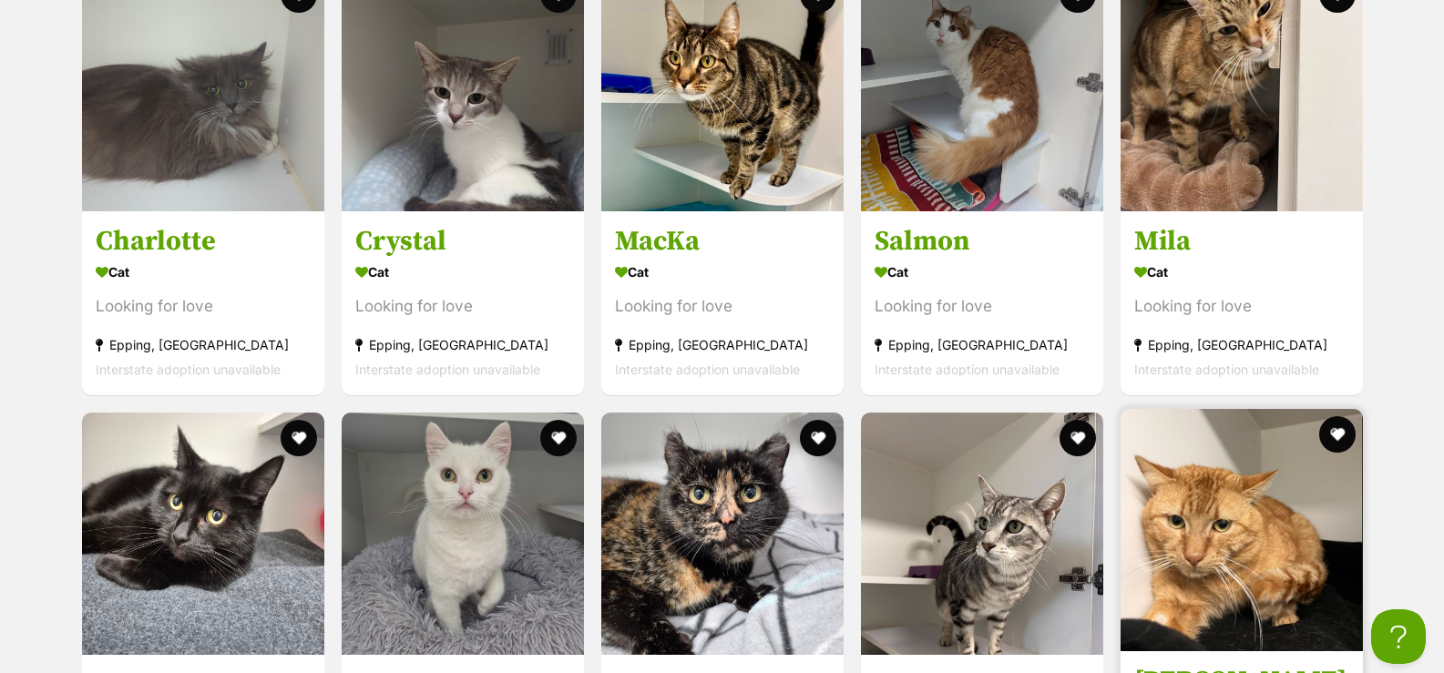
scroll to position [2118, 0]
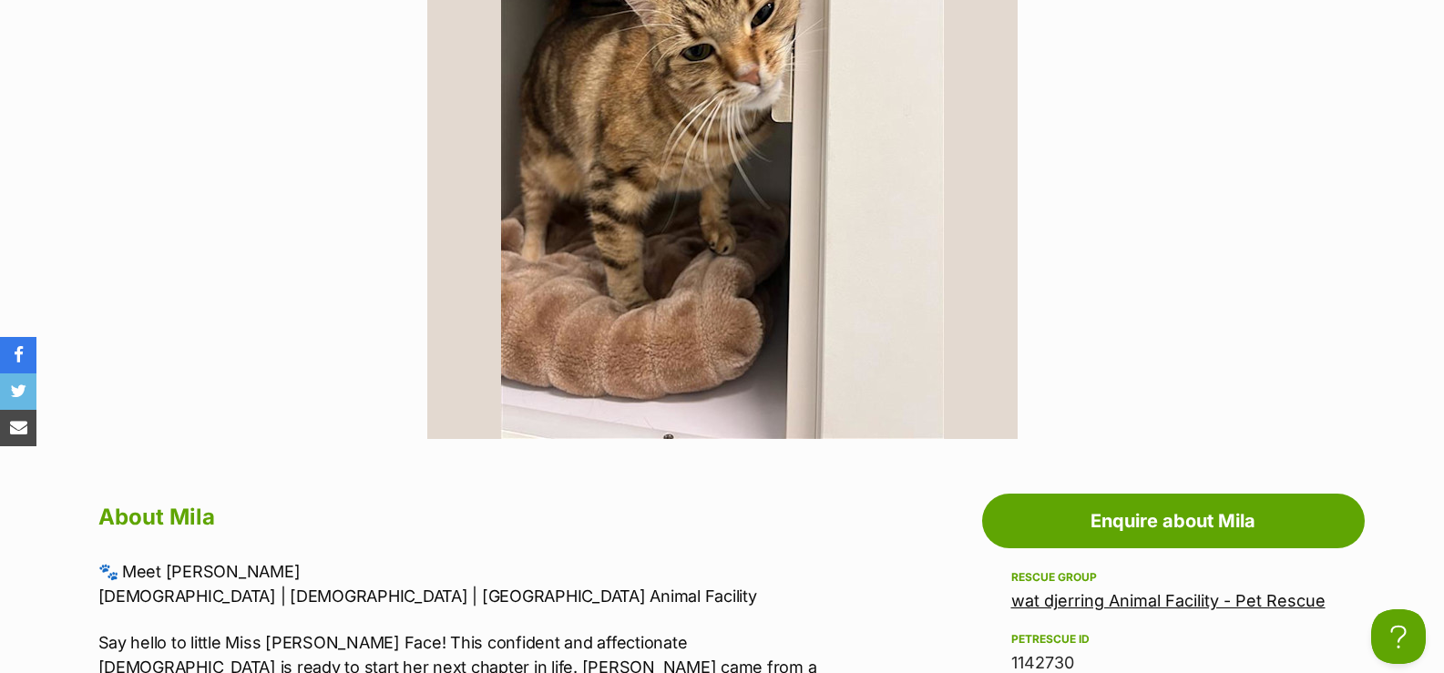
scroll to position [638, 0]
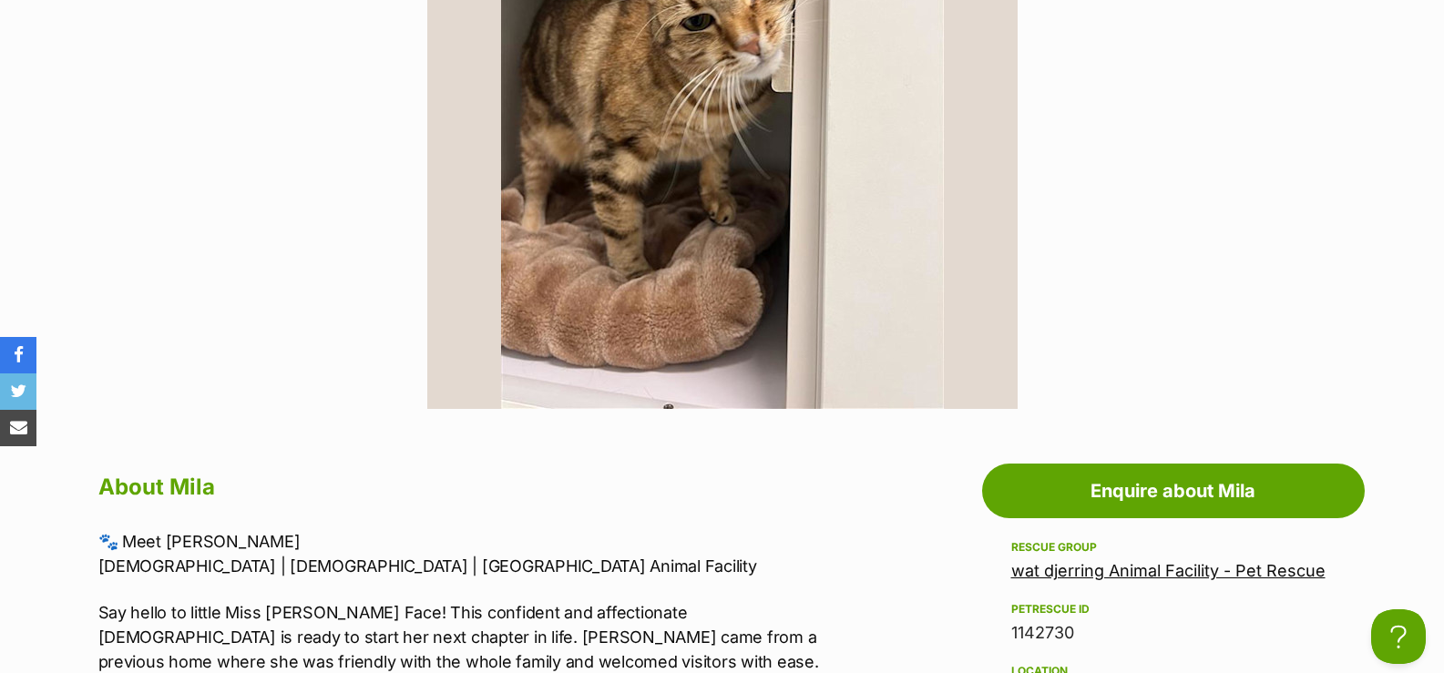
click at [1213, 140] on section "Available 1 of 1 images Next Prev 1" at bounding box center [722, 100] width 1039 height 618
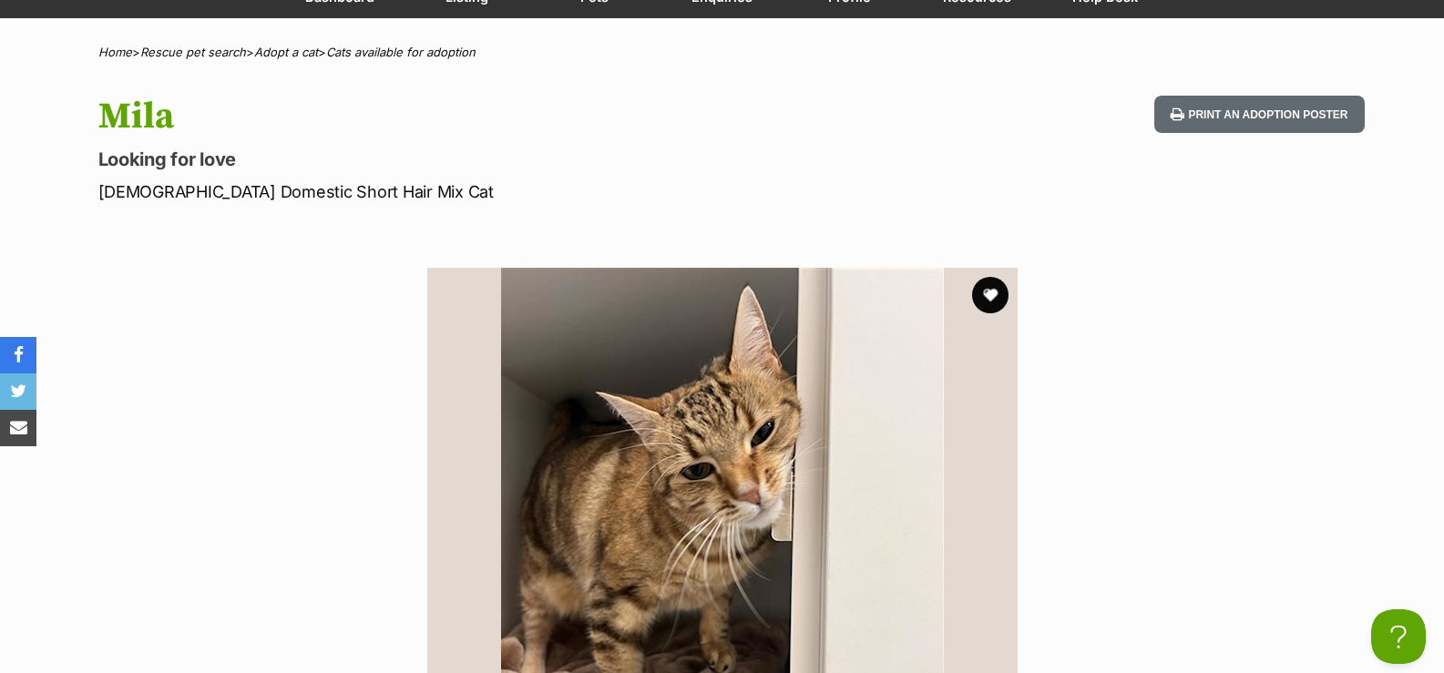
scroll to position [182, 0]
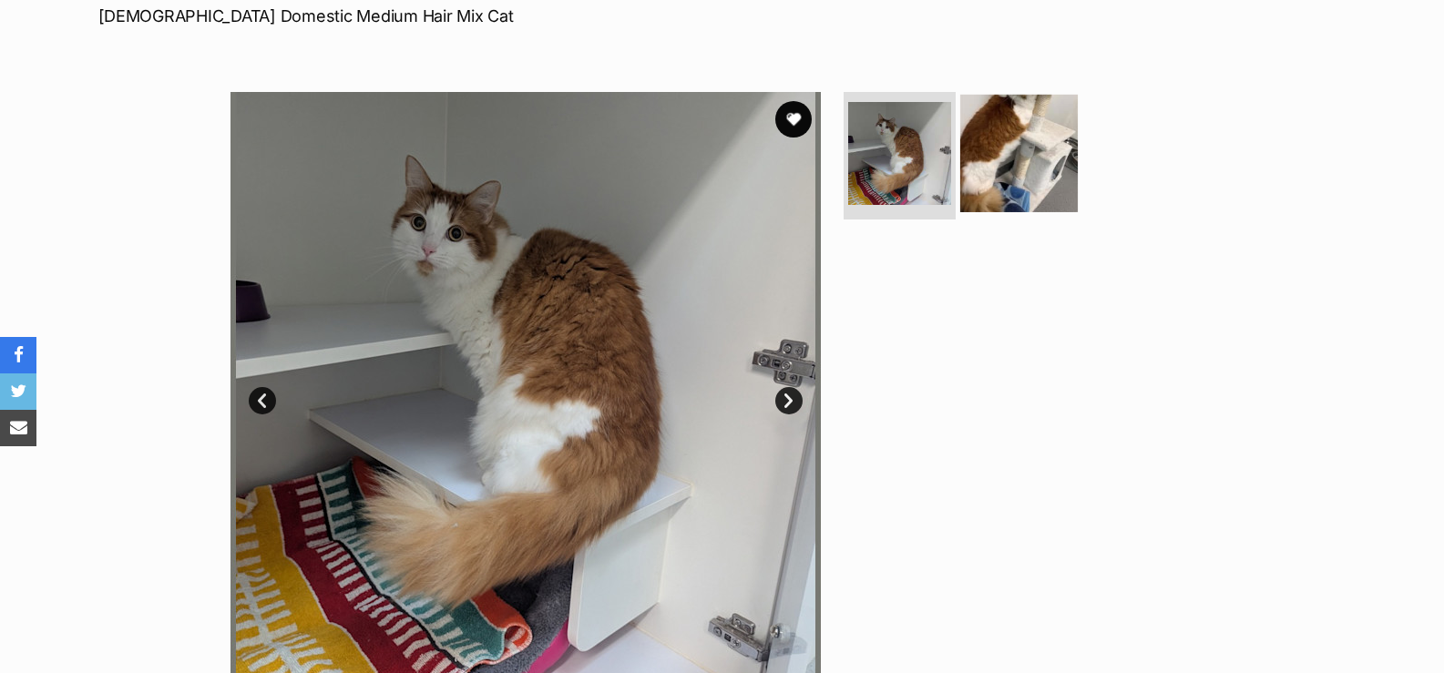
click at [985, 148] on img at bounding box center [1019, 154] width 118 height 118
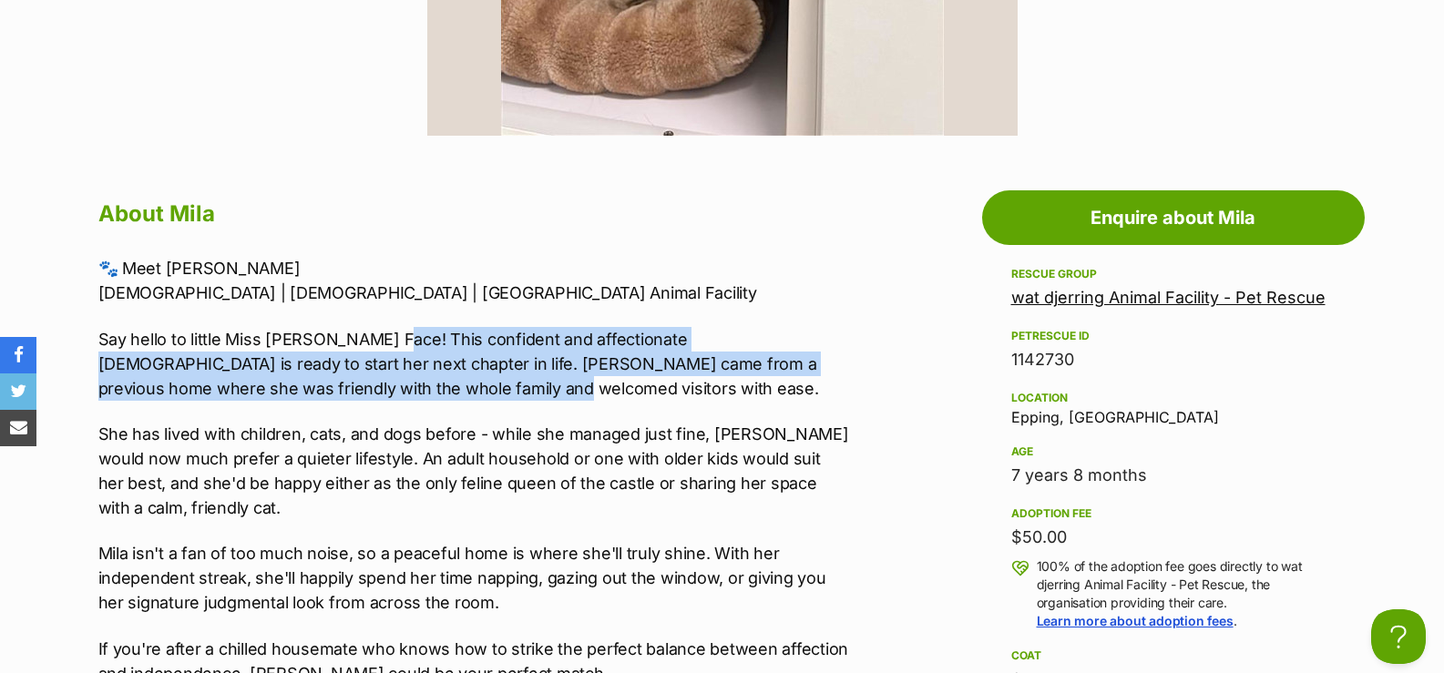
drag, startPoint x: 398, startPoint y: 339, endPoint x: 422, endPoint y: 393, distance: 58.7
click at [422, 393] on p "Say hello to little Miss [PERSON_NAME] Face! This confident and affectionate [D…" at bounding box center [474, 364] width 753 height 74
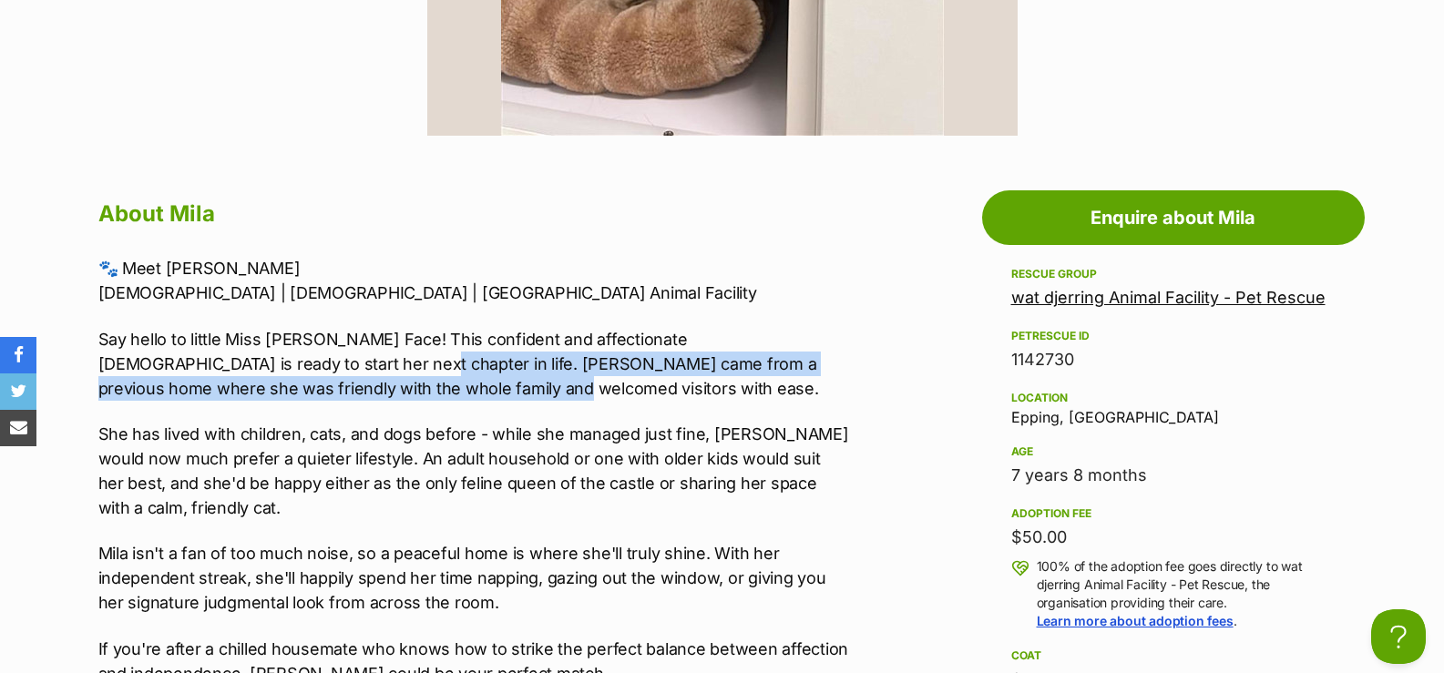
drag, startPoint x: 224, startPoint y: 359, endPoint x: 369, endPoint y: 382, distance: 146.6
click at [369, 382] on p "Say hello to little Miss [PERSON_NAME] Face! This confident and affectionate [D…" at bounding box center [474, 364] width 753 height 74
drag, startPoint x: 340, startPoint y: 356, endPoint x: 344, endPoint y: 392, distance: 35.8
click at [344, 392] on p "Say hello to little Miss [PERSON_NAME] Face! This confident and affectionate [D…" at bounding box center [474, 364] width 753 height 74
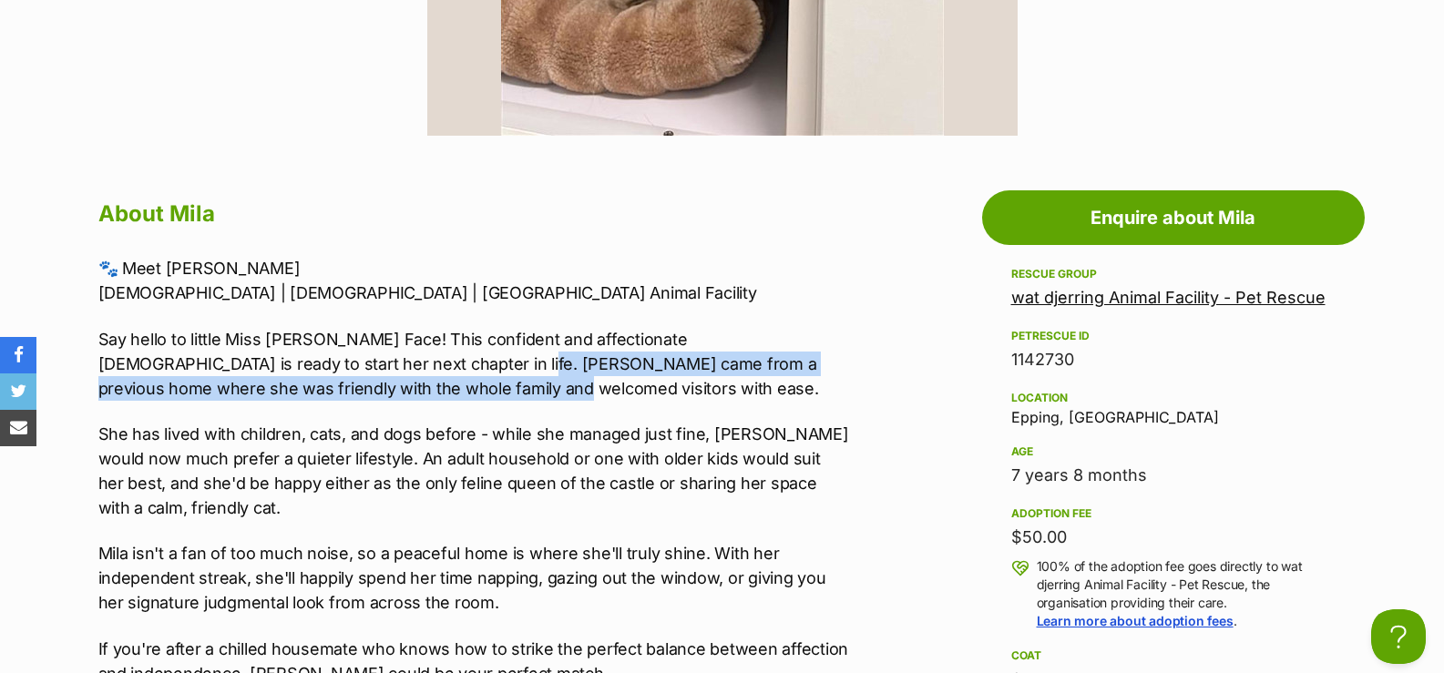
click at [347, 392] on p "Say hello to little Miss [PERSON_NAME] Face! This confident and affectionate [D…" at bounding box center [474, 364] width 753 height 74
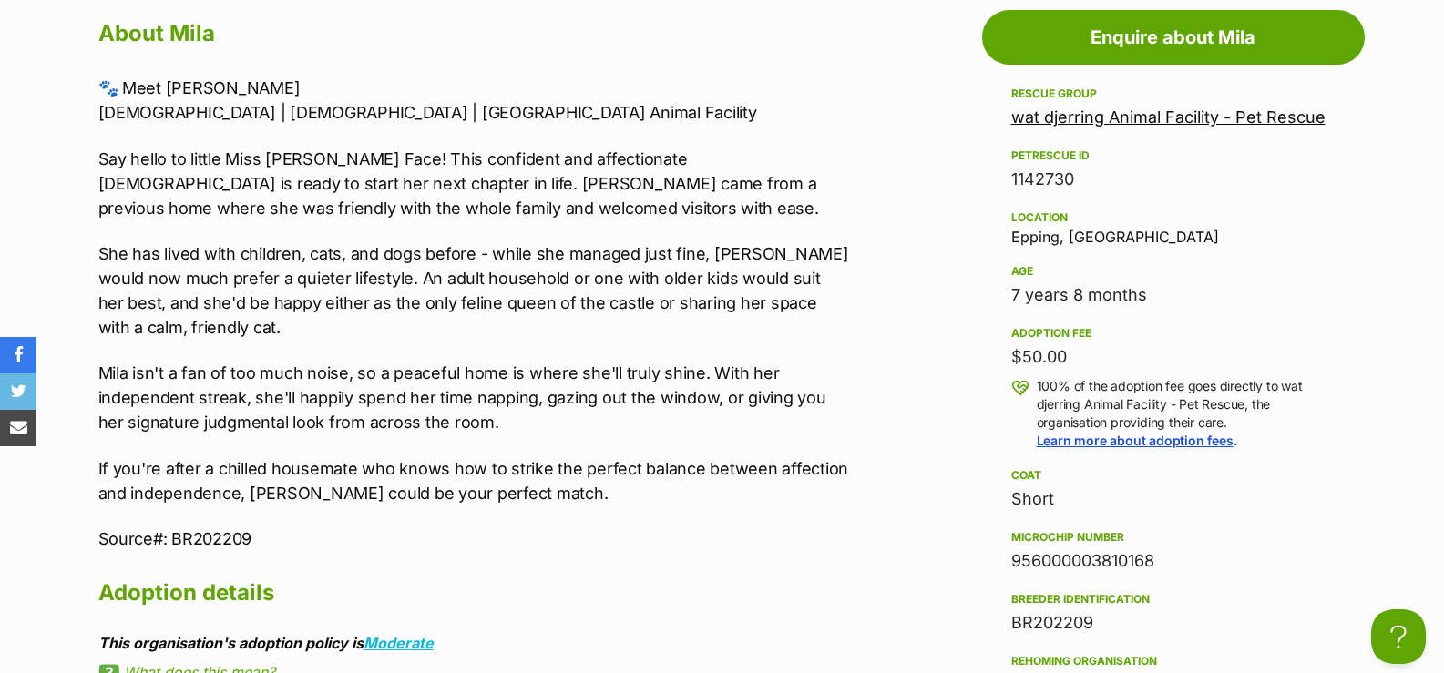
scroll to position [1093, 0]
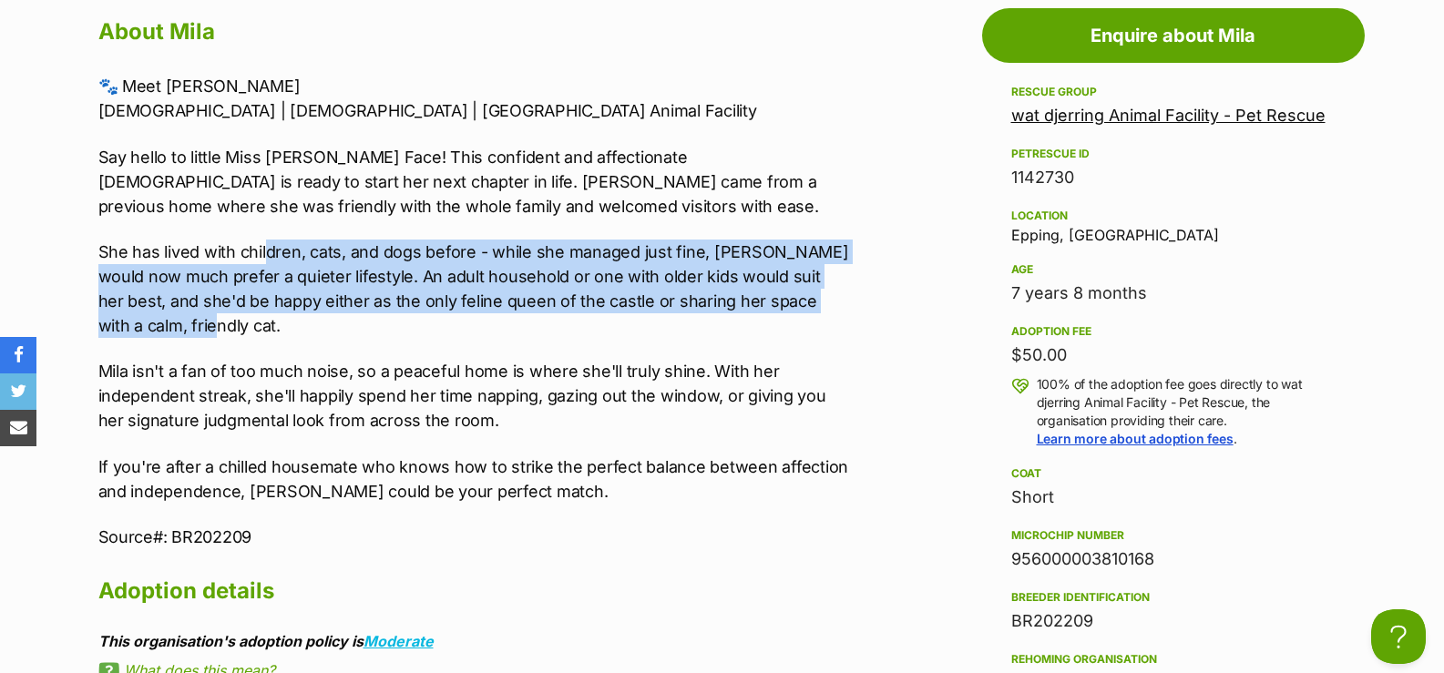
drag, startPoint x: 266, startPoint y: 258, endPoint x: 308, endPoint y: 324, distance: 78.6
click at [308, 324] on p "She has lived with children, cats, and dogs before - while she managed just fin…" at bounding box center [474, 289] width 753 height 98
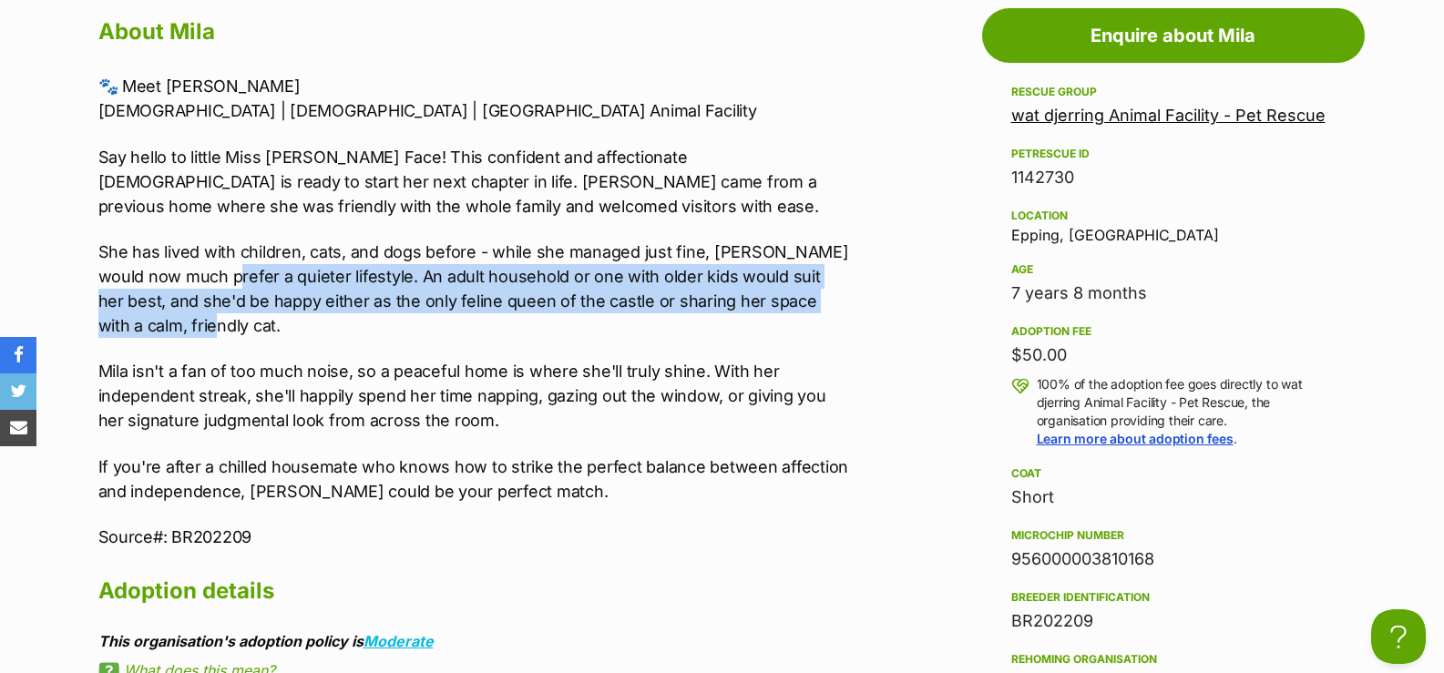
drag, startPoint x: 221, startPoint y: 281, endPoint x: 268, endPoint y: 324, distance: 63.8
click at [268, 324] on p "She has lived with children, cats, and dogs before - while she managed just fin…" at bounding box center [474, 289] width 753 height 98
drag, startPoint x: 334, startPoint y: 285, endPoint x: 420, endPoint y: 322, distance: 93.1
click at [420, 322] on p "She has lived with children, cats, and dogs before - while she managed just fin…" at bounding box center [474, 289] width 753 height 98
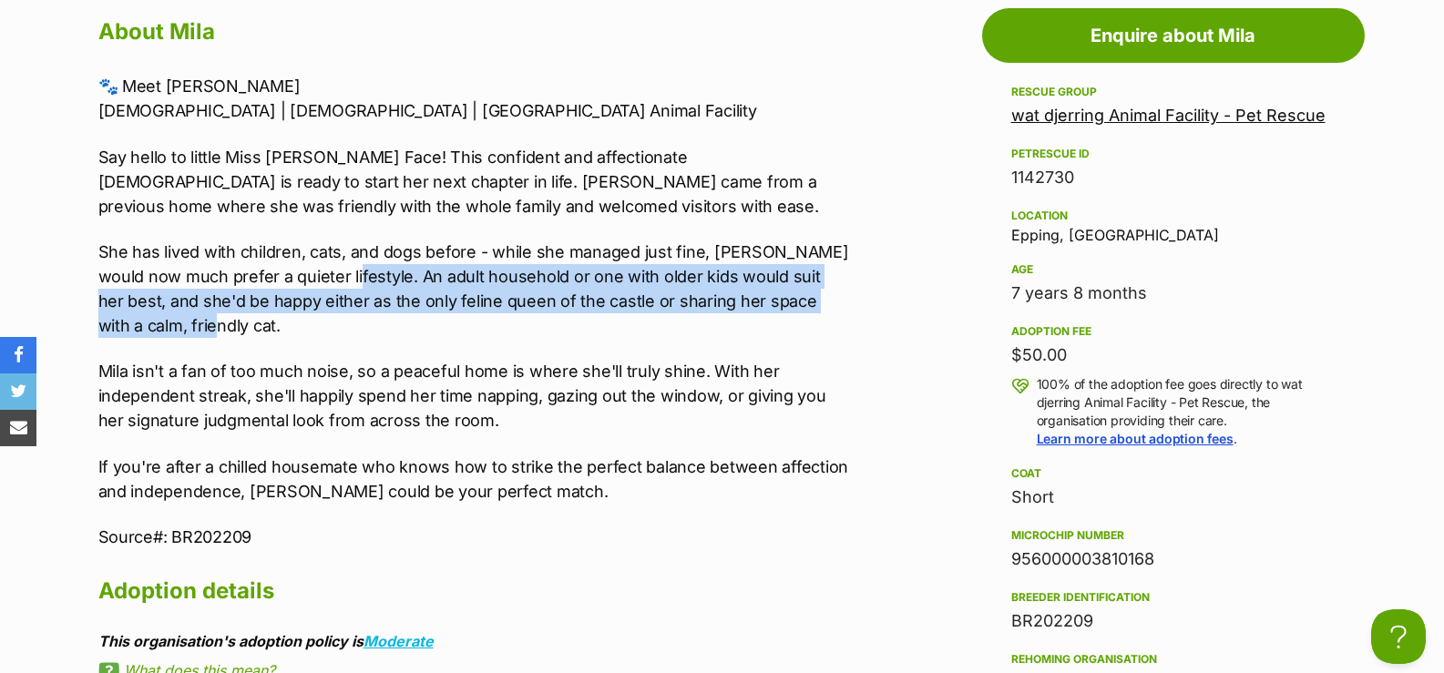
click at [420, 322] on p "She has lived with children, cats, and dogs before - while she managed just fin…" at bounding box center [474, 289] width 753 height 98
drag, startPoint x: 361, startPoint y: 267, endPoint x: 378, endPoint y: 323, distance: 58.2
click at [378, 323] on p "She has lived with children, cats, and dogs before - while she managed just fin…" at bounding box center [474, 289] width 753 height 98
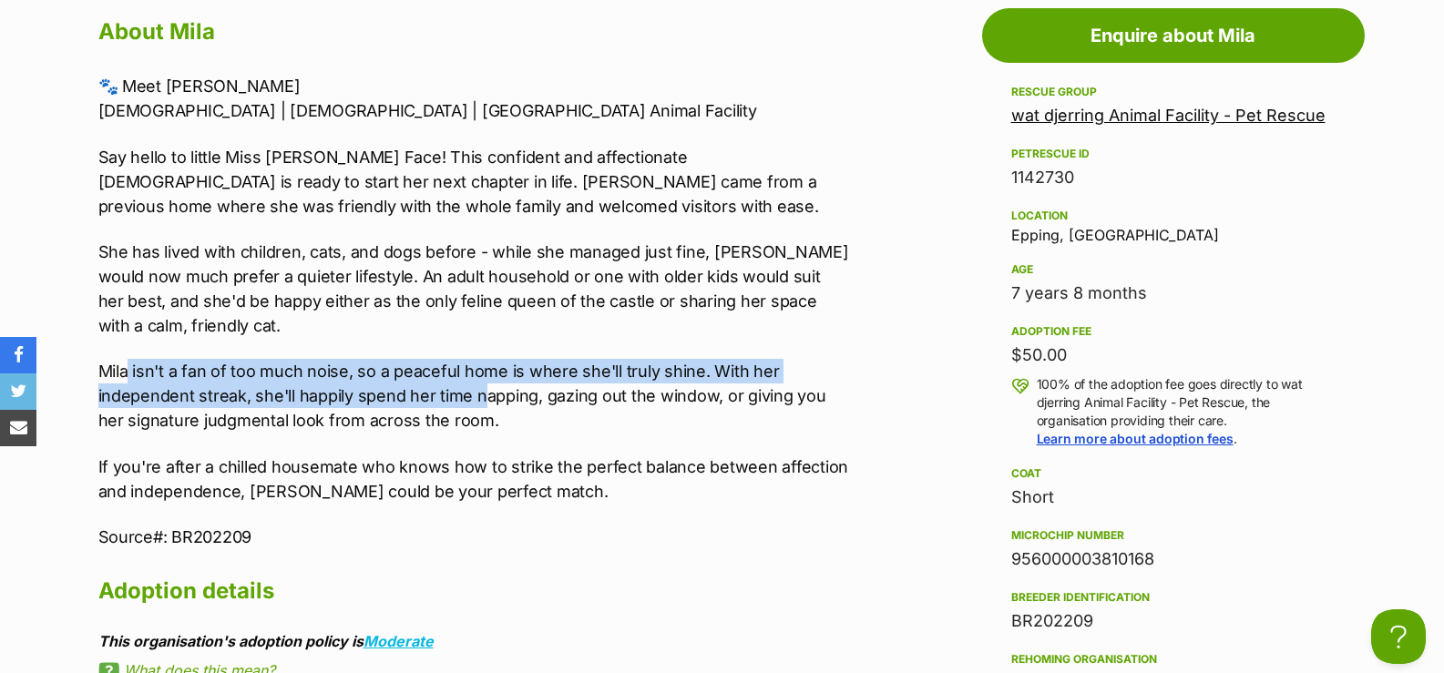
drag, startPoint x: 129, startPoint y: 377, endPoint x: 479, endPoint y: 407, distance: 351.2
click at [479, 407] on p "Mila isn't a fan of too much noise, so a peaceful home is where she'll truly sh…" at bounding box center [474, 396] width 753 height 74
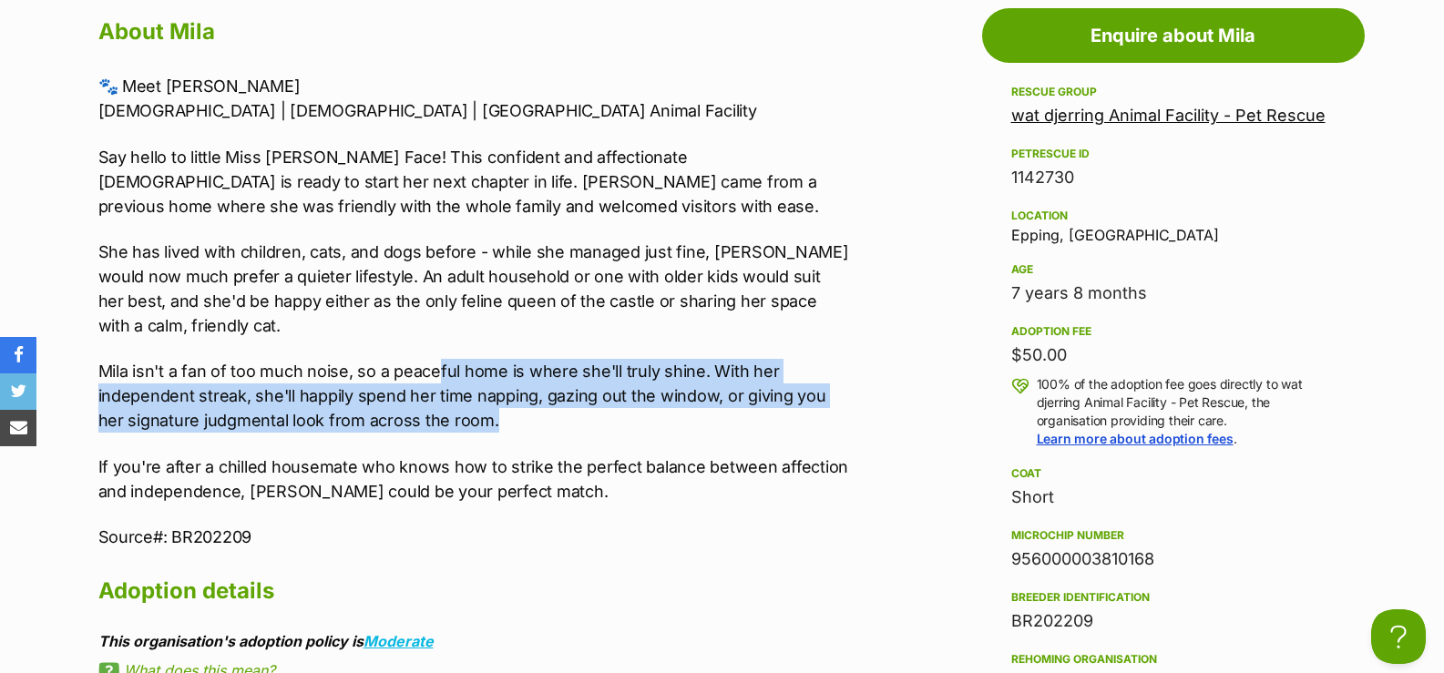
drag, startPoint x: 456, startPoint y: 393, endPoint x: 484, endPoint y: 412, distance: 33.4
click at [484, 412] on p "Mila isn't a fan of too much noise, so a peaceful home is where she'll truly sh…" at bounding box center [474, 396] width 753 height 74
drag, startPoint x: 359, startPoint y: 387, endPoint x: 528, endPoint y: 418, distance: 171.4
click at [528, 418] on p "Mila isn't a fan of too much noise, so a peaceful home is where she'll truly sh…" at bounding box center [474, 396] width 753 height 74
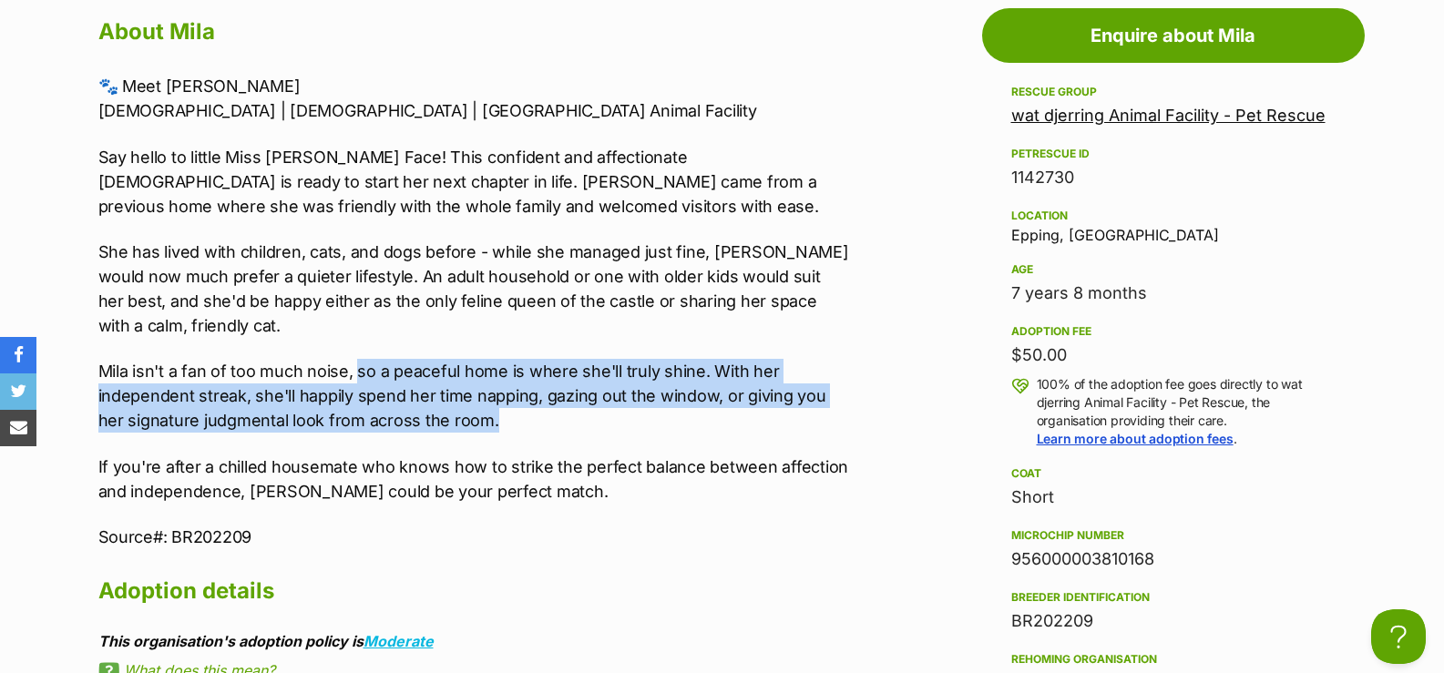
click at [528, 418] on p "Mila isn't a fan of too much noise, so a peaceful home is where she'll truly sh…" at bounding box center [474, 396] width 753 height 74
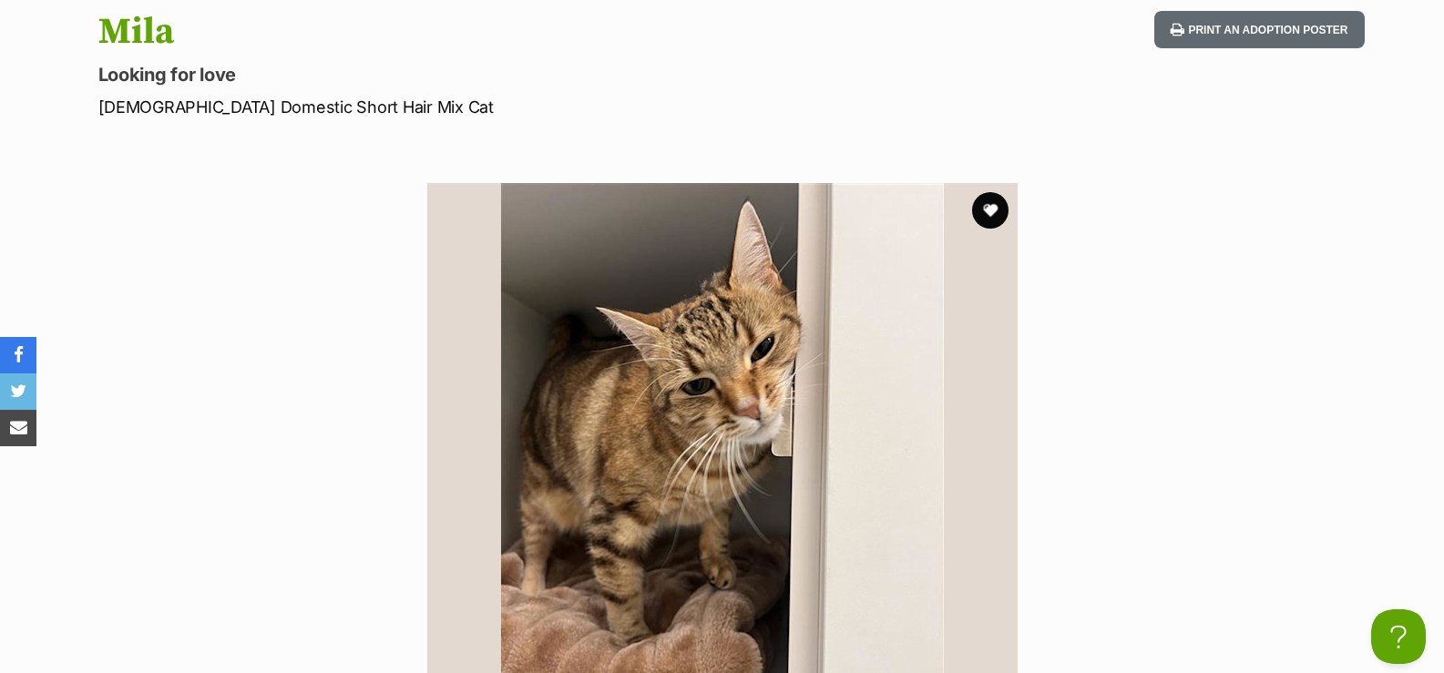
scroll to position [0, 0]
